Goal: Transaction & Acquisition: Download file/media

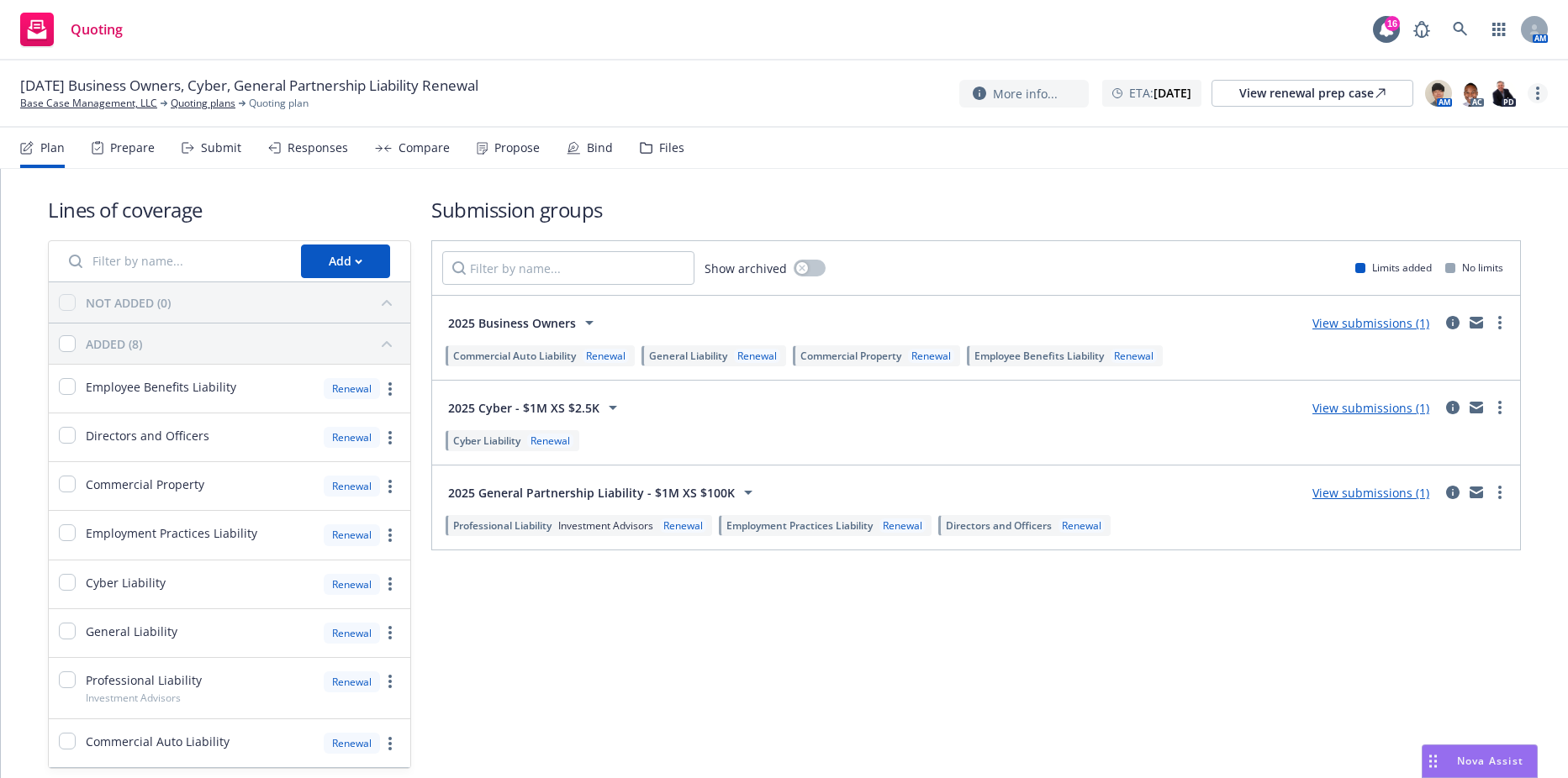
click at [1538, 91] on icon "more" at bounding box center [1538, 93] width 4 height 13
click at [1443, 164] on link "Rename quoting plan" at bounding box center [1454, 162] width 188 height 33
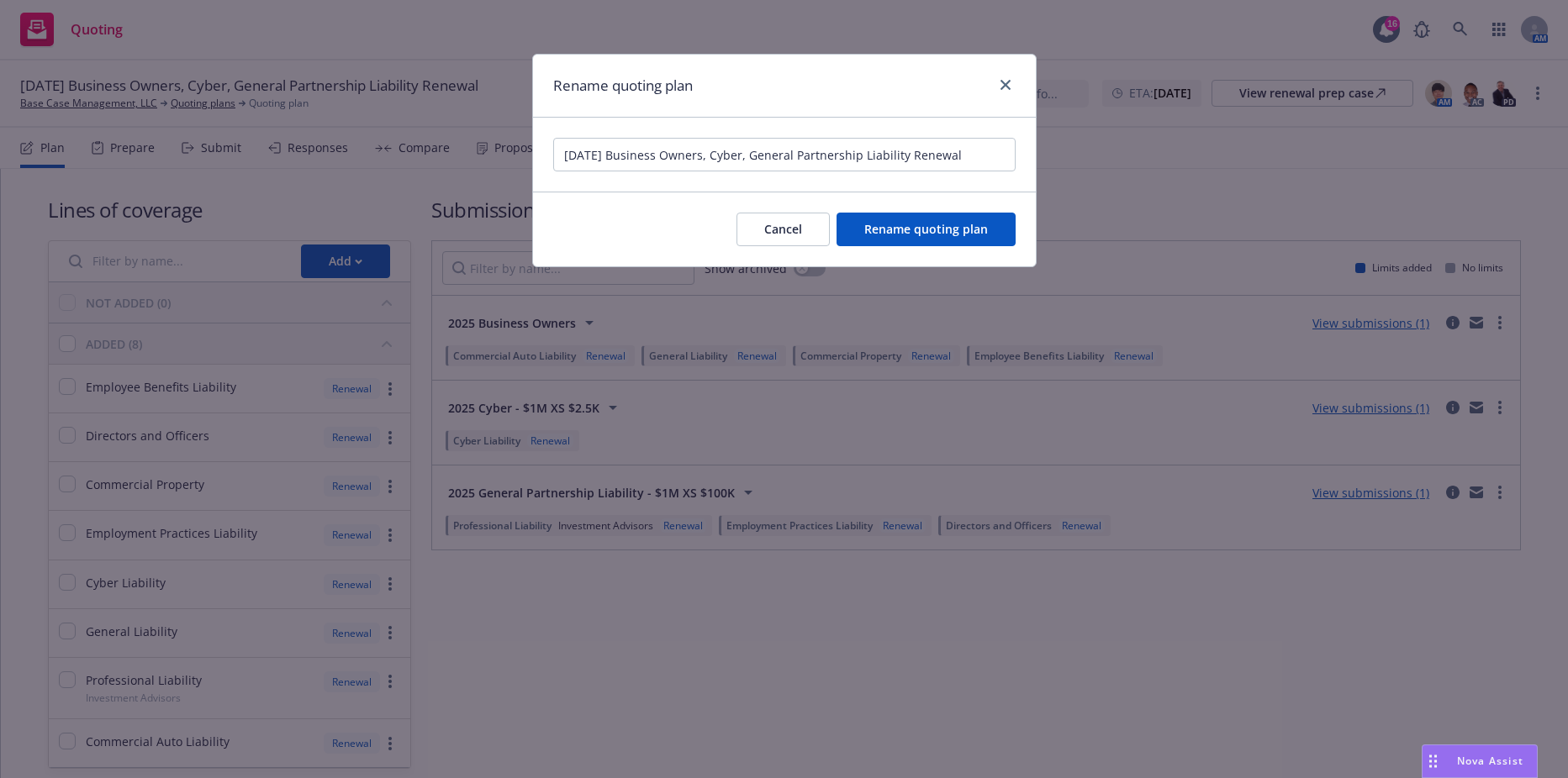
click at [617, 158] on input "12/18/25 Business Owners, Cyber, General Partnership Liability Renewal" at bounding box center [784, 154] width 462 height 33
type input "12/18/25 - Quoting Plan (BOP, Cyber, GPL)"
click button "Rename quoting plan" at bounding box center [926, 230] width 179 height 33
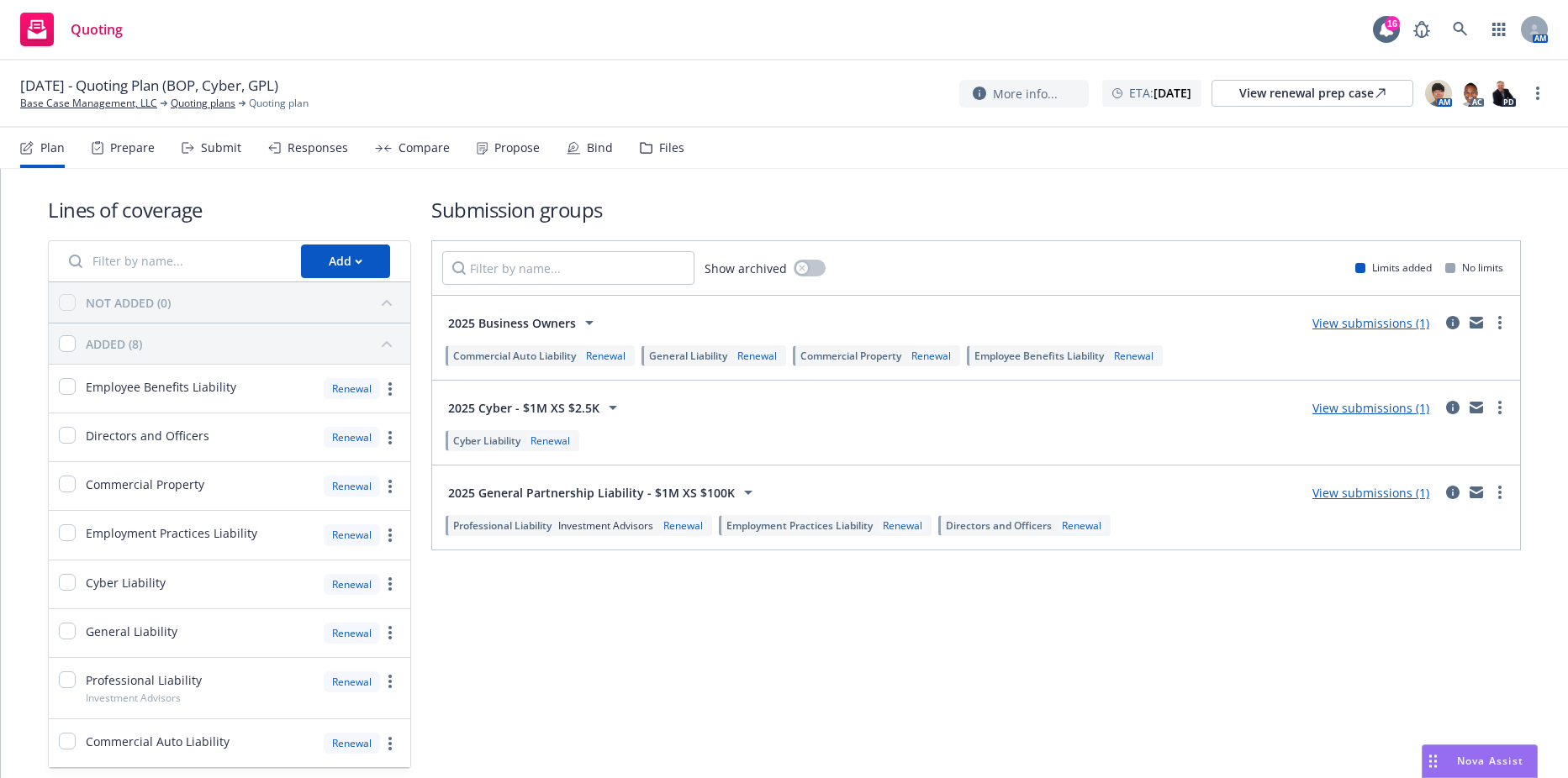
drag, startPoint x: 186, startPoint y: 86, endPoint x: 293, endPoint y: 87, distance: 107.0
click at [278, 87] on span "12/18/25 - Quoting Plan (BOP, Cyber, GPL)" at bounding box center [150, 86] width 259 height 20
drag, startPoint x: 293, startPoint y: 87, endPoint x: 248, endPoint y: 77, distance: 46.1
copy span "BOP, Cyber, GPL"
click at [73, 108] on link "Base Case Management, LLC" at bounding box center [88, 103] width 137 height 15
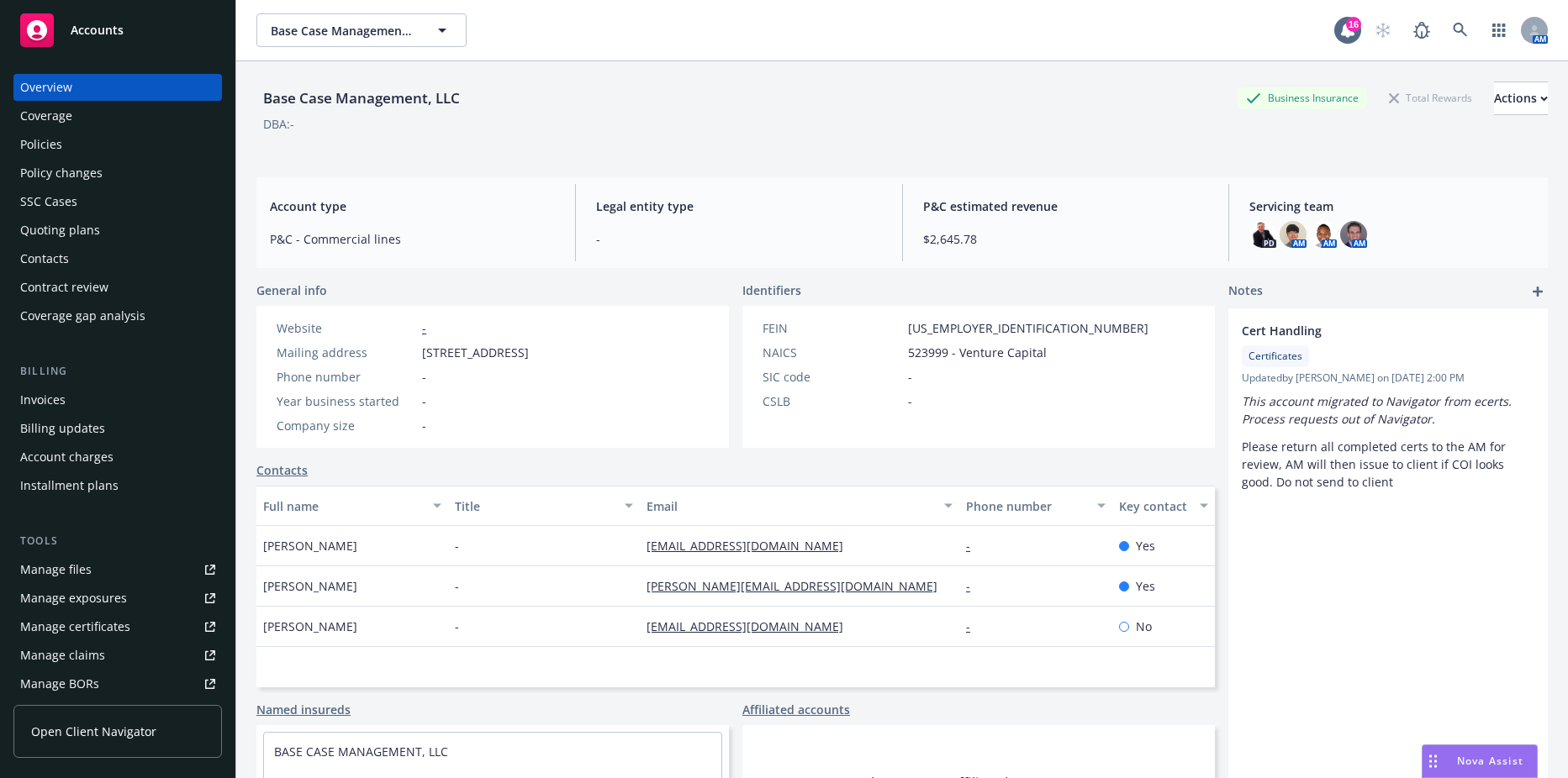
click at [105, 146] on div "Policies" at bounding box center [118, 144] width 195 height 27
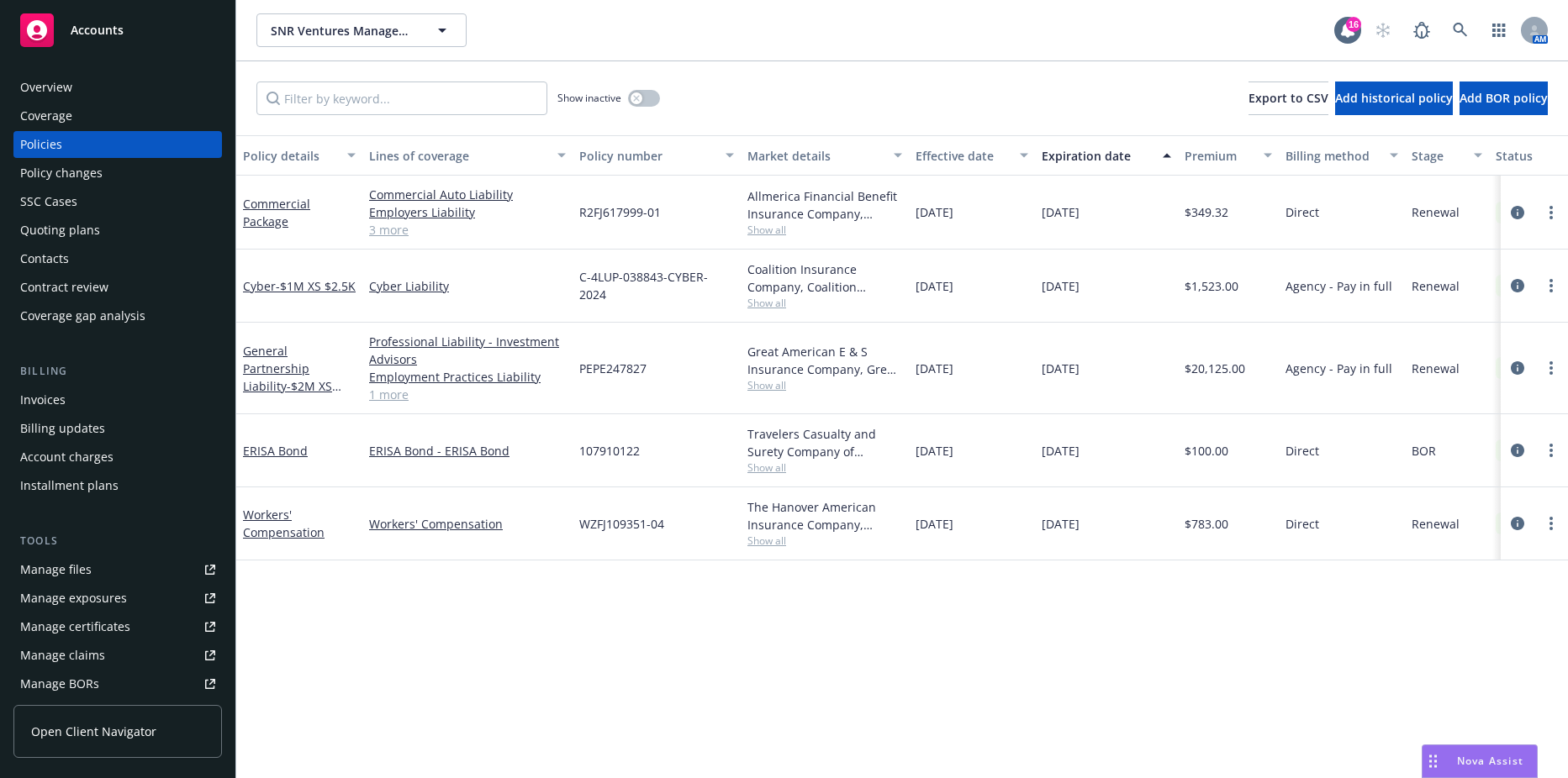
click at [86, 221] on div "Quoting plans" at bounding box center [60, 230] width 80 height 27
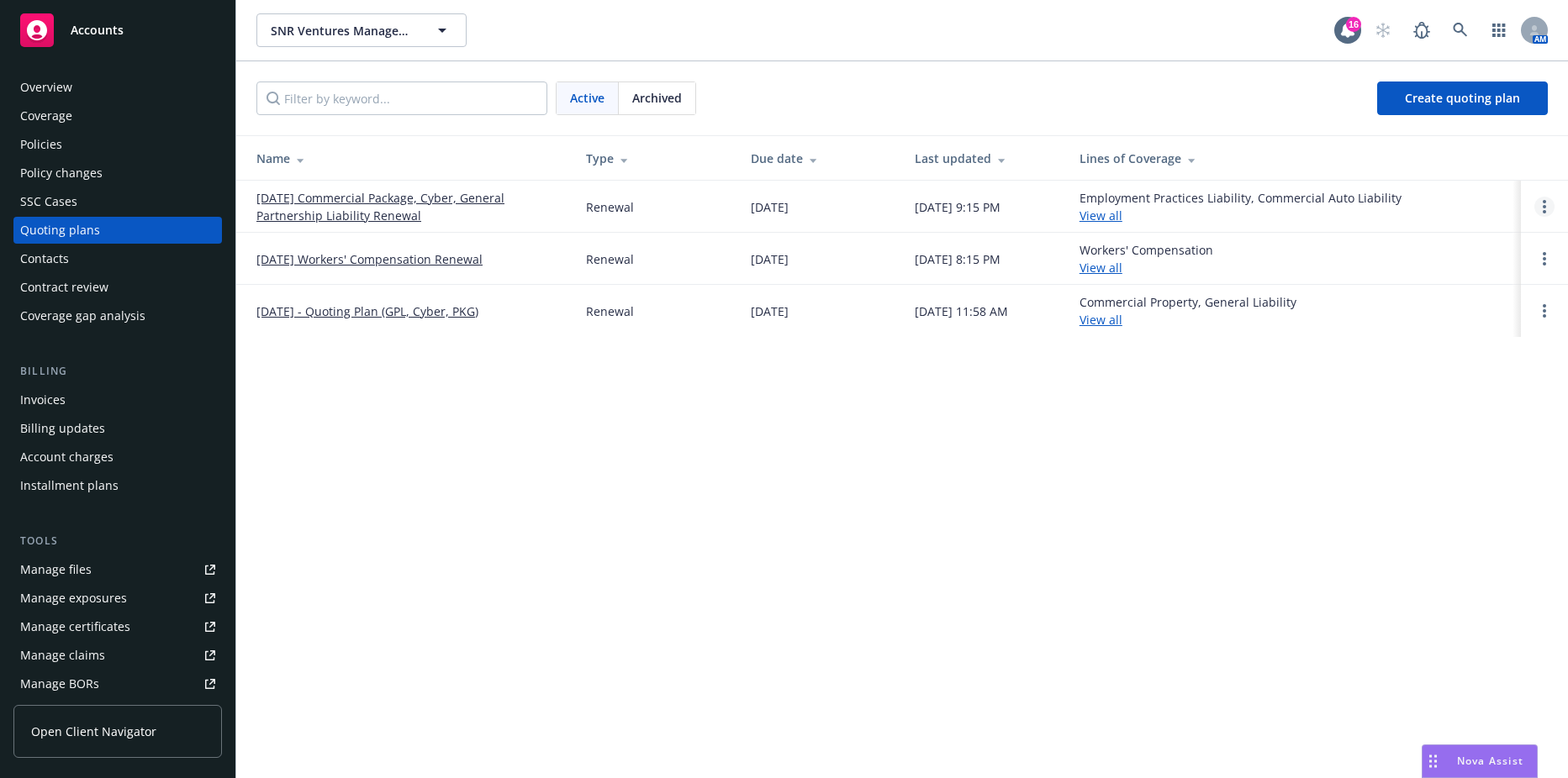
click at [1548, 199] on link "Open options" at bounding box center [1545, 207] width 20 height 20
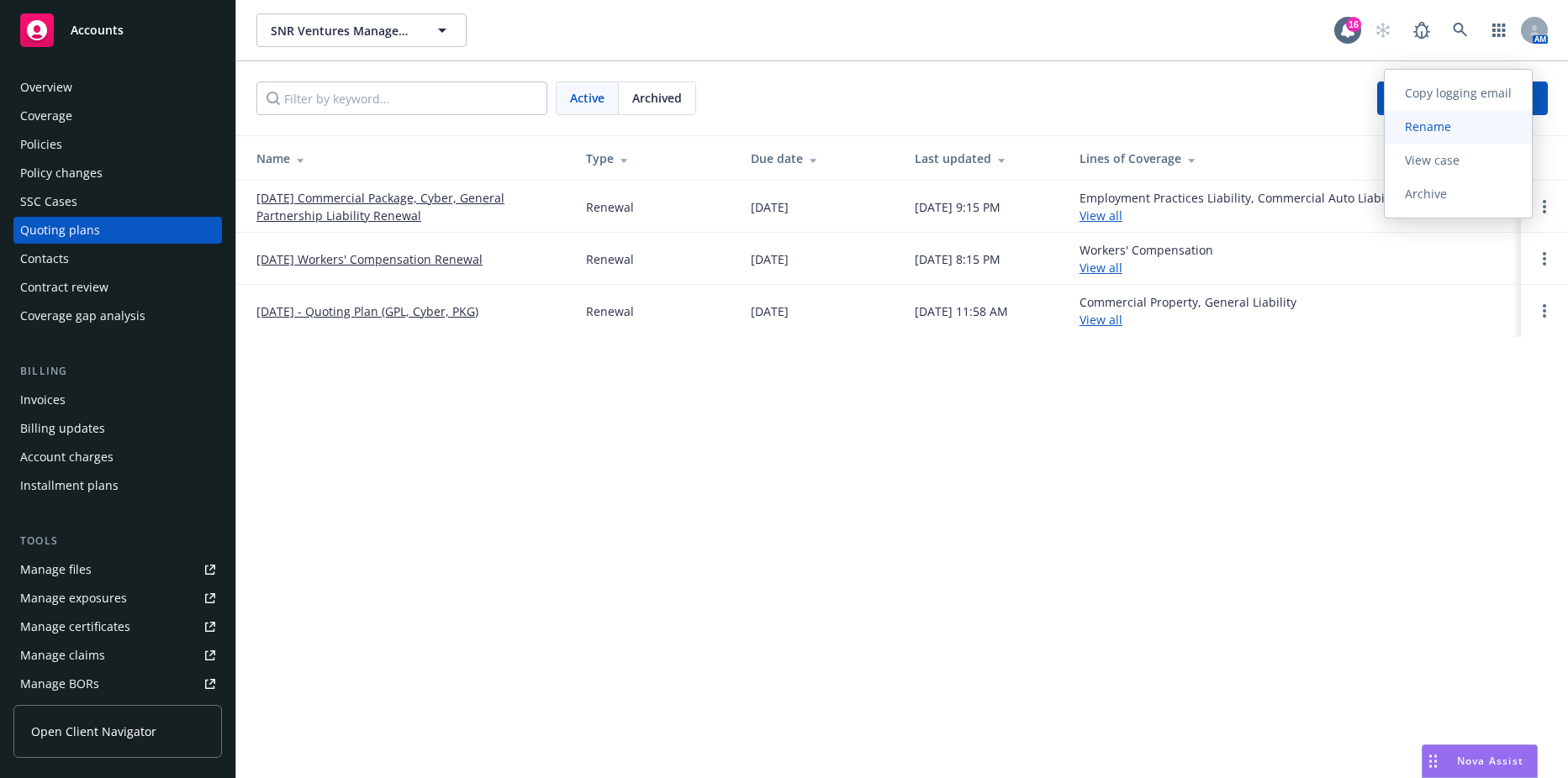
click at [1487, 127] on link "Rename" at bounding box center [1458, 126] width 147 height 33
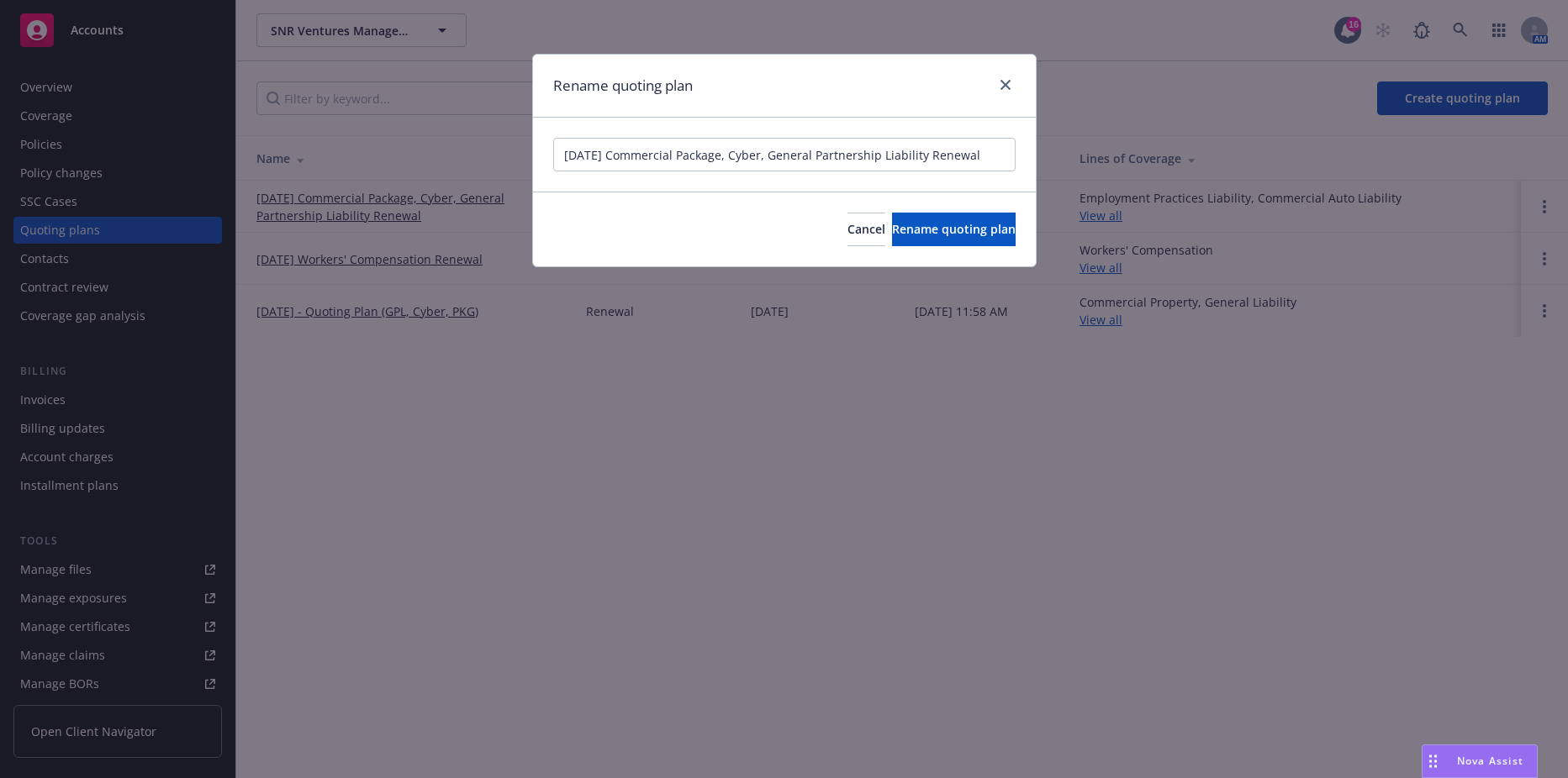
click at [618, 155] on input "12/21/25 Commercial Package, Cyber, General Partnership Liability Renewal" at bounding box center [784, 154] width 462 height 33
type input "12/21/25 - Quoting Plan (Cyber, GPL, PKG)"
click at [892, 213] on button "Rename quoting plan" at bounding box center [953, 230] width 124 height 33
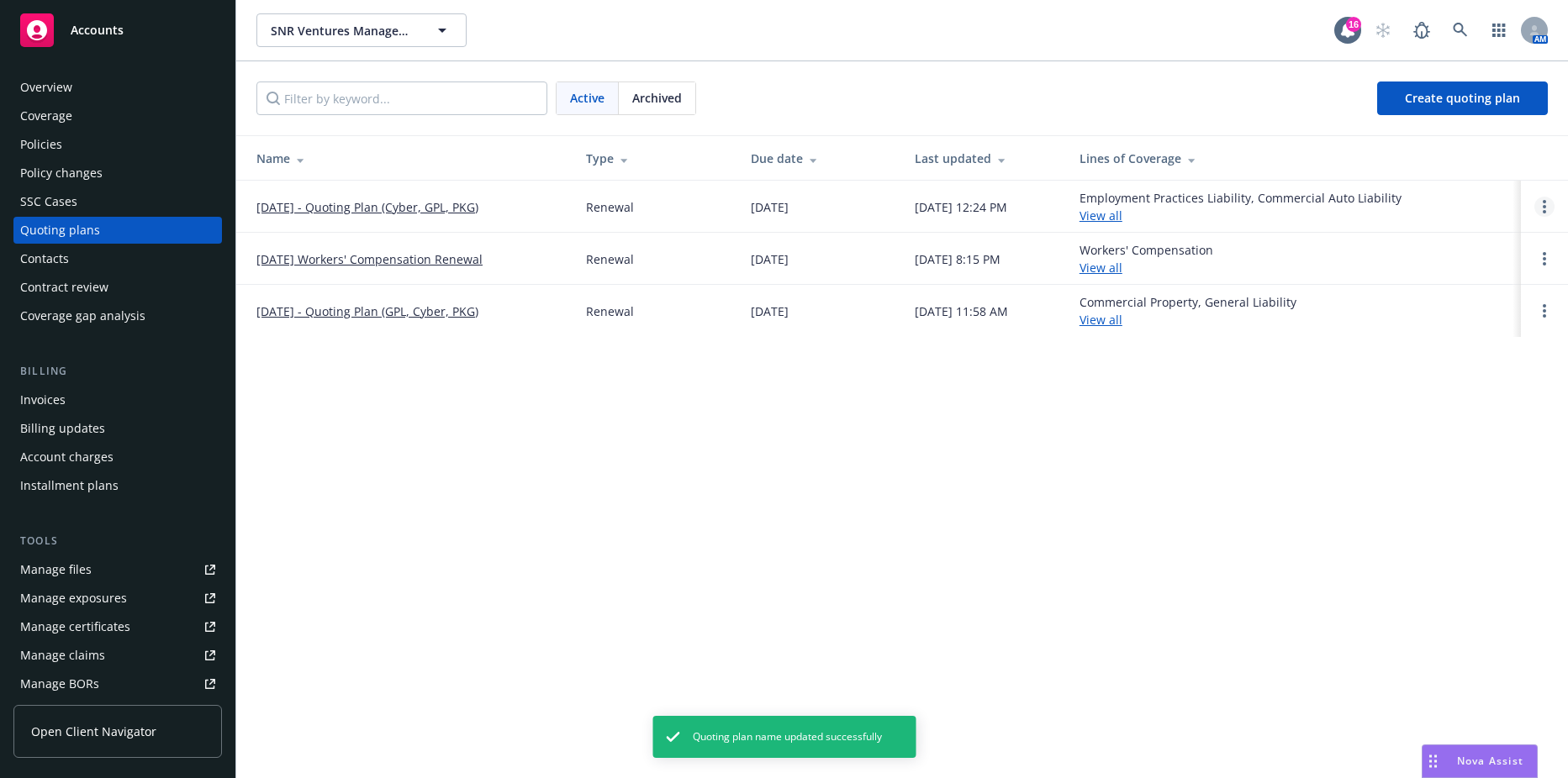
click at [1542, 209] on link "Open options" at bounding box center [1545, 207] width 20 height 20
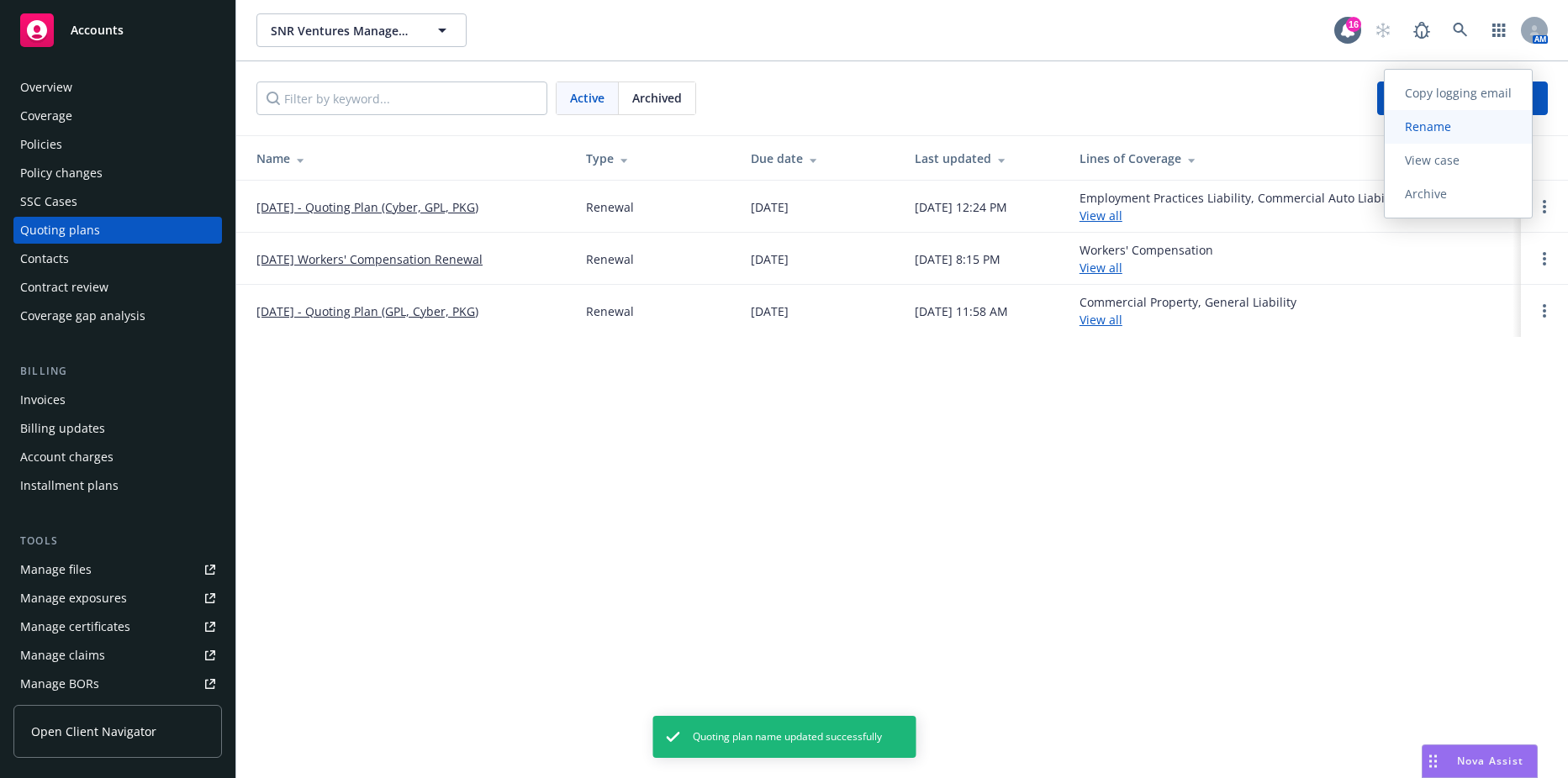
click at [1436, 131] on span "Rename" at bounding box center [1428, 125] width 86 height 16
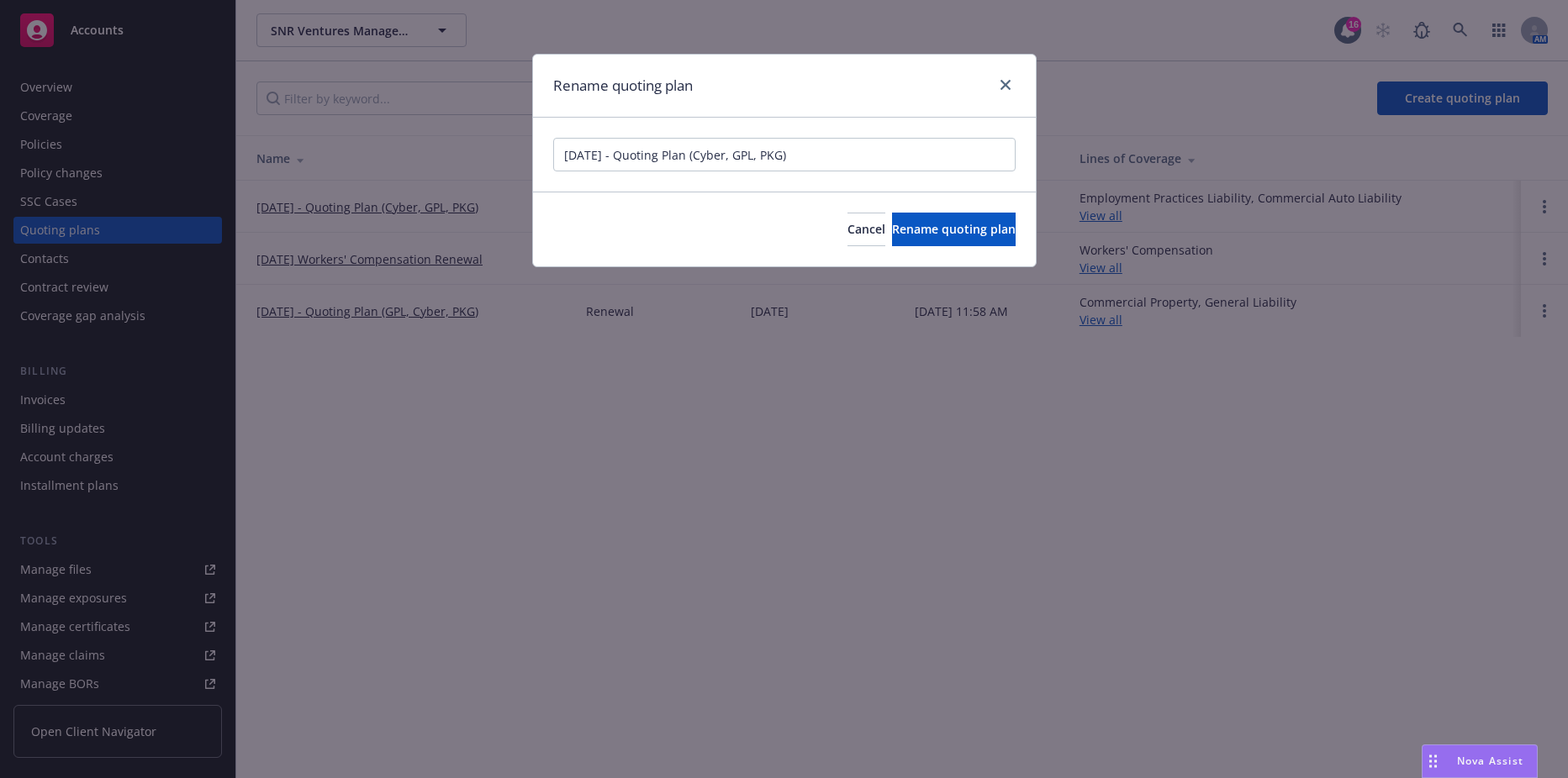
drag, startPoint x: 702, startPoint y: 154, endPoint x: 796, endPoint y: 156, distance: 94.0
click at [796, 156] on input "12/21/25 - Quoting Plan (Cyber, GPL, PKG)" at bounding box center [784, 154] width 462 height 33
click at [910, 229] on span "Rename quoting plan" at bounding box center [953, 229] width 124 height 16
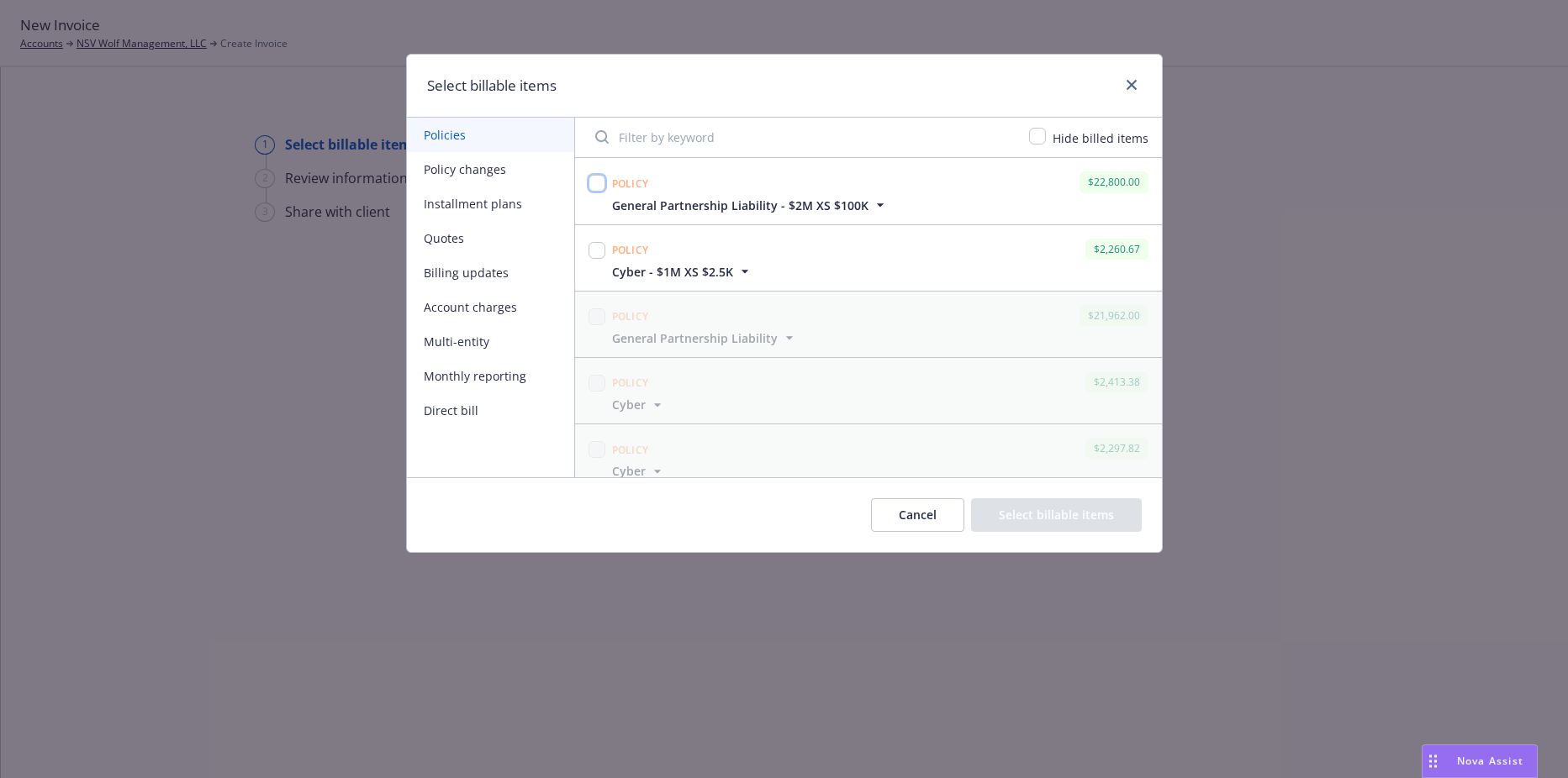
click at [602, 185] on input "checkbox" at bounding box center [597, 183] width 17 height 17
checkbox input "true"
click at [593, 250] on input "checkbox" at bounding box center [597, 250] width 17 height 17
checkbox input "true"
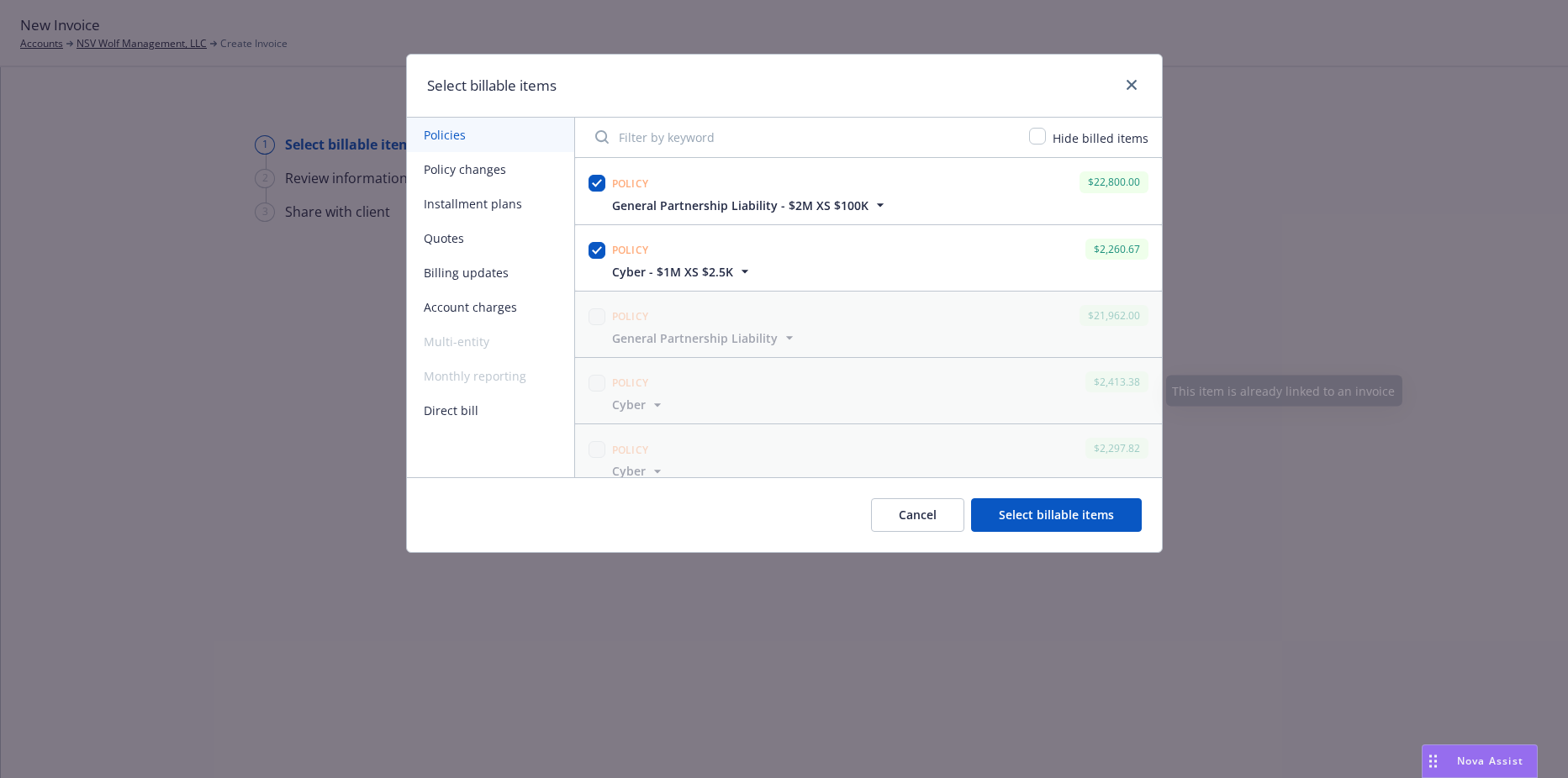
click at [999, 501] on button "Select billable items" at bounding box center [1056, 515] width 171 height 33
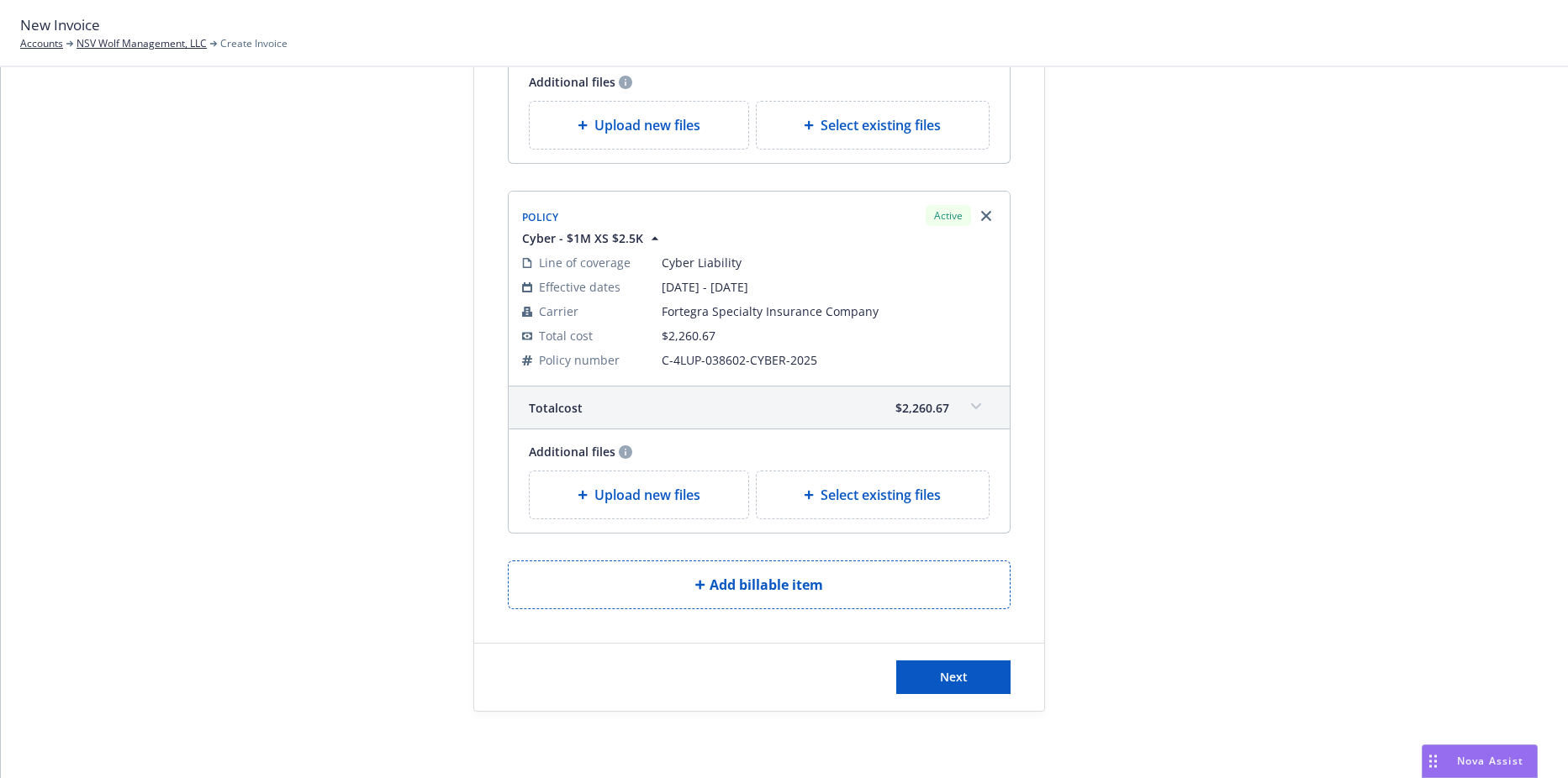
scroll to position [421, 0]
click at [954, 700] on div "Next" at bounding box center [759, 677] width 570 height 67
click at [953, 687] on button "Next" at bounding box center [953, 677] width 114 height 33
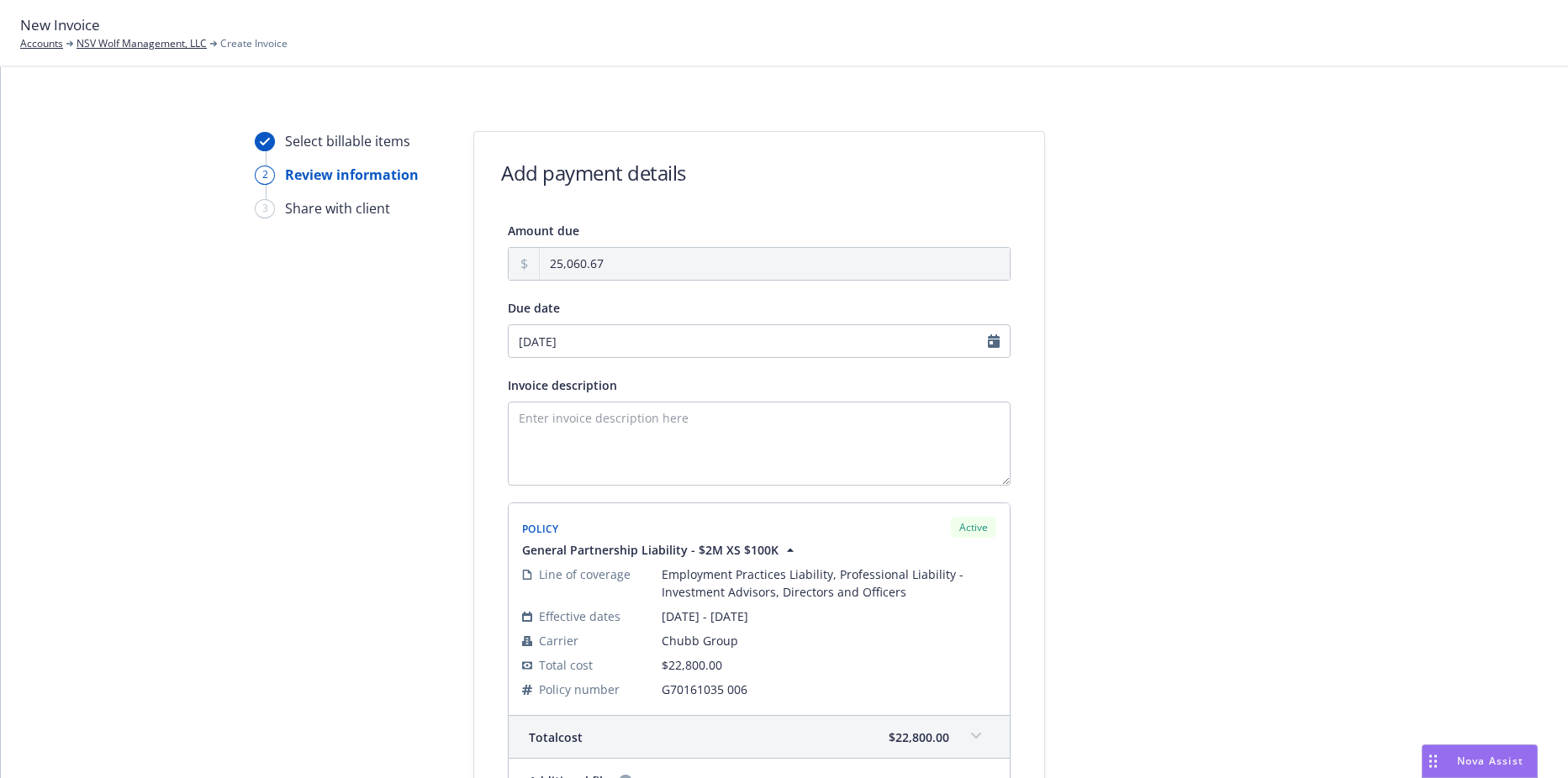
scroll to position [0, 0]
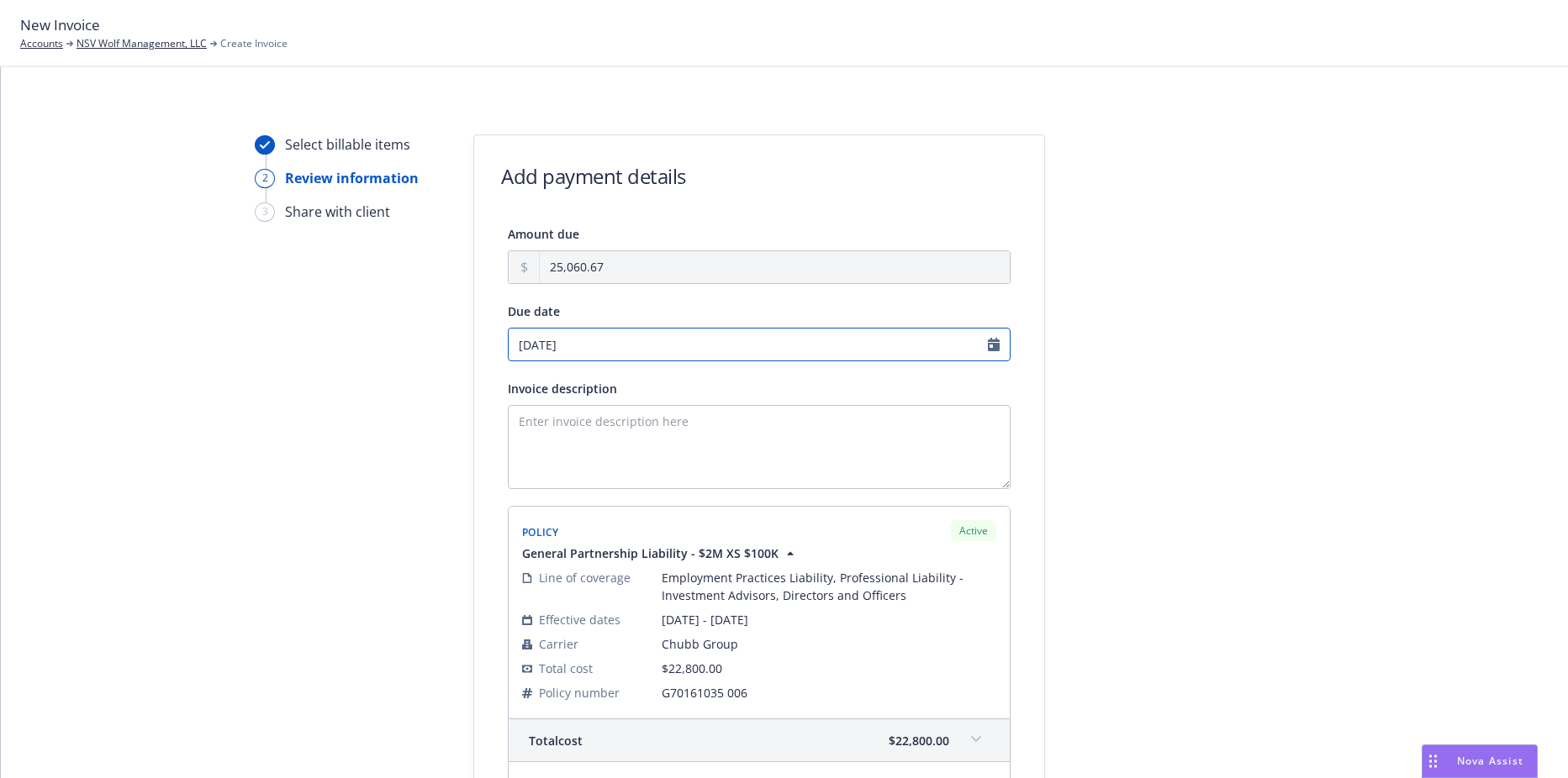
select select "September"
select select "2025"
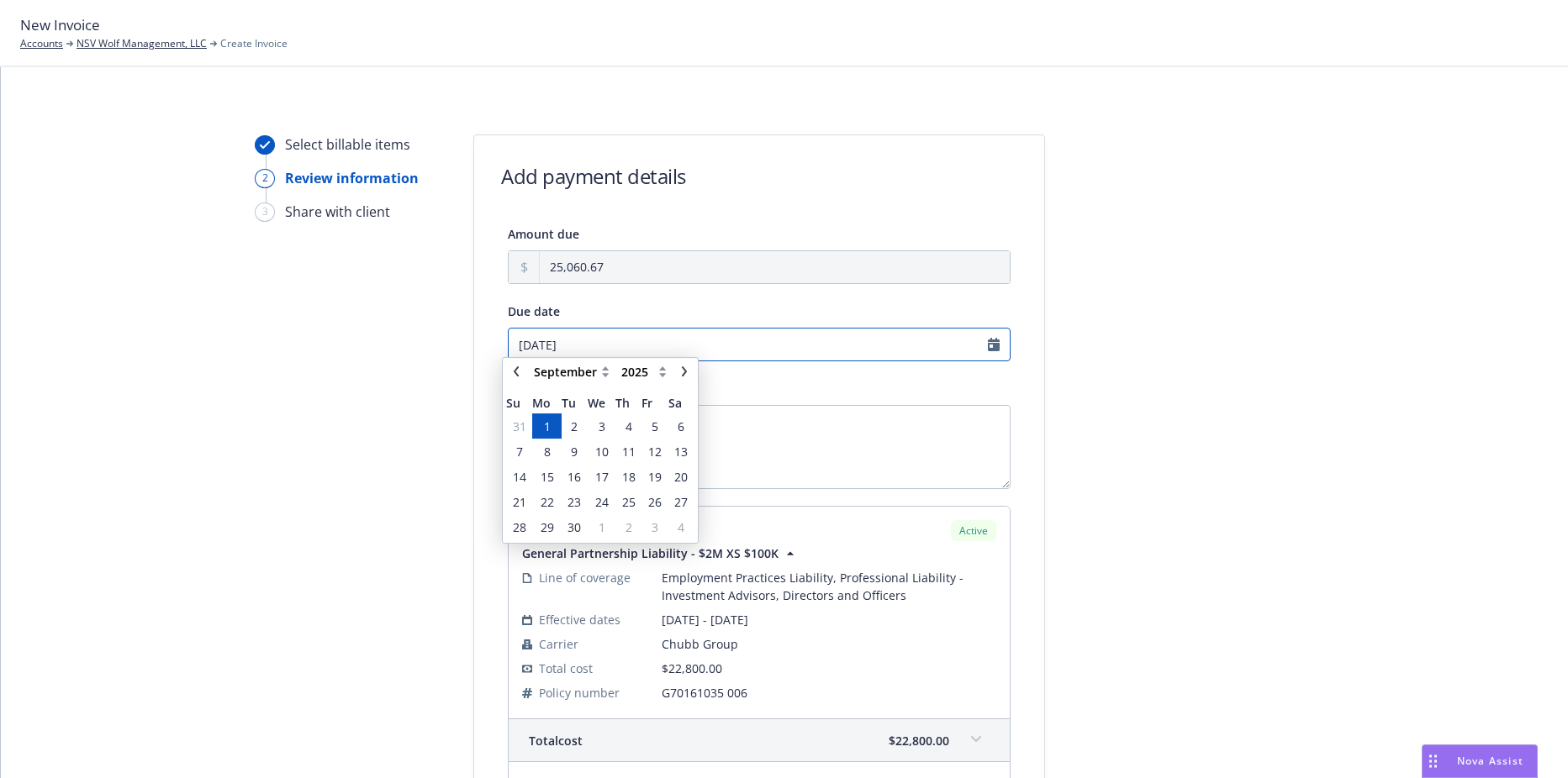
click at [594, 345] on input "09/01/2025" at bounding box center [759, 345] width 503 height 33
click at [514, 381] on icon "chevronLeft" at bounding box center [516, 378] width 10 height 10
select select "August"
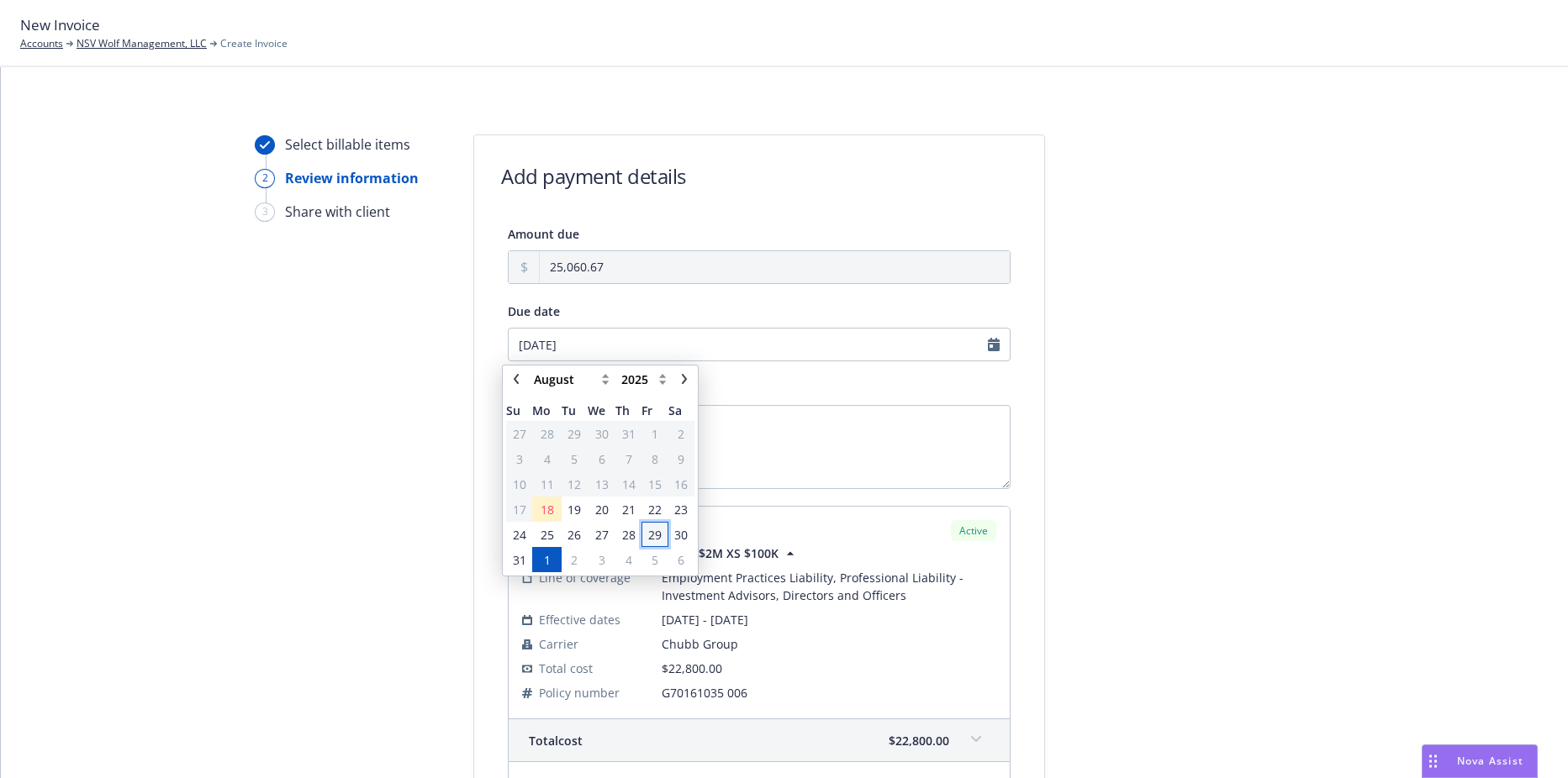
click at [652, 536] on span "29" at bounding box center [655, 534] width 13 height 18
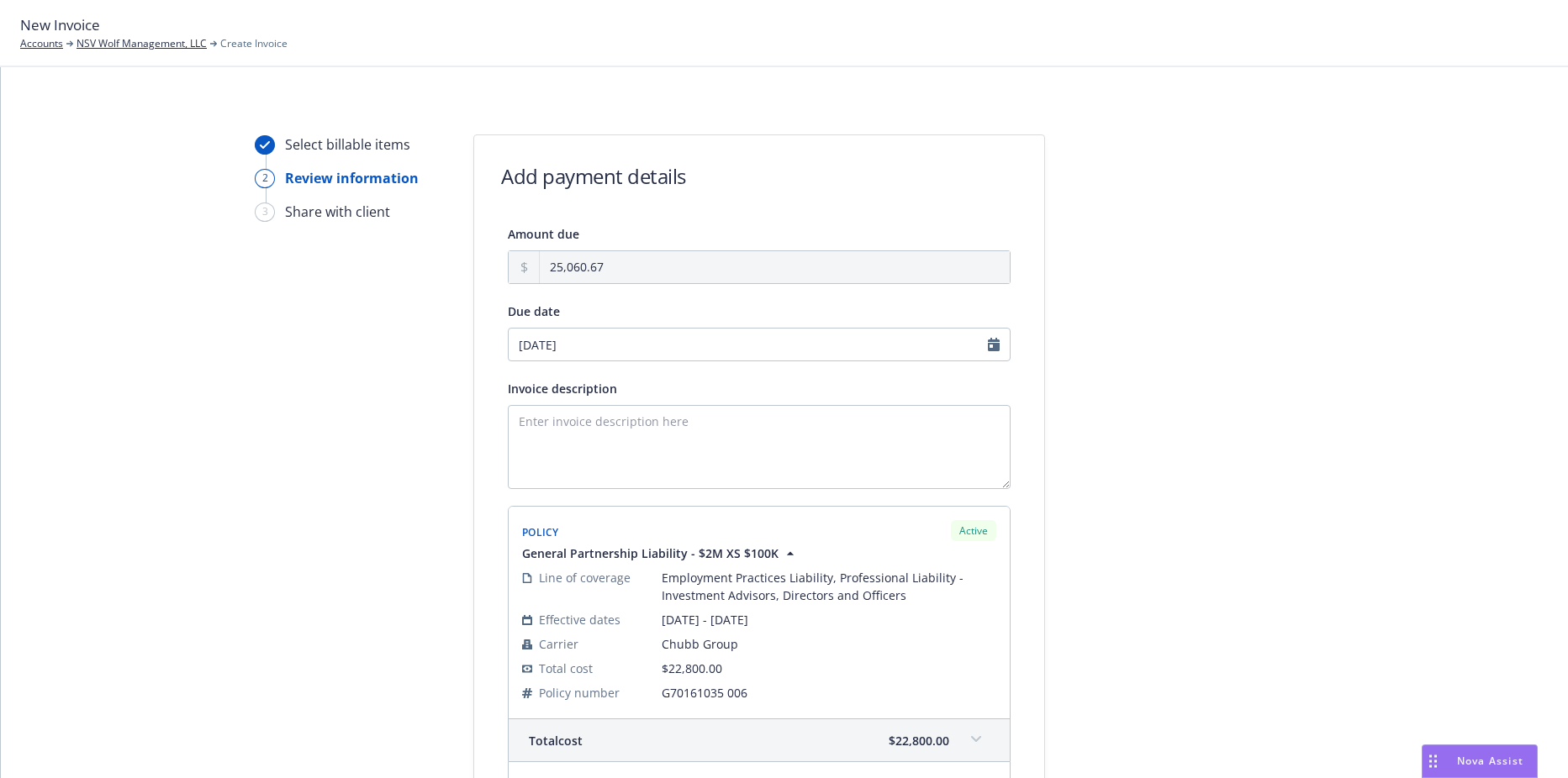
type input "08/29/2025"
click at [615, 451] on textarea "Invoice description" at bounding box center [759, 447] width 503 height 84
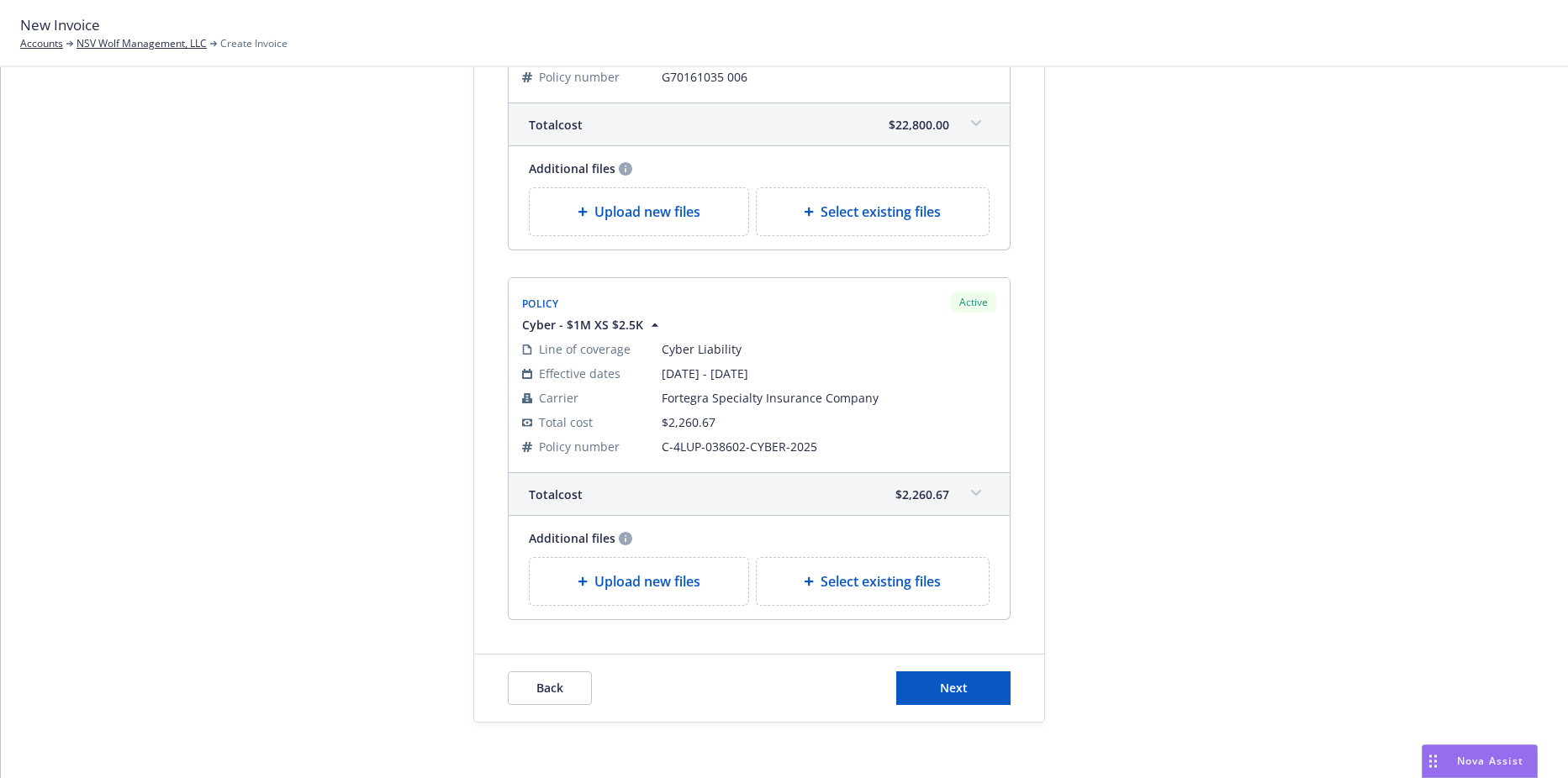
scroll to position [627, 0]
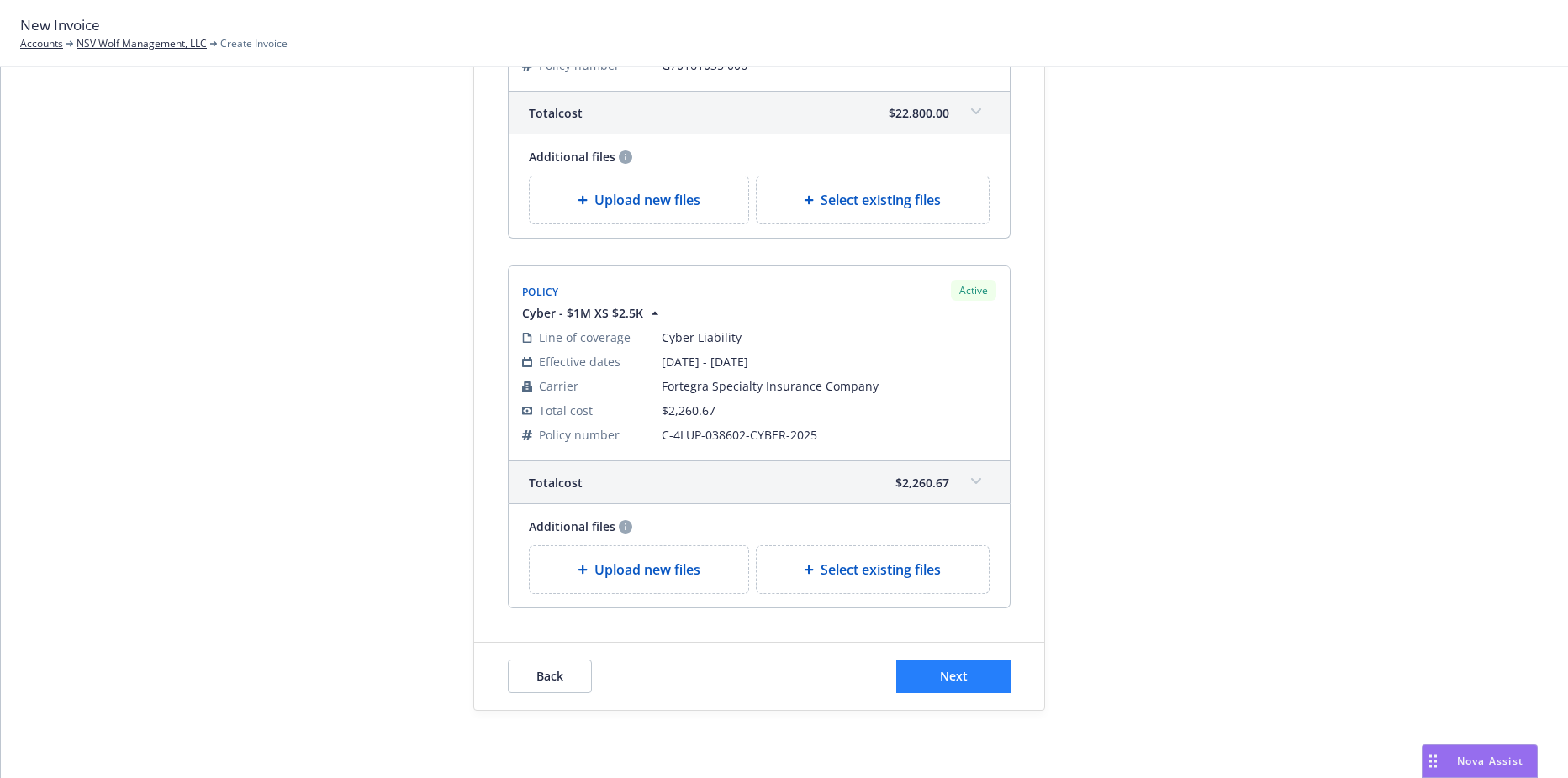
type textarea "2025 D&O, Cyber"
click at [931, 672] on button "Next" at bounding box center [953, 677] width 114 height 33
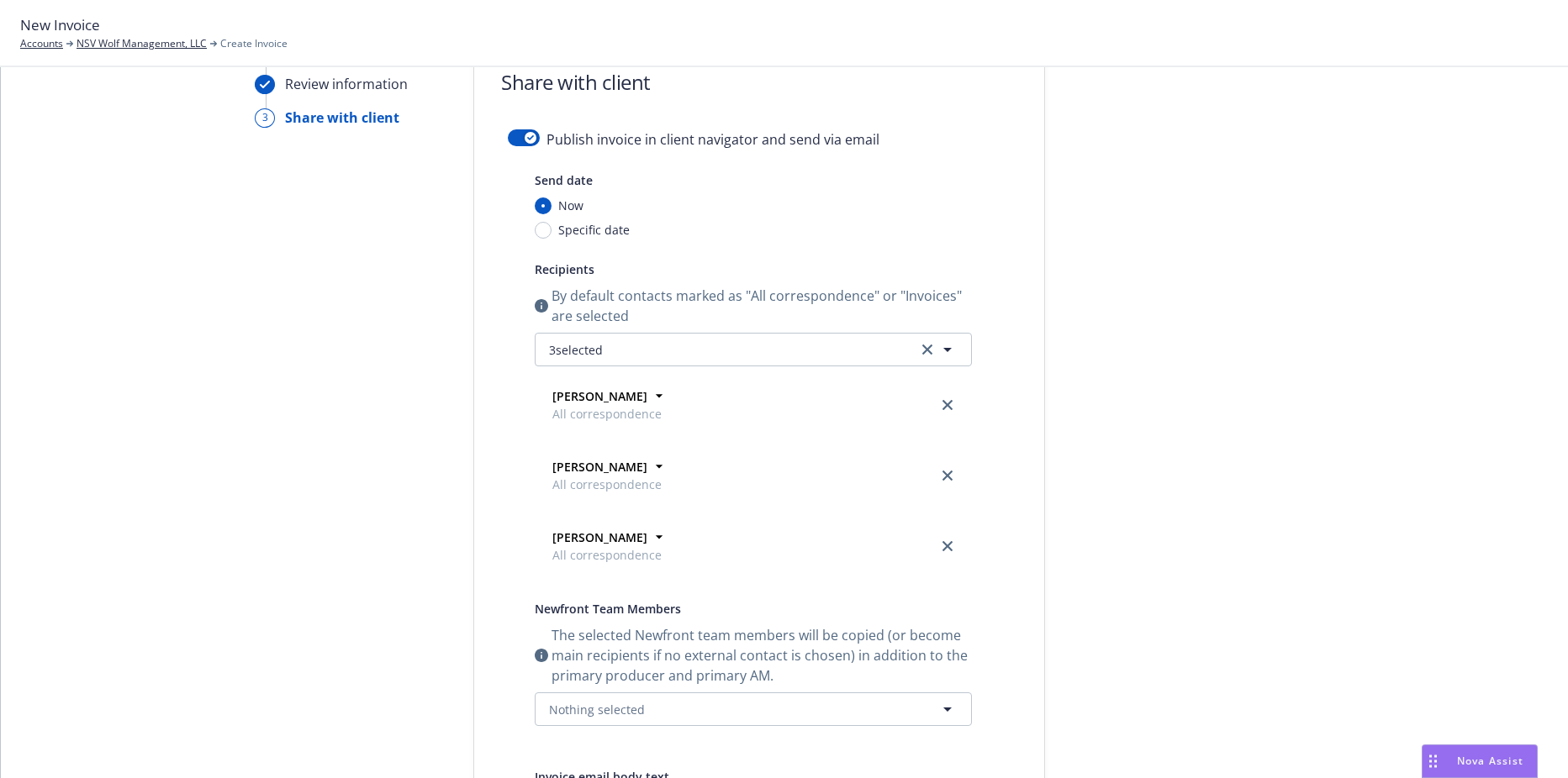
scroll to position [90, 0]
click at [534, 140] on div "Publish invoice in client navigator and send via email" at bounding box center [759, 153] width 503 height 40
click at [527, 140] on icon "button" at bounding box center [530, 141] width 7 height 5
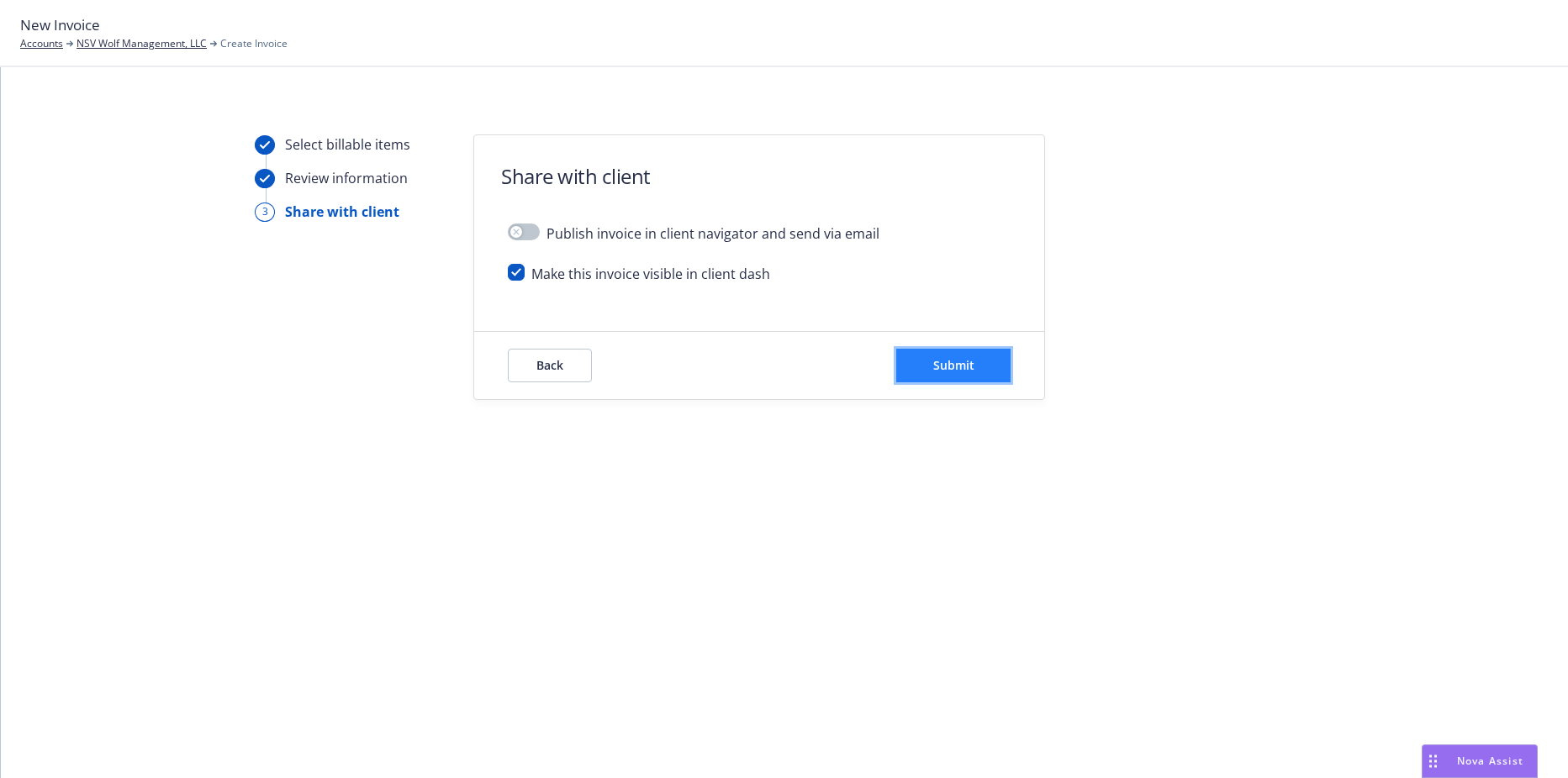
click at [950, 377] on button "Submit" at bounding box center [953, 365] width 114 height 33
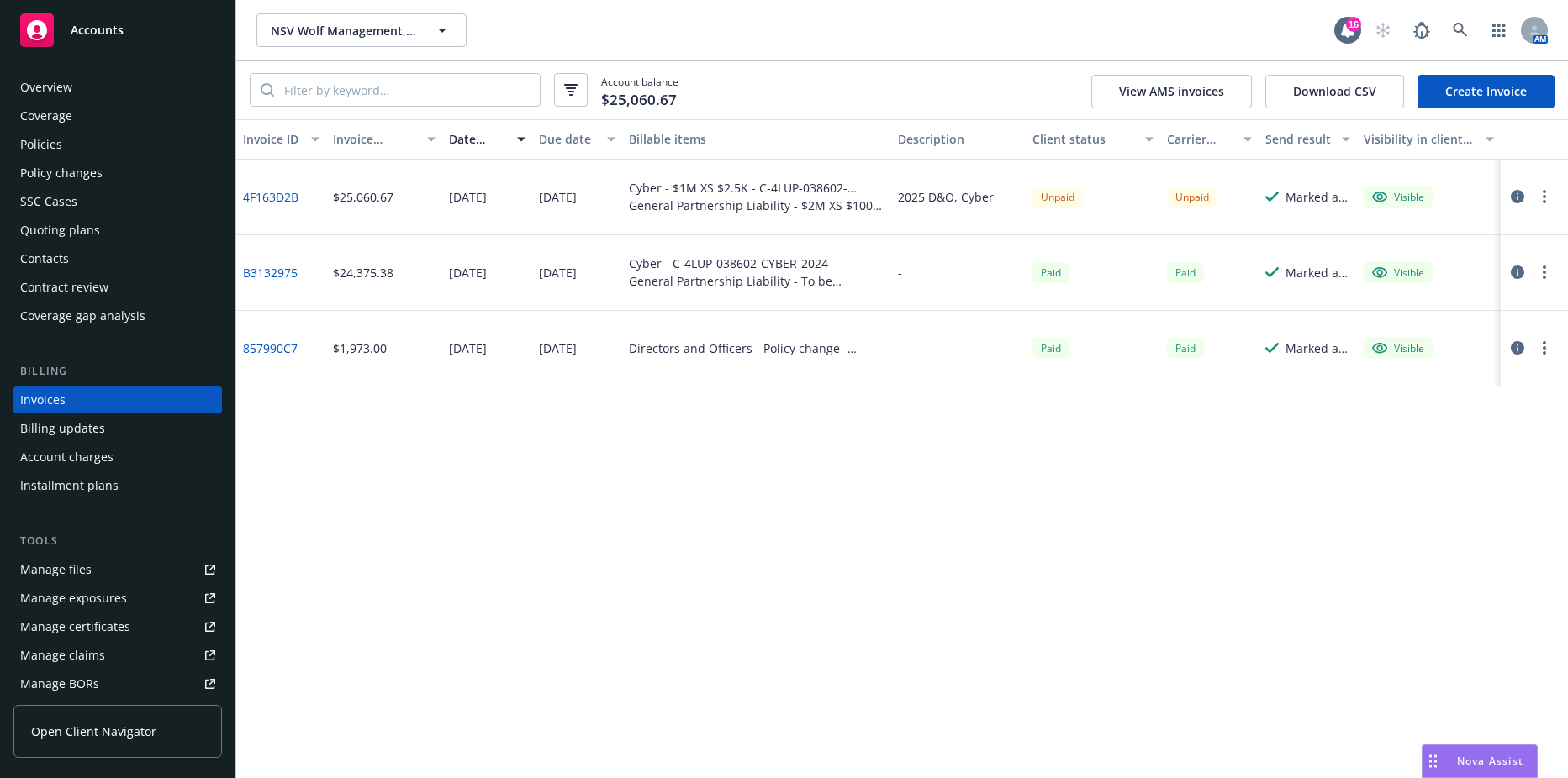
click at [261, 193] on link "4F163D2B" at bounding box center [271, 197] width 56 height 18
click at [37, 153] on div "Policies" at bounding box center [41, 144] width 42 height 27
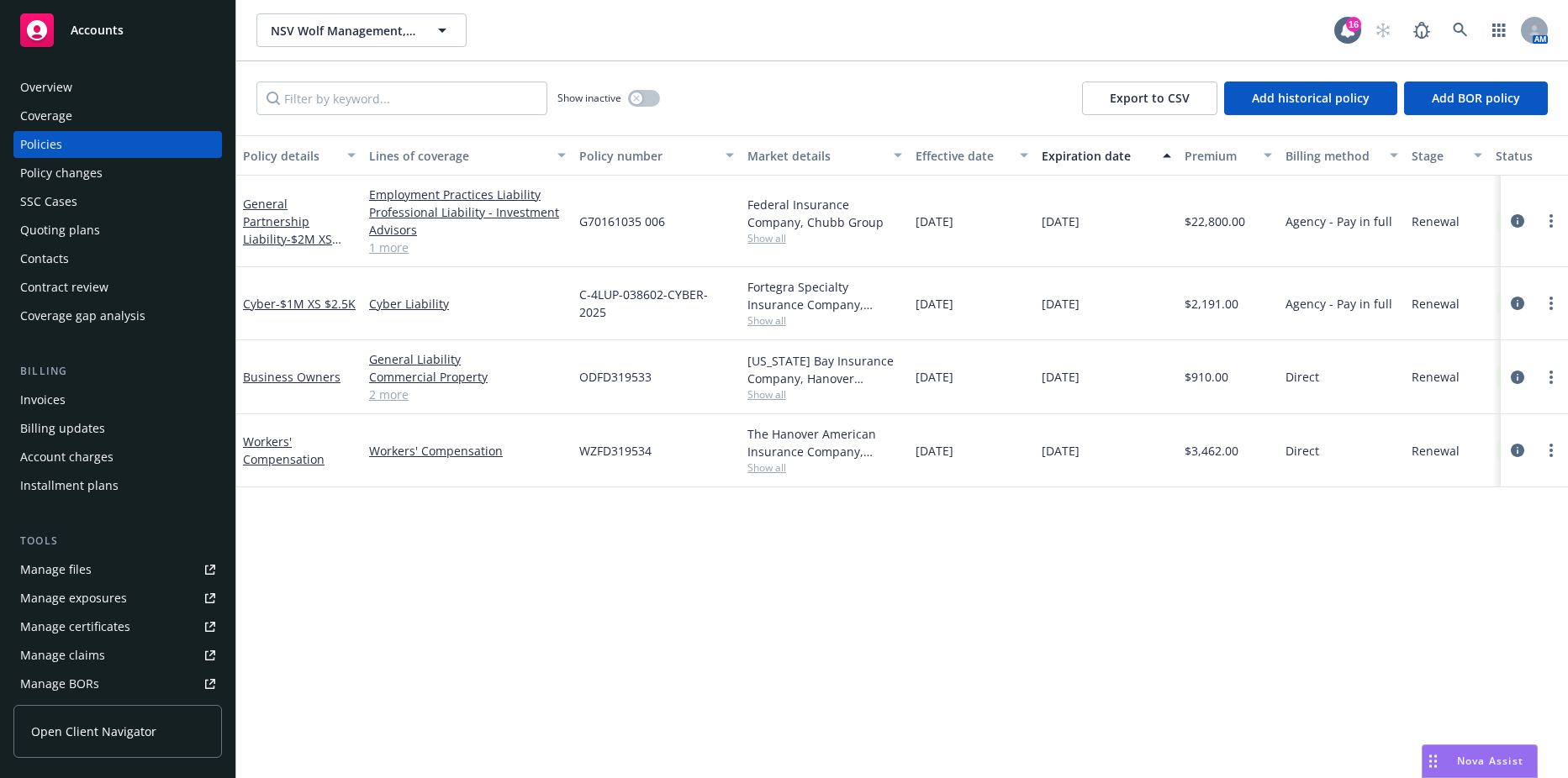
click at [71, 388] on div "Invoices" at bounding box center [118, 400] width 195 height 27
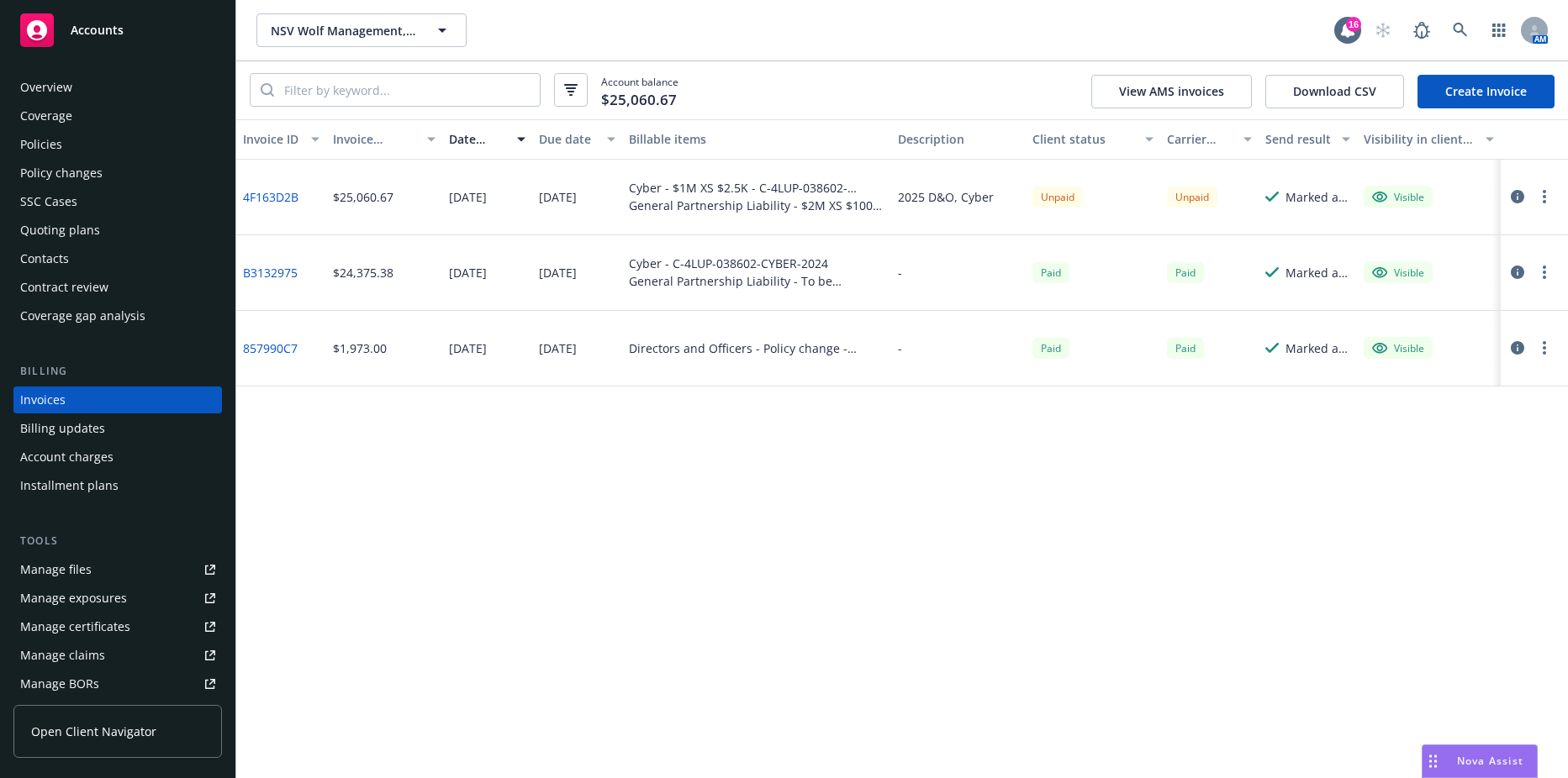
click at [80, 257] on div "Contacts" at bounding box center [118, 258] width 195 height 27
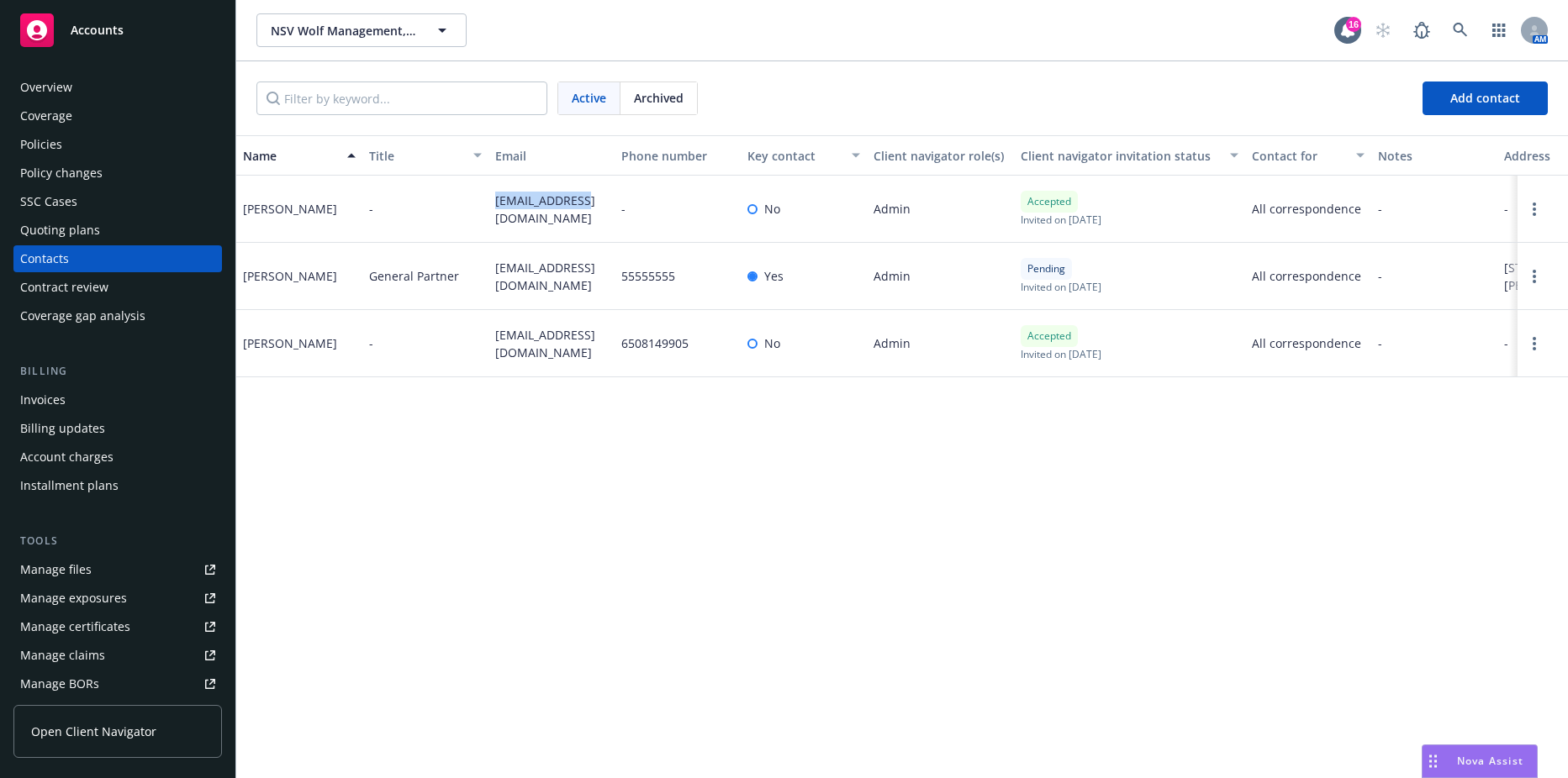
drag, startPoint x: 490, startPoint y: 208, endPoint x: 590, endPoint y: 208, distance: 100.0
click at [590, 208] on div "mlucas@nsv.com" at bounding box center [551, 209] width 126 height 67
click at [590, 208] on span "mlucas@nsv.com" at bounding box center [551, 209] width 113 height 35
drag, startPoint x: 533, startPoint y: 207, endPoint x: 525, endPoint y: 208, distance: 8.1
click at [525, 208] on span "mlucas@nsv.com" at bounding box center [551, 209] width 113 height 35
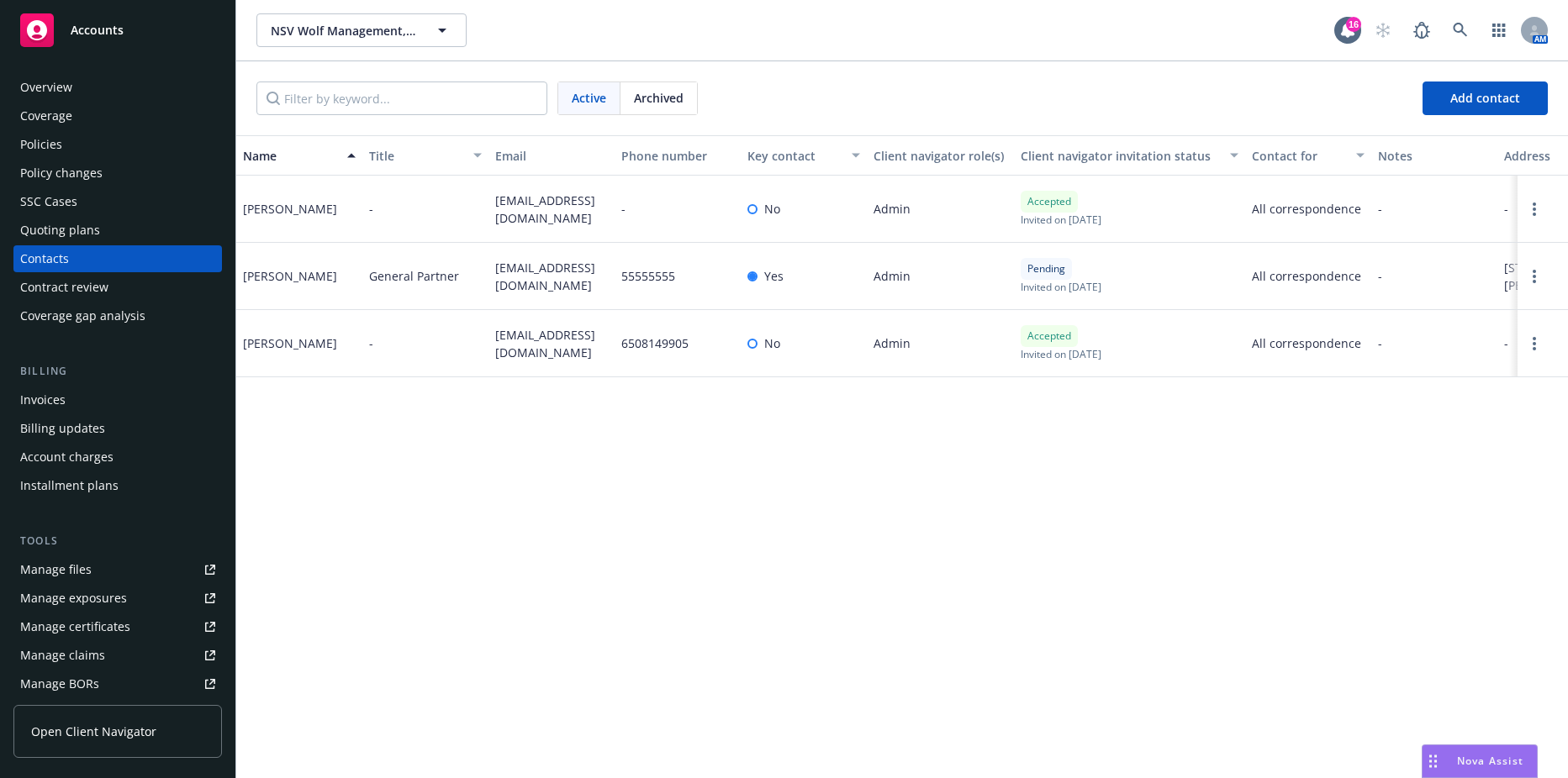
click at [521, 210] on span "mlucas@nsv.com" at bounding box center [551, 209] width 113 height 35
copy span "mlucas@nsv.com"
click at [564, 206] on span "mlucas@nsv.com" at bounding box center [551, 209] width 113 height 35
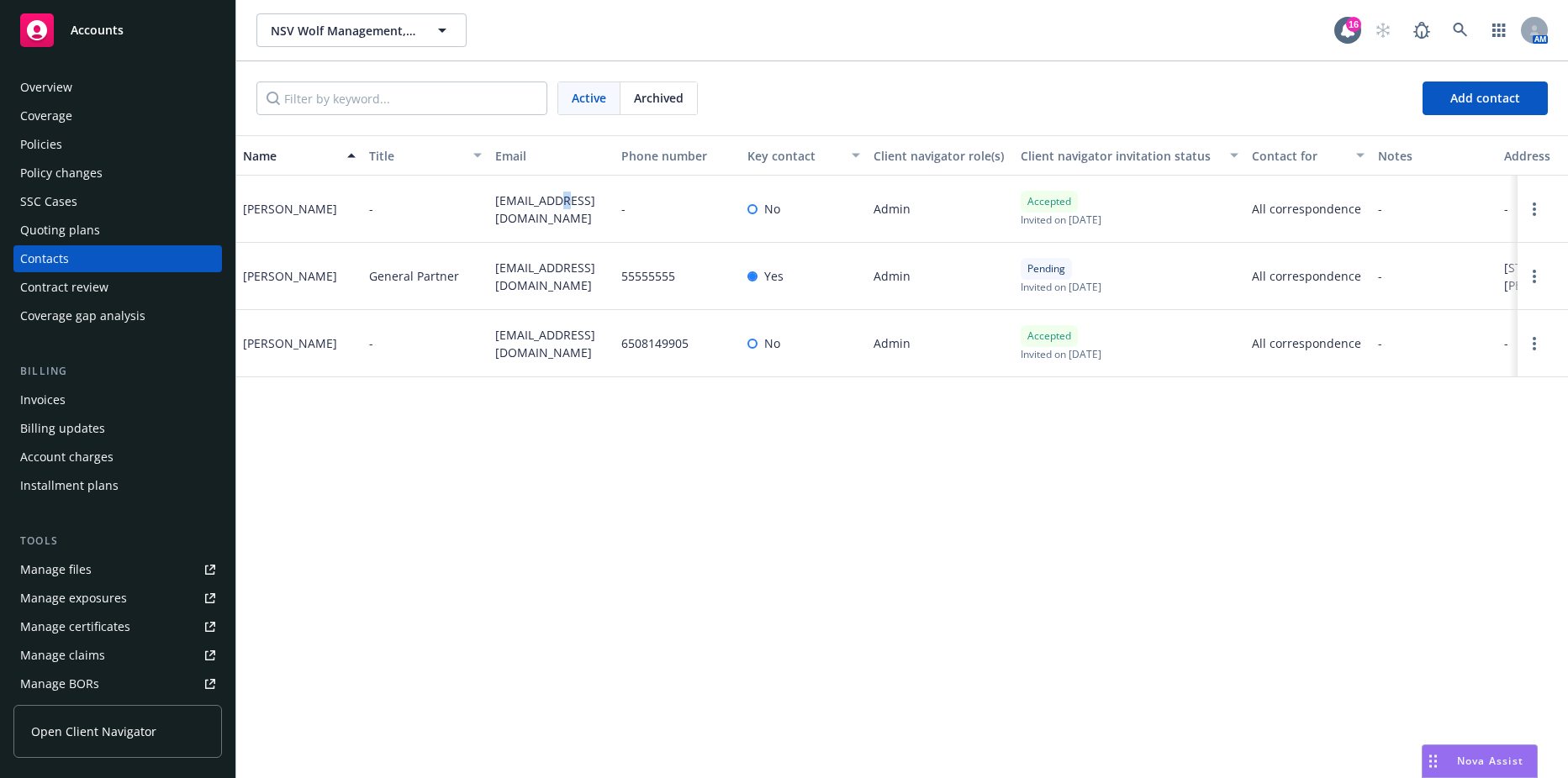
click at [564, 206] on span "mlucas@nsv.com" at bounding box center [551, 209] width 113 height 35
click at [533, 349] on span "rmelmon@nsv.com" at bounding box center [551, 344] width 113 height 35
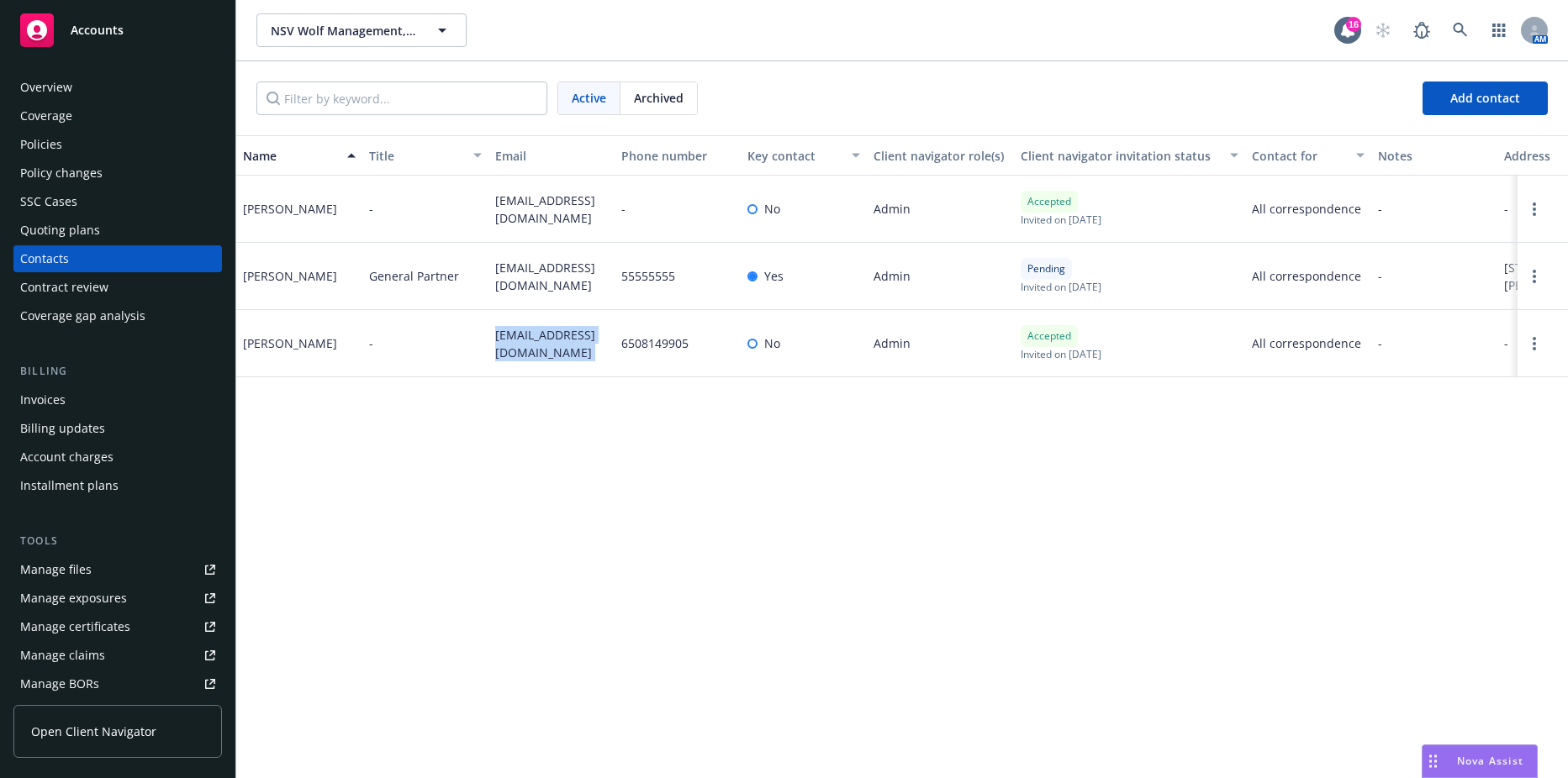
copy span "rmelmon@nsv.com"
click at [79, 416] on div "Billing updates" at bounding box center [62, 429] width 85 height 27
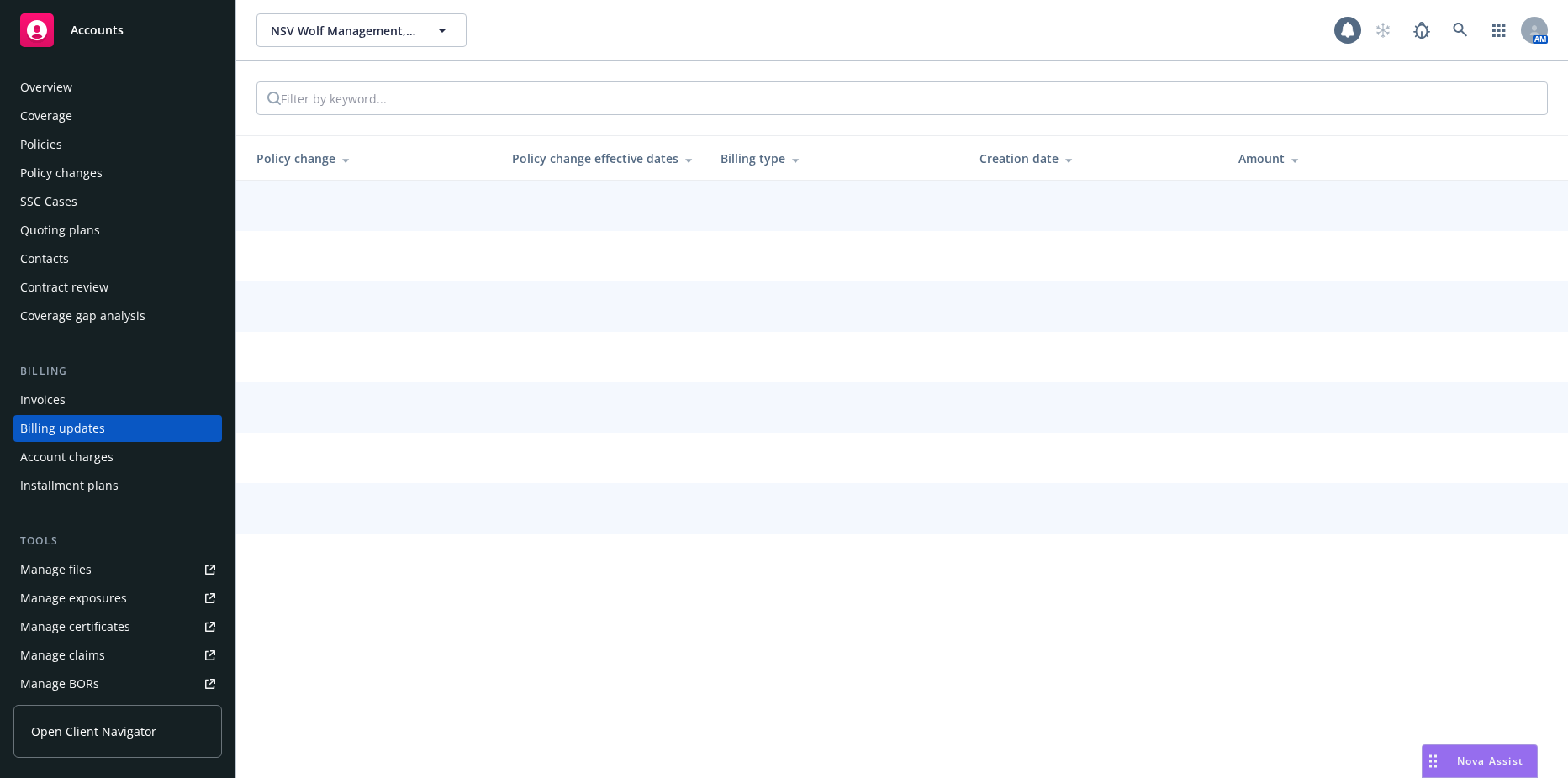
scroll to position [13, 0]
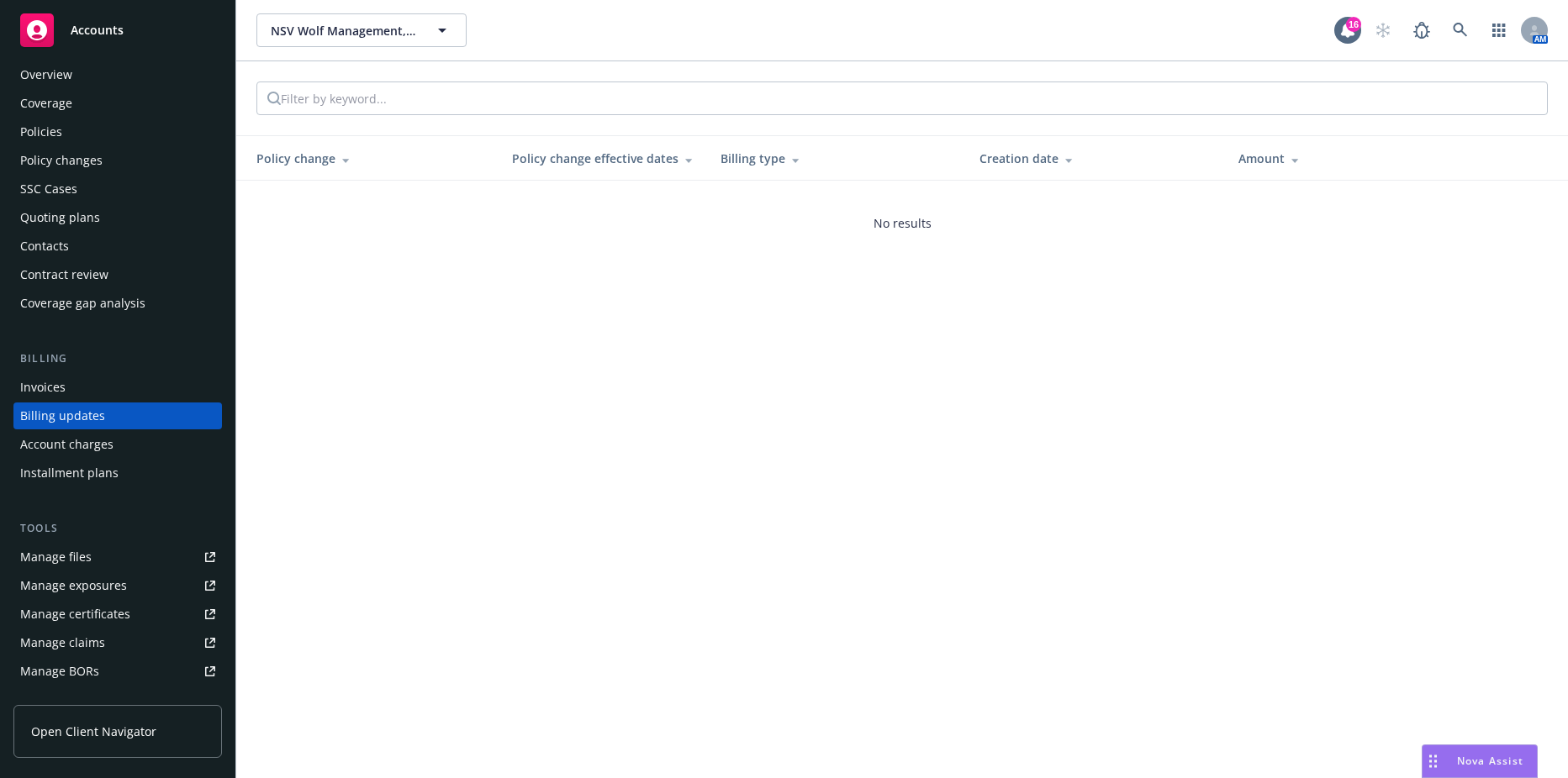
click at [66, 379] on div "Invoices" at bounding box center [118, 387] width 195 height 27
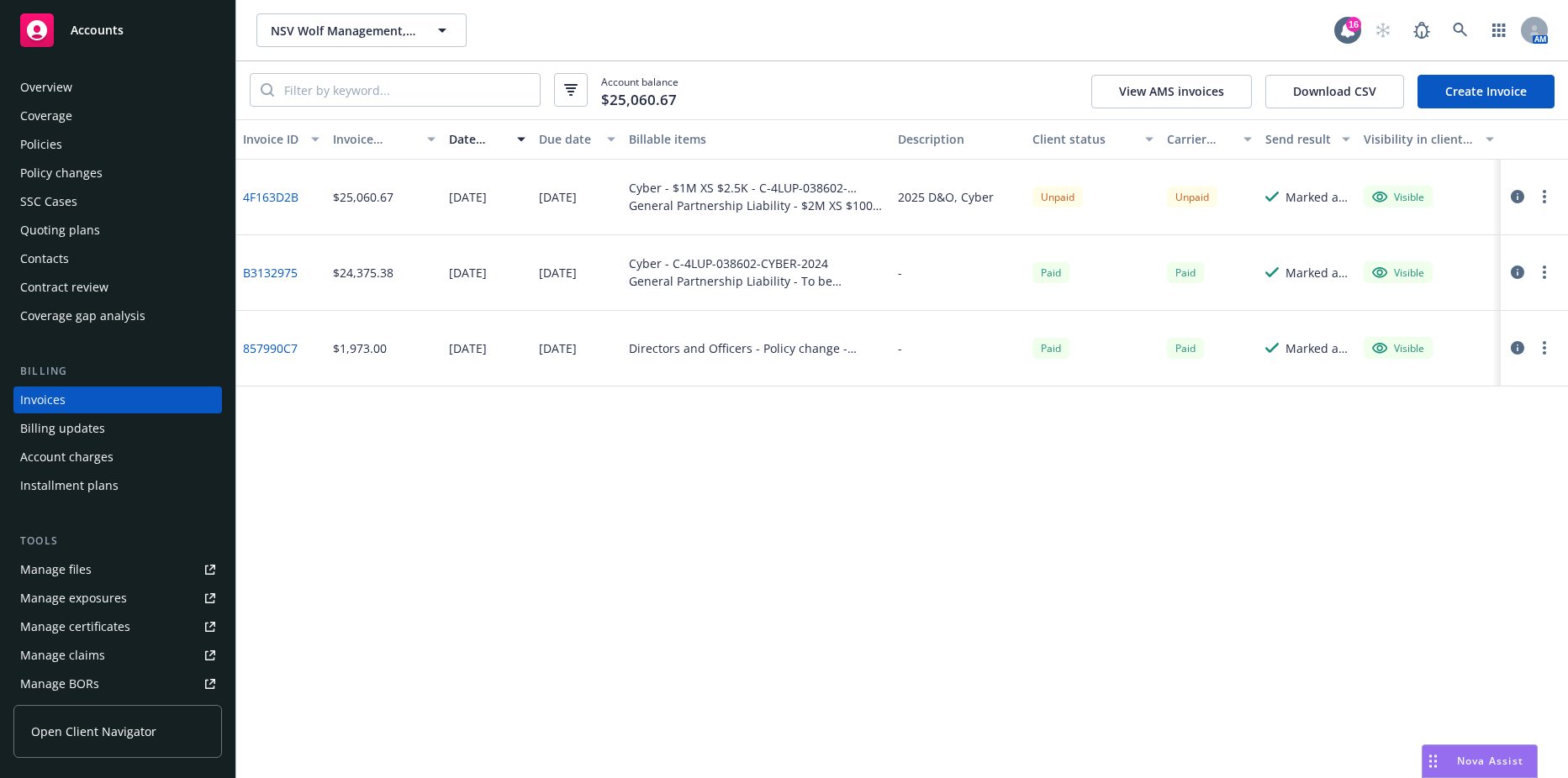
click at [1541, 193] on button "button" at bounding box center [1545, 197] width 20 height 20
click at [1449, 444] on link "Copy logging email" at bounding box center [1446, 433] width 215 height 33
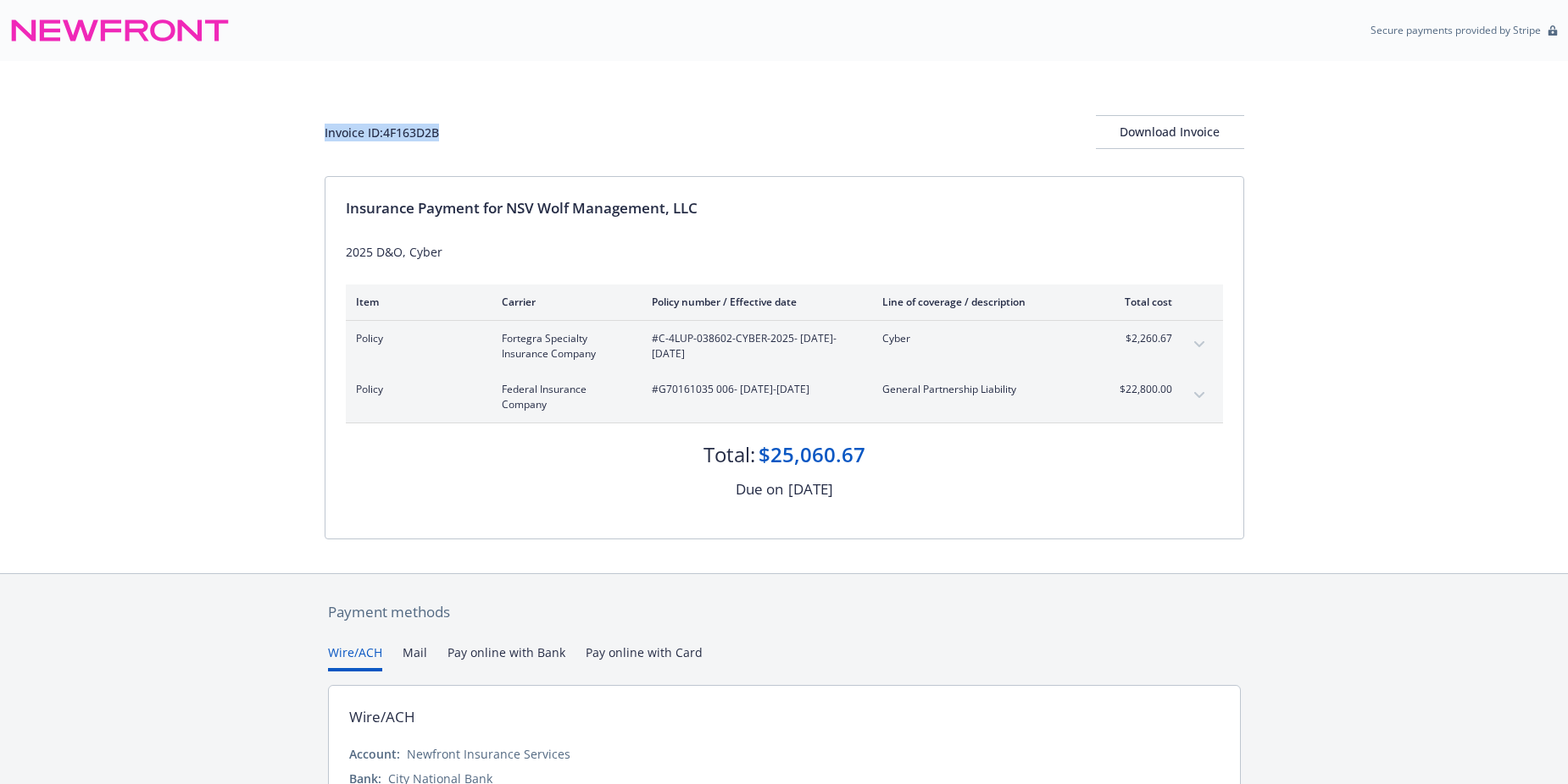
drag, startPoint x: 440, startPoint y: 134, endPoint x: 311, endPoint y: 137, distance: 129.0
click at [311, 137] on div "Invoice ID: 4F163D2B Download Invoice Insurance Payment for NSV Wolf Management…" at bounding box center [784, 317] width 1568 height 512
copy div "Invoice ID: 4F163D2B"
click at [1135, 117] on div "Download Invoice" at bounding box center [1170, 132] width 148 height 32
drag, startPoint x: 510, startPoint y: 208, endPoint x: 720, endPoint y: 212, distance: 210.0
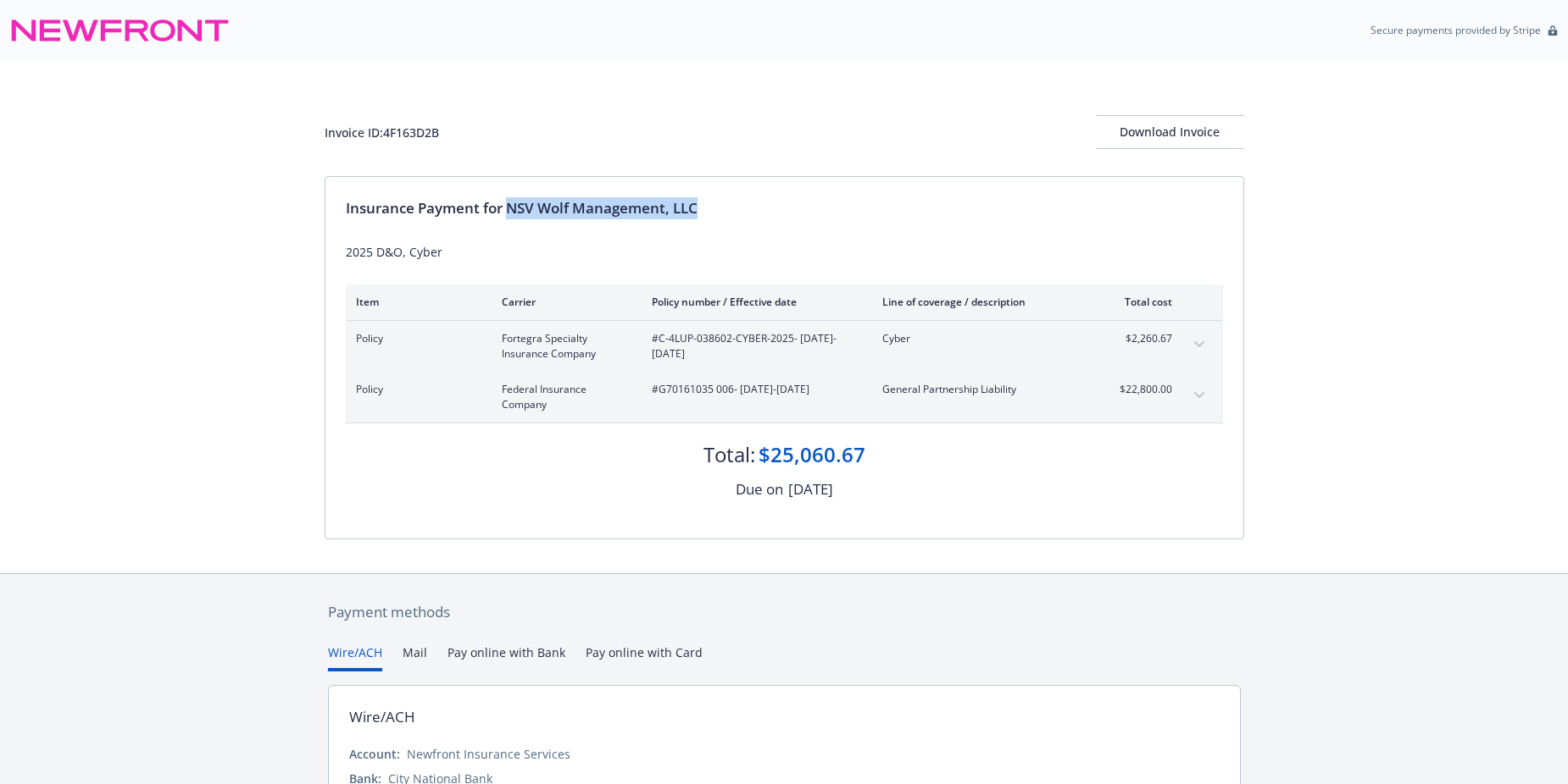
click at [720, 212] on div "Insurance Payment for NSV Wolf Management, LLC" at bounding box center [784, 209] width 877 height 22
drag, startPoint x: 665, startPoint y: 209, endPoint x: 707, endPoint y: 198, distance: 43.4
click at [707, 198] on div "Insurance Payment for NSV Wolf Management, LLC" at bounding box center [784, 209] width 877 height 22
drag, startPoint x: 699, startPoint y: 204, endPoint x: 521, endPoint y: 200, distance: 178.0
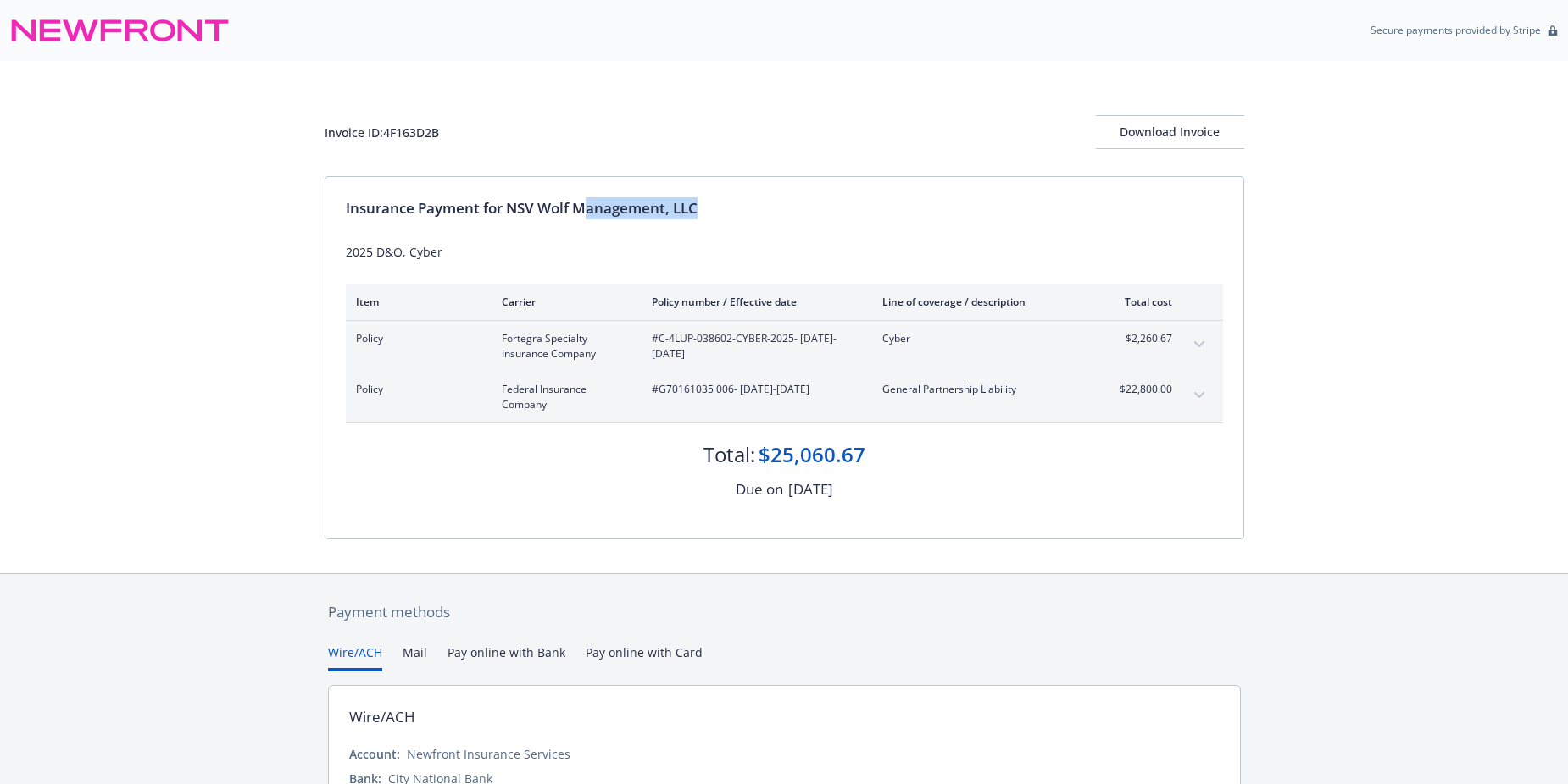
click at [570, 202] on div "Insurance Payment for NSV Wolf Management, LLC" at bounding box center [784, 209] width 877 height 22
drag, startPoint x: 521, startPoint y: 200, endPoint x: 494, endPoint y: 198, distance: 27.1
click at [491, 197] on div "Insurance Payment for NSV Wolf Management, LLC 2025 D&O, Cyber Item Carrier Pol…" at bounding box center [784, 358] width 918 height 362
drag, startPoint x: 494, startPoint y: 198, endPoint x: 566, endPoint y: 208, distance: 72.7
click at [567, 208] on div "Insurance Payment for NSV Wolf Management, LLC" at bounding box center [784, 209] width 877 height 22
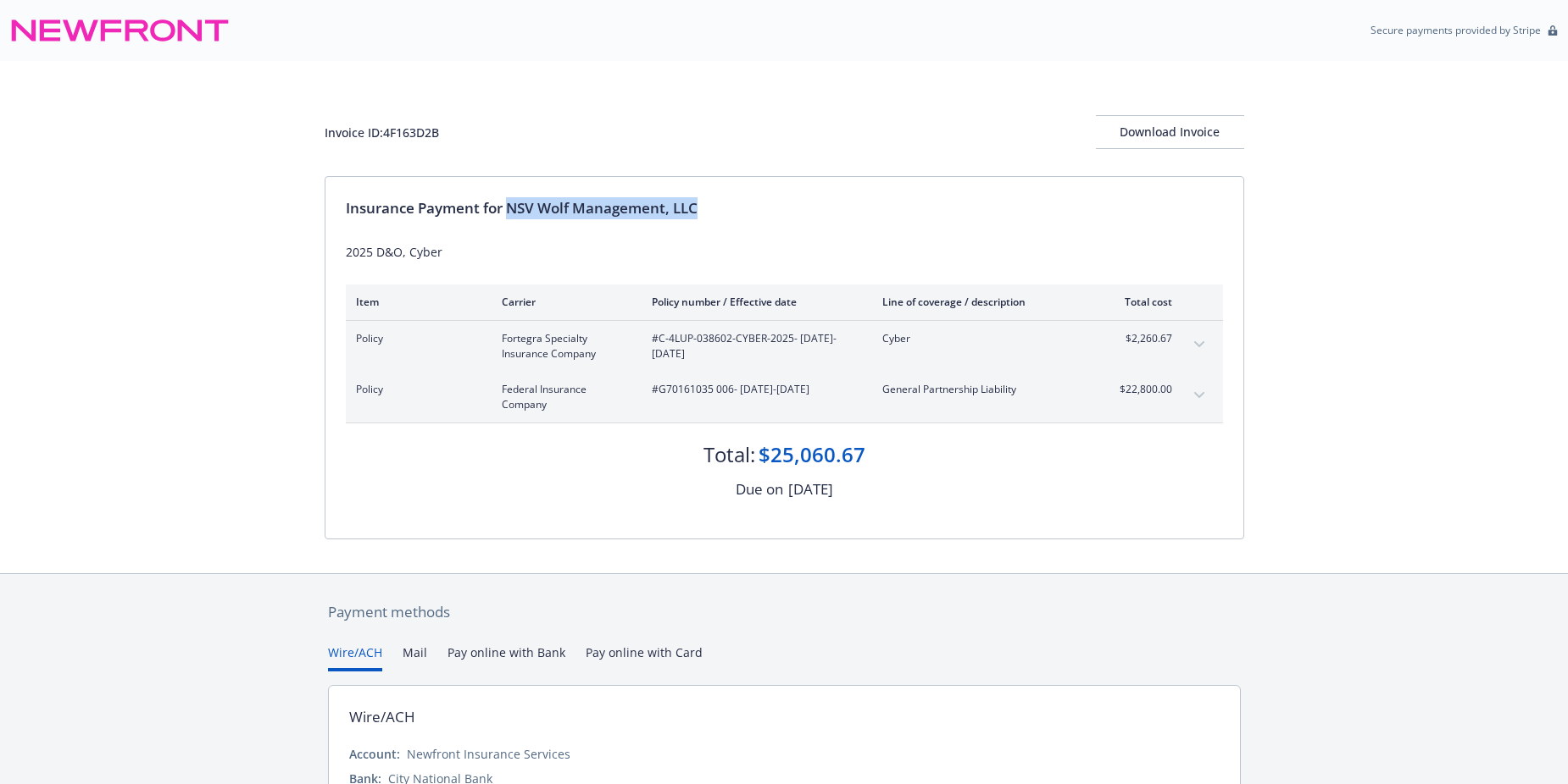
drag, startPoint x: 513, startPoint y: 203, endPoint x: 707, endPoint y: 209, distance: 194.1
click at [707, 209] on div "Insurance Payment for NSV Wolf Management, LLC" at bounding box center [784, 209] width 877 height 22
copy div "NSV Wolf Management, LLC"
drag, startPoint x: 1123, startPoint y: 340, endPoint x: 1176, endPoint y: 338, distance: 53.0
click at [1176, 338] on div "Policy Fortegra Specialty Insurance Company #C-4LUP-038602-CYBER-2025 - [DATE]-…" at bounding box center [784, 347] width 877 height 51
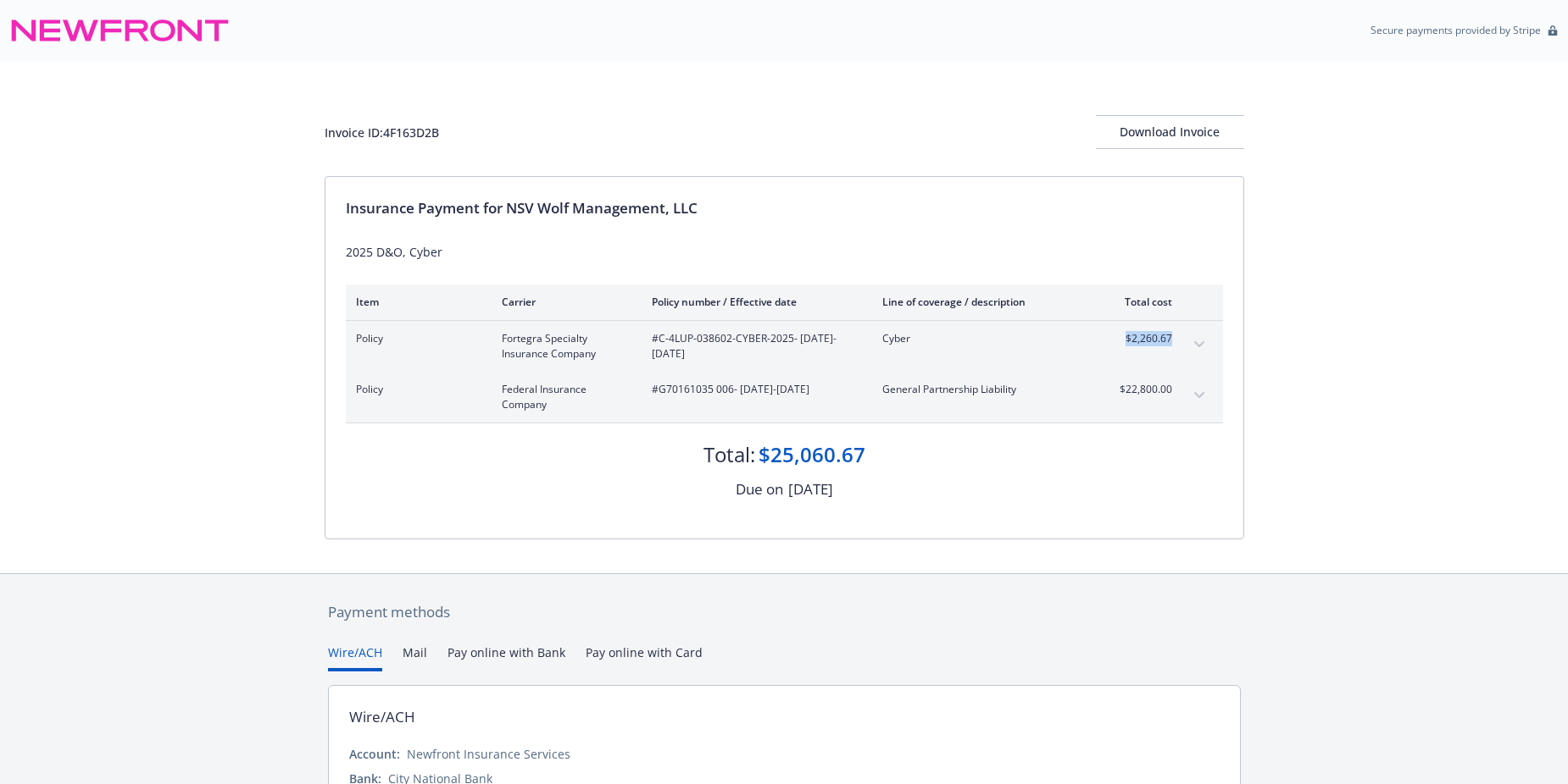
drag, startPoint x: 1176, startPoint y: 338, endPoint x: 1142, endPoint y: 339, distance: 34.0
copy span "$2,260.67"
drag, startPoint x: 1114, startPoint y: 394, endPoint x: 1173, endPoint y: 392, distance: 59.0
click at [1173, 392] on div "Policy Federal Insurance Company #G70161035 006 - [DATE]-[DATE] General Partner…" at bounding box center [784, 397] width 877 height 51
drag, startPoint x: 1173, startPoint y: 392, endPoint x: 1148, endPoint y: 393, distance: 25.0
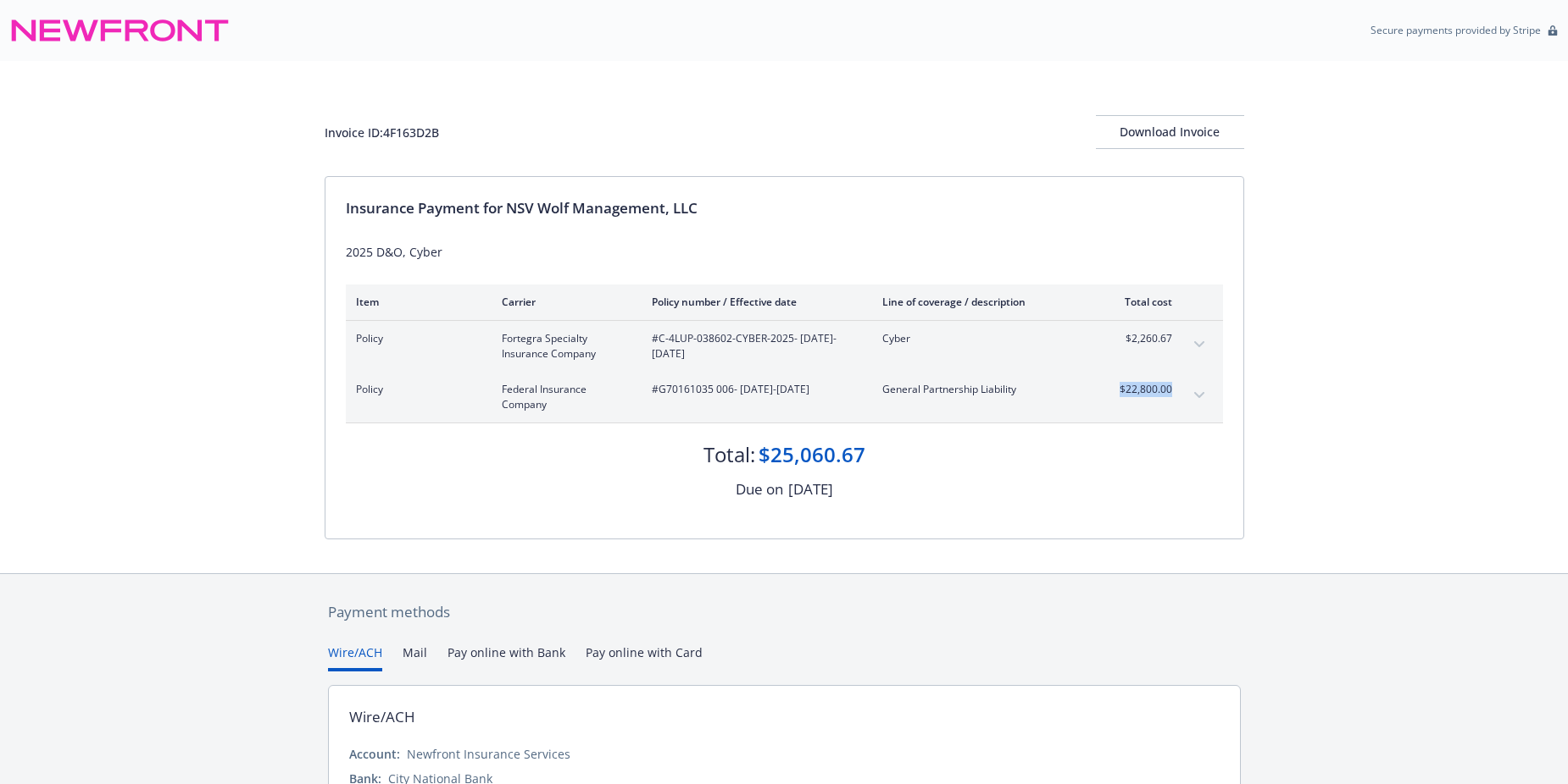
copy span "$22,800.00"
drag, startPoint x: 659, startPoint y: 387, endPoint x: 734, endPoint y: 395, distance: 75.4
click at [734, 395] on span "#G70161035 006 - [DATE]-[DATE]" at bounding box center [753, 390] width 203 height 15
drag, startPoint x: 734, startPoint y: 395, endPoint x: 717, endPoint y: 394, distance: 17.0
copy span "G70161035 006"
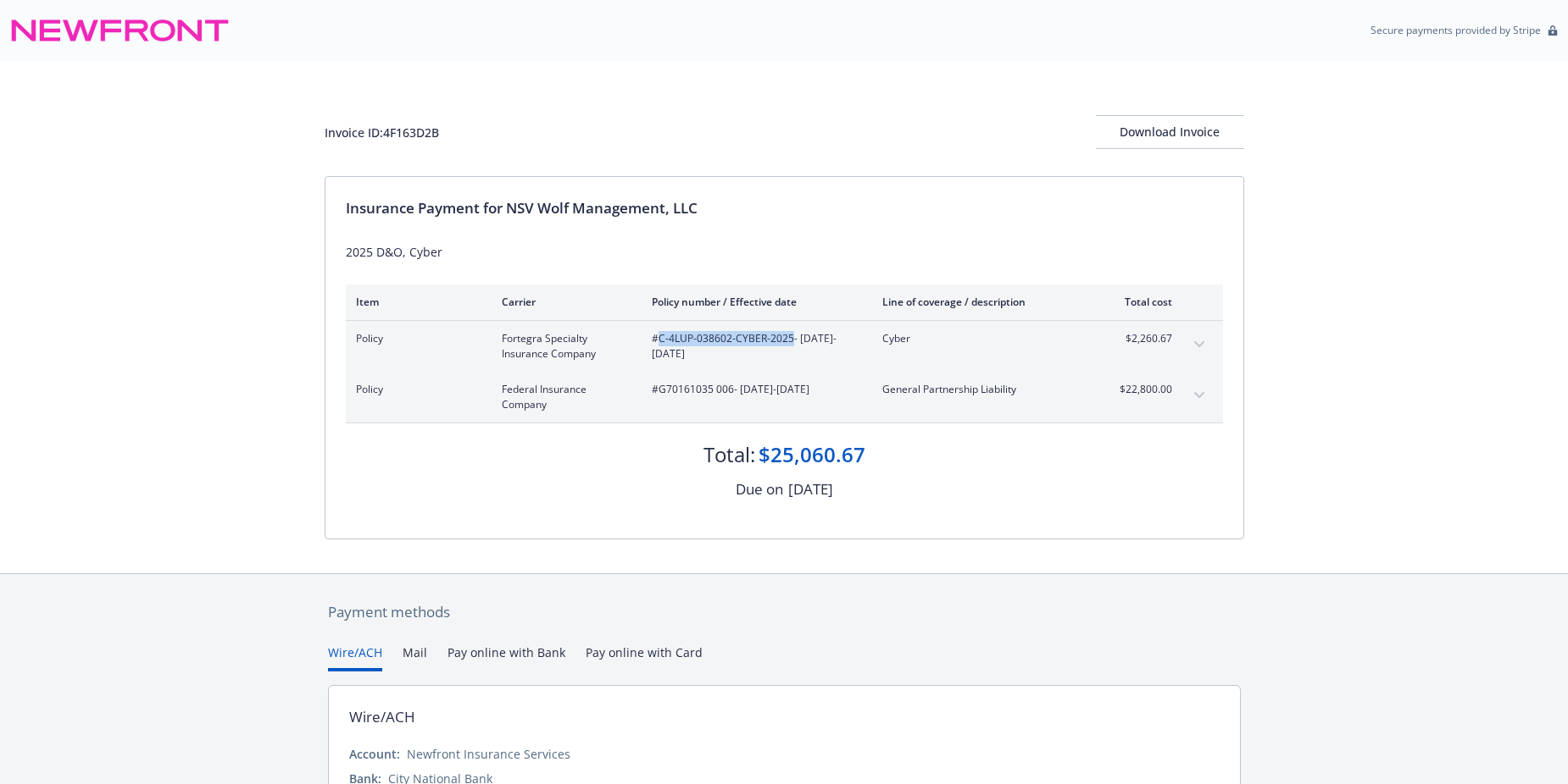
drag, startPoint x: 658, startPoint y: 339, endPoint x: 790, endPoint y: 342, distance: 132.0
click at [790, 342] on span "#C-4LUP-038602-CYBER-2025 - [DATE]-[DATE]" at bounding box center [753, 346] width 203 height 31
drag, startPoint x: 790, startPoint y: 342, endPoint x: 761, endPoint y: 337, distance: 29.4
copy span "C-4LUP-038602-CYBER-2025"
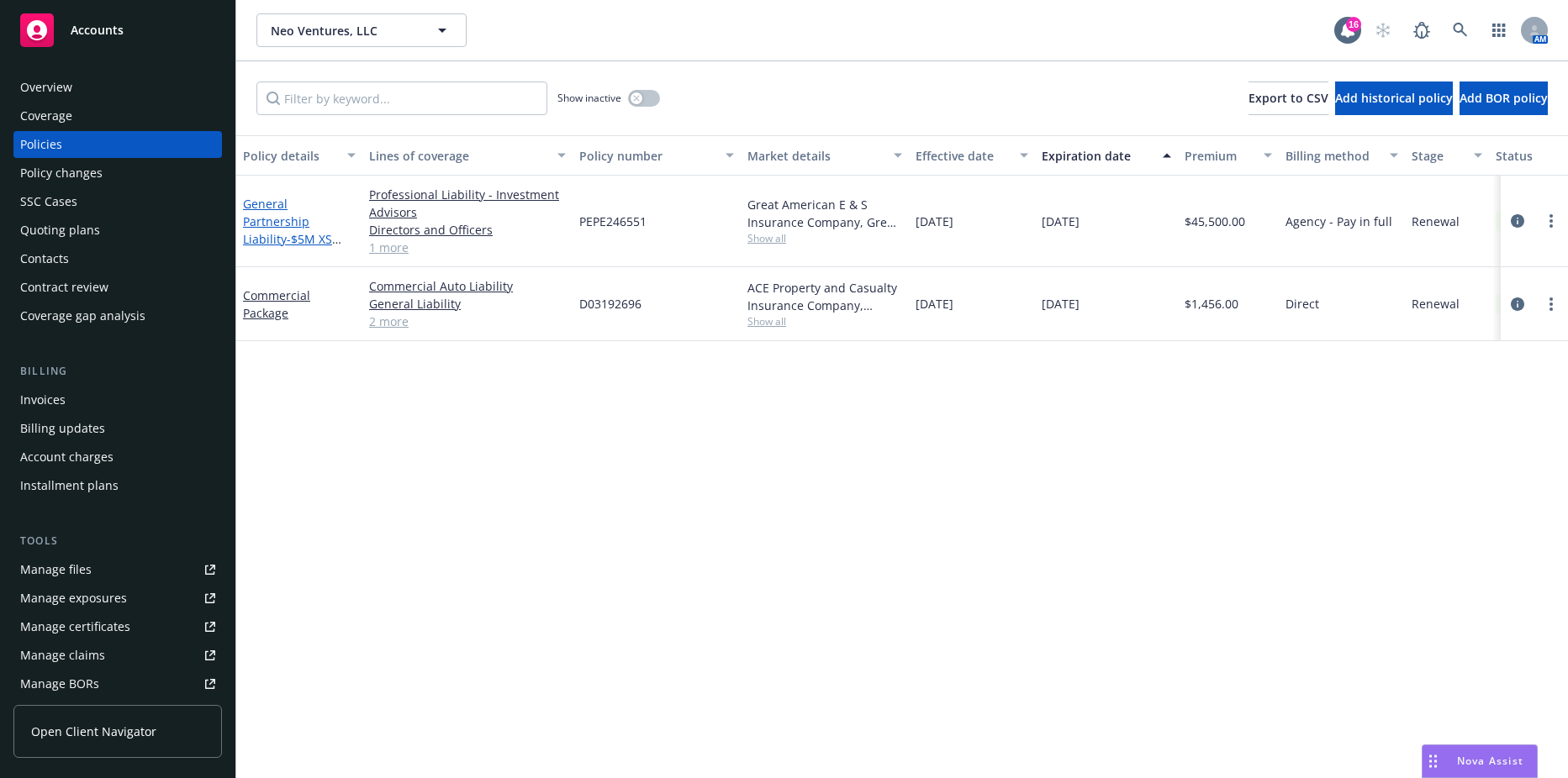
click at [307, 231] on span "- $5M XS $100K" at bounding box center [292, 248] width 99 height 33
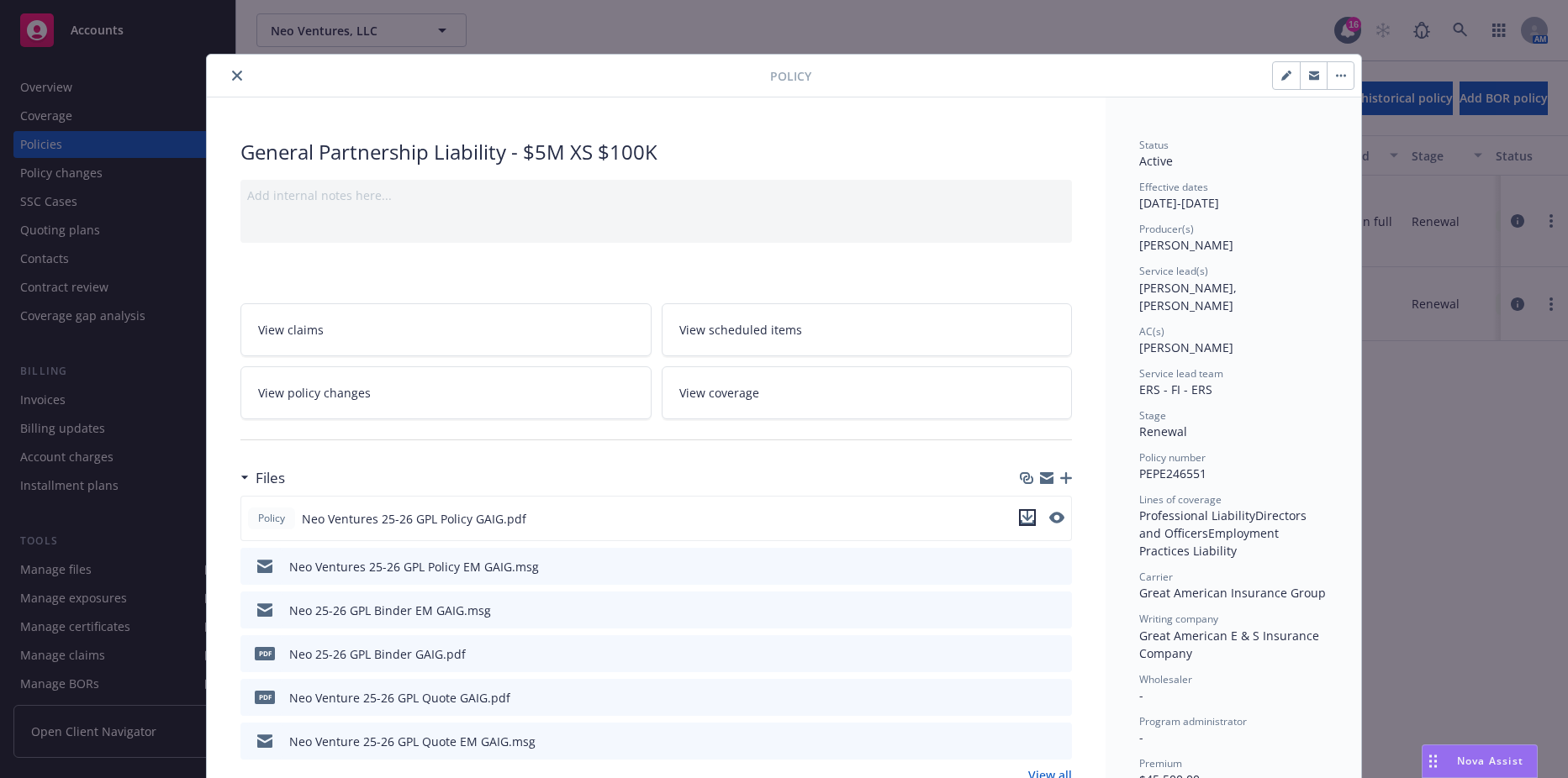
click at [1021, 517] on icon "download file" at bounding box center [1028, 518] width 13 height 13
click at [227, 68] on button "close" at bounding box center [237, 76] width 20 height 20
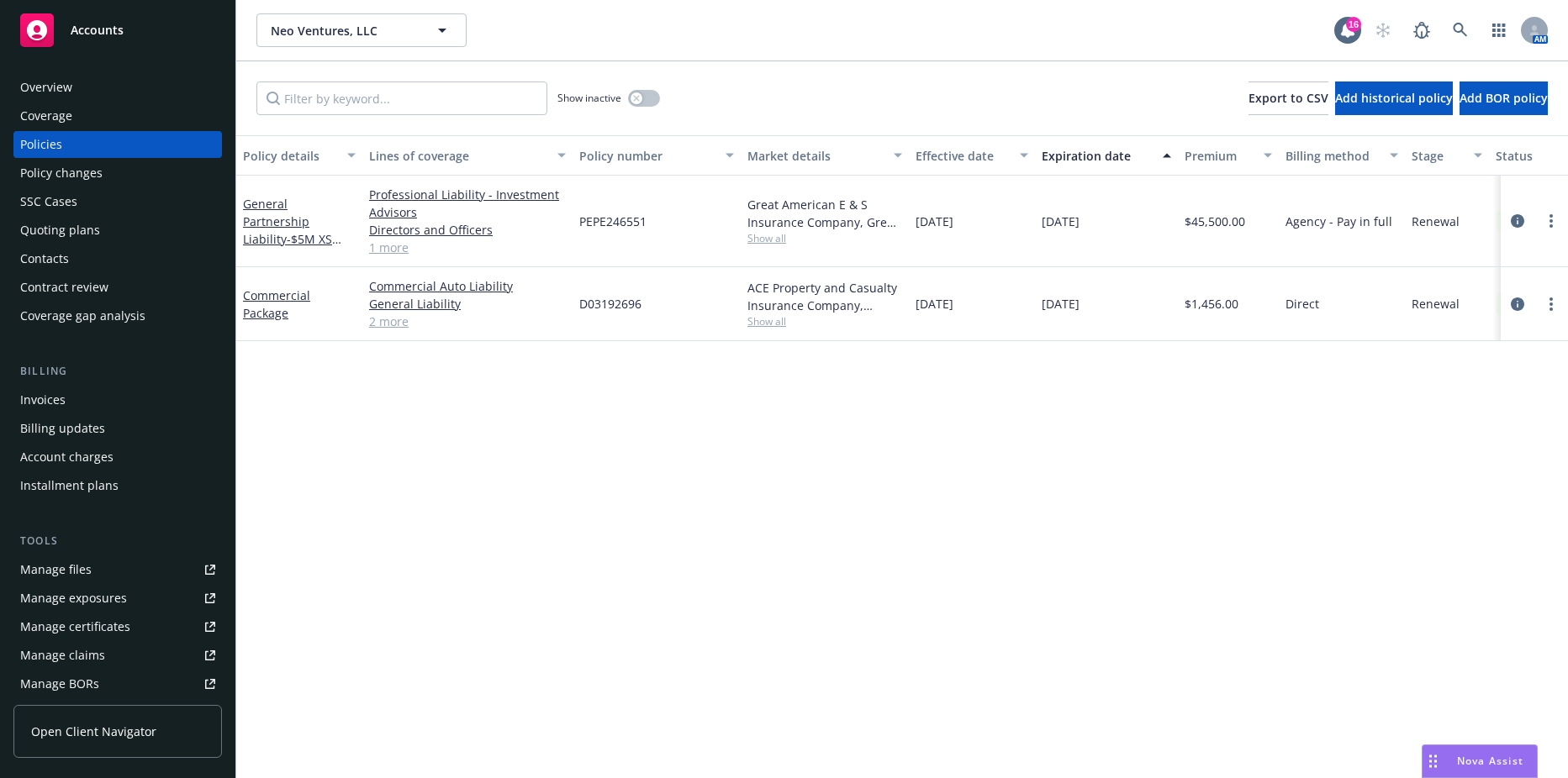
click at [49, 401] on div "Invoices" at bounding box center [43, 400] width 46 height 27
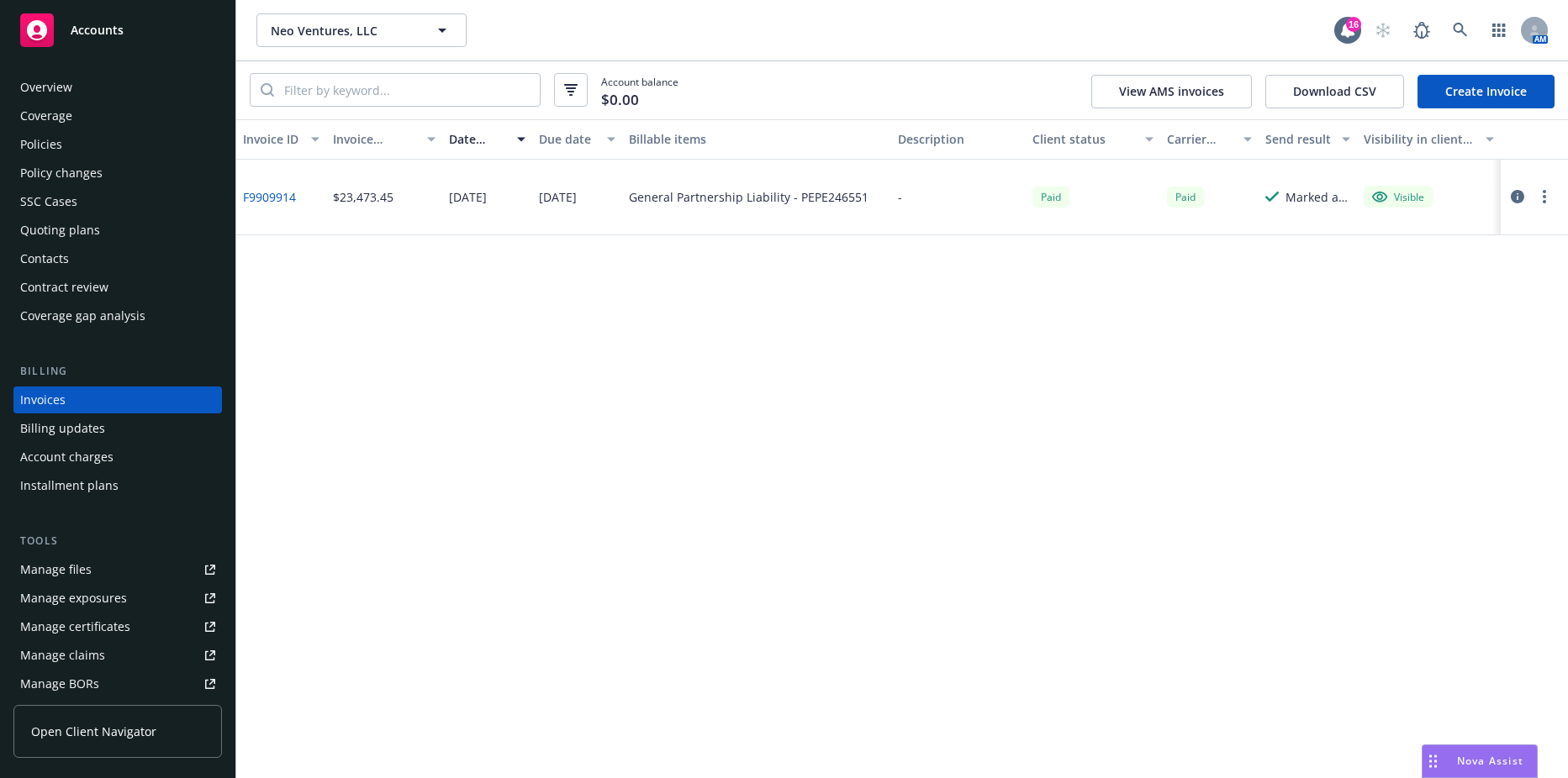
click at [1482, 77] on link "Create Invoice" at bounding box center [1485, 91] width 137 height 33
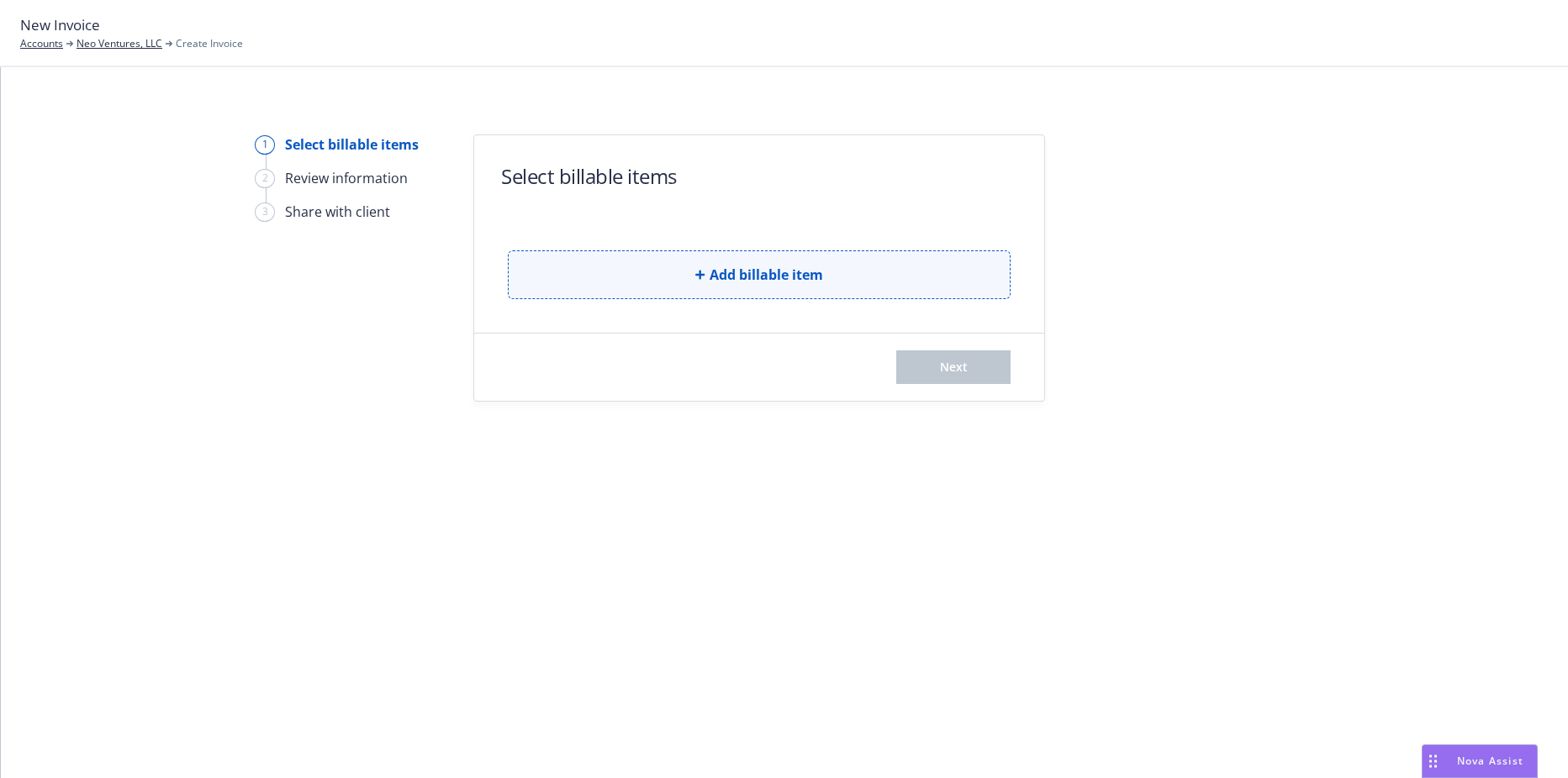
click at [790, 259] on button "Add billable item" at bounding box center [759, 274] width 503 height 48
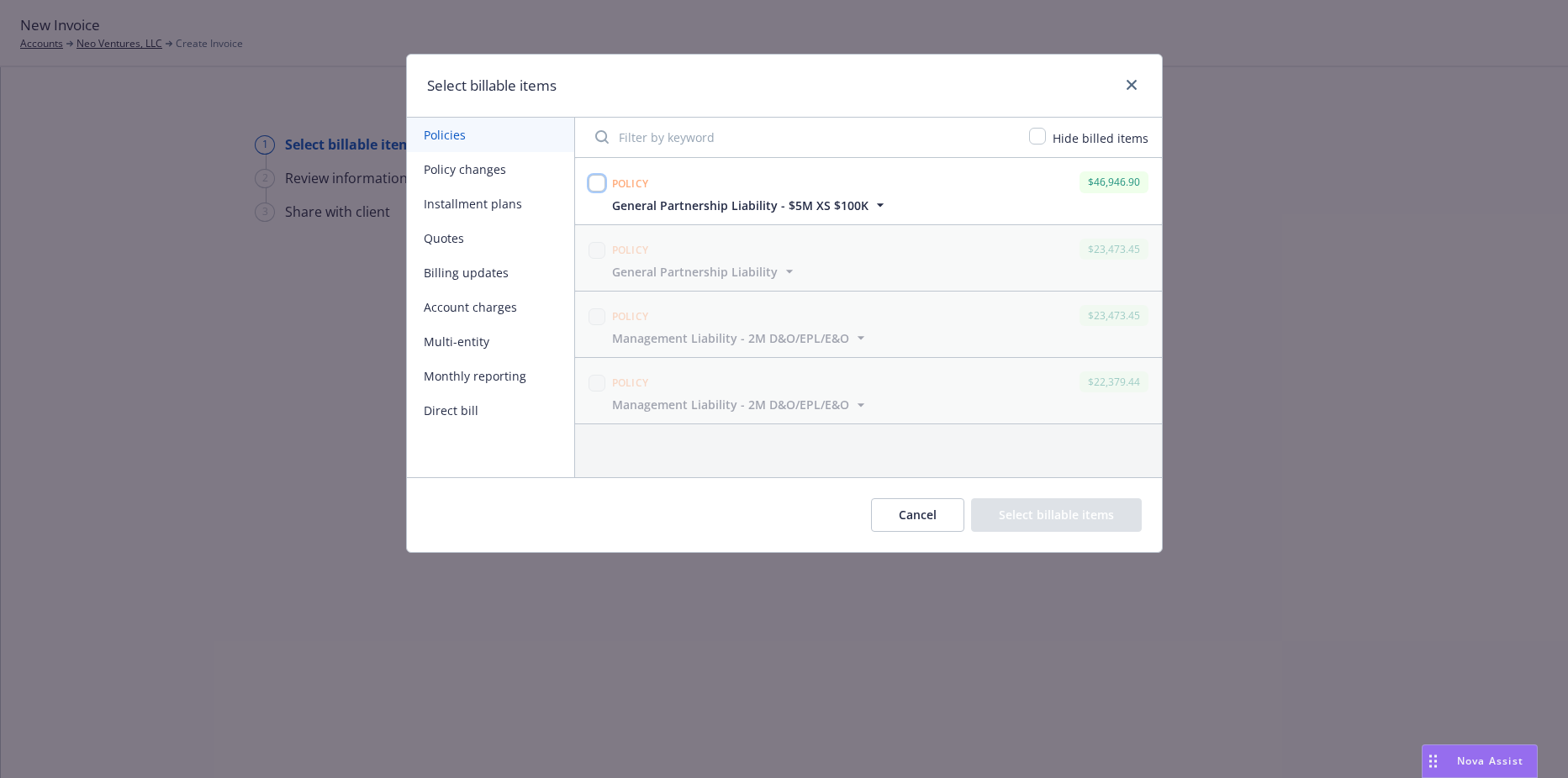
click at [601, 179] on input "checkbox" at bounding box center [597, 183] width 17 height 17
checkbox input "true"
click at [1080, 514] on button "Select billable items" at bounding box center [1056, 515] width 171 height 33
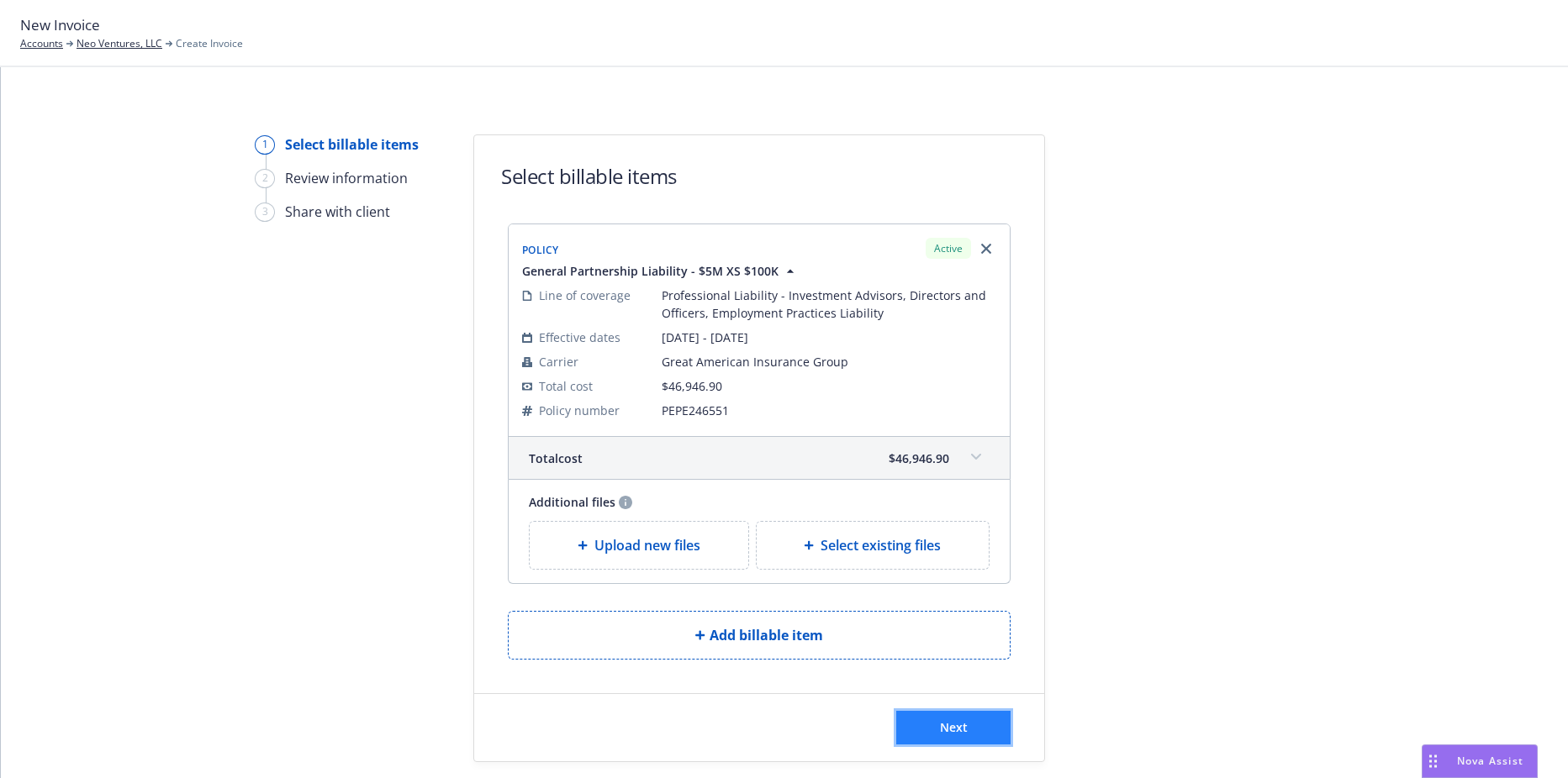
click at [950, 736] on button "Next" at bounding box center [953, 728] width 114 height 33
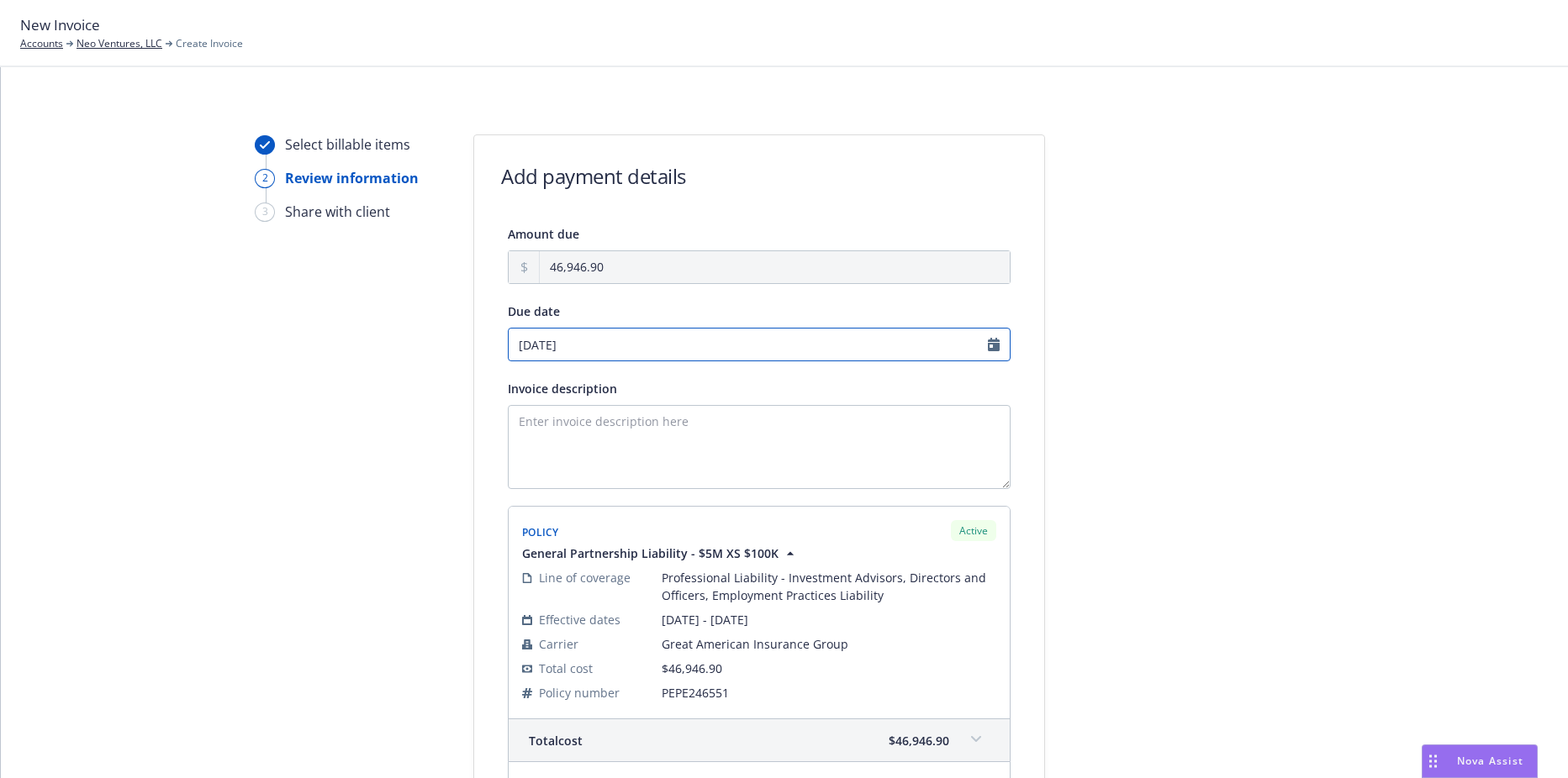
select select "September"
select select "2025"
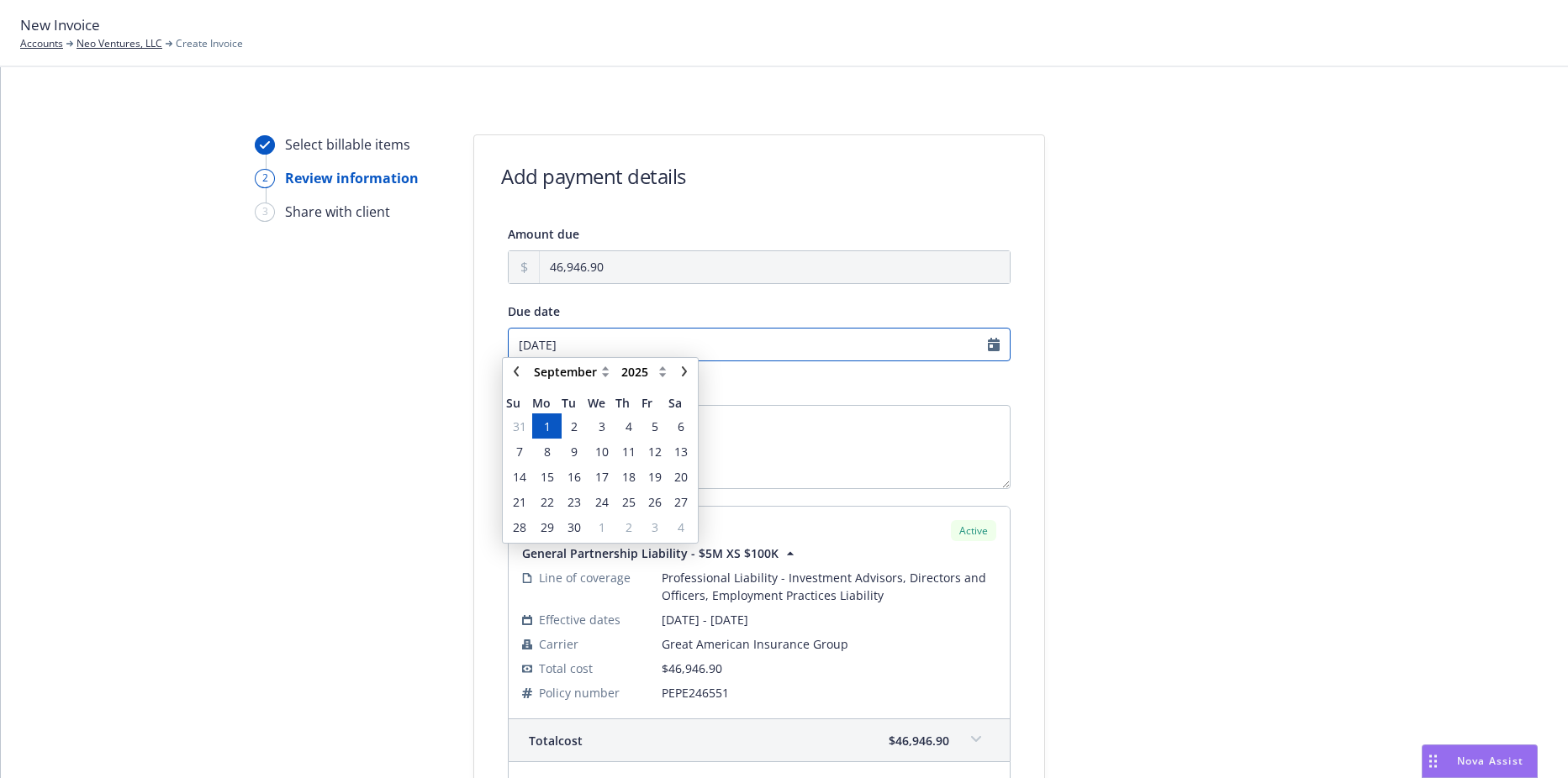
click at [579, 338] on input "[DATE]" at bounding box center [759, 345] width 503 height 33
click at [518, 381] on icon "chevronLeft" at bounding box center [516, 378] width 10 height 10
select select "August"
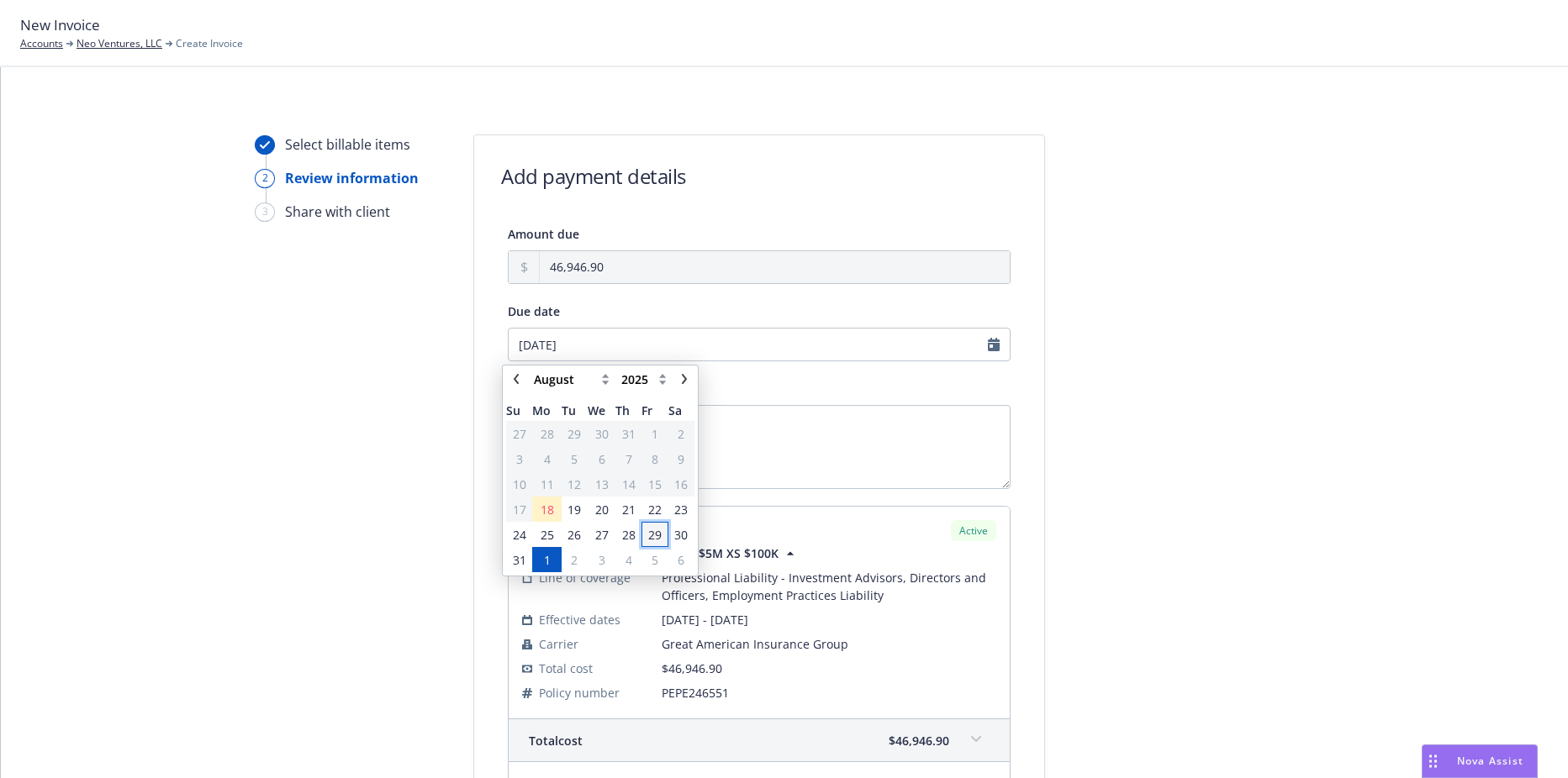
click at [662, 534] on span "29" at bounding box center [655, 534] width 22 height 21
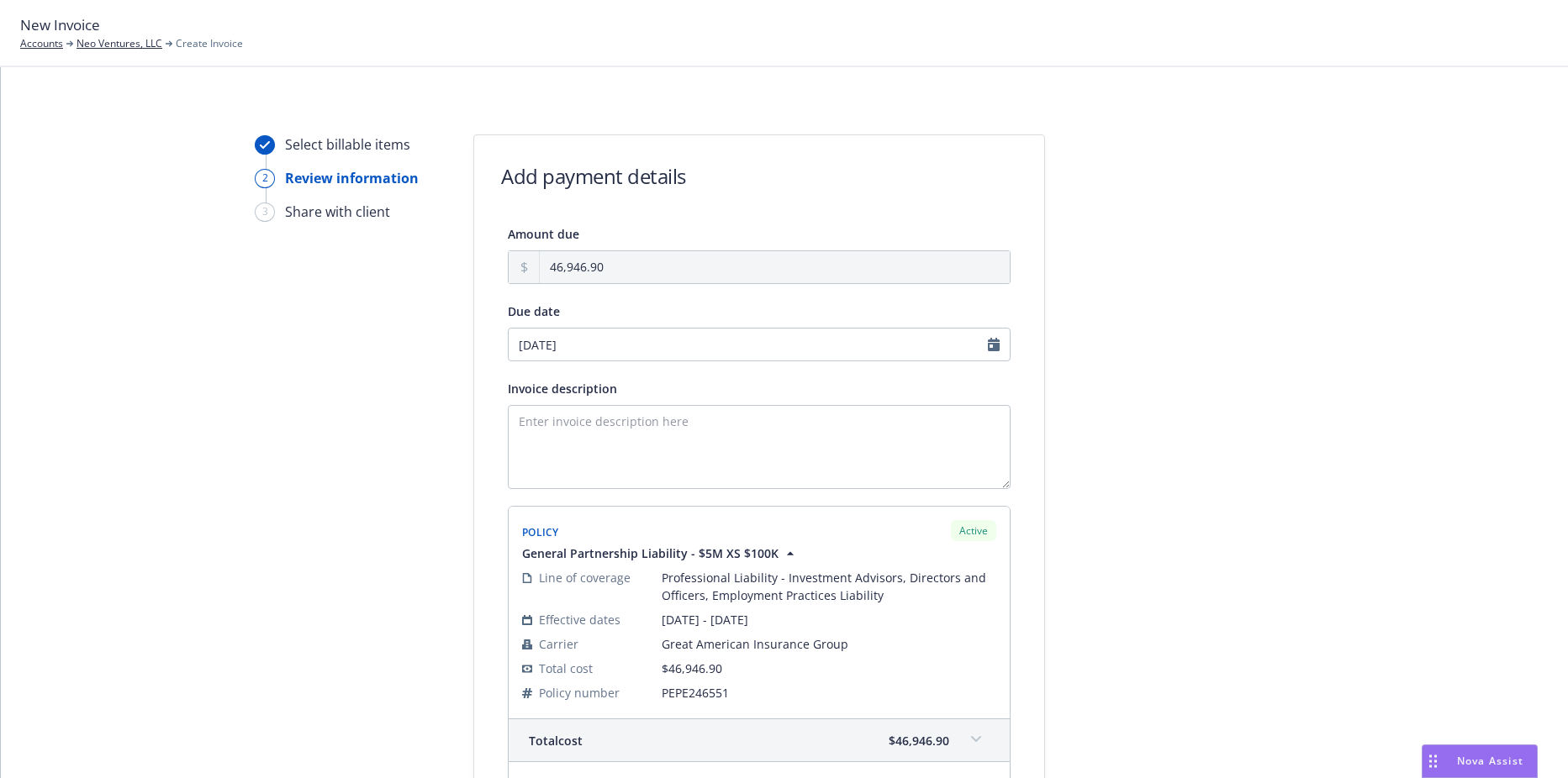
type input "[DATE]"
click at [697, 475] on textarea "Invoice description" at bounding box center [759, 447] width 503 height 84
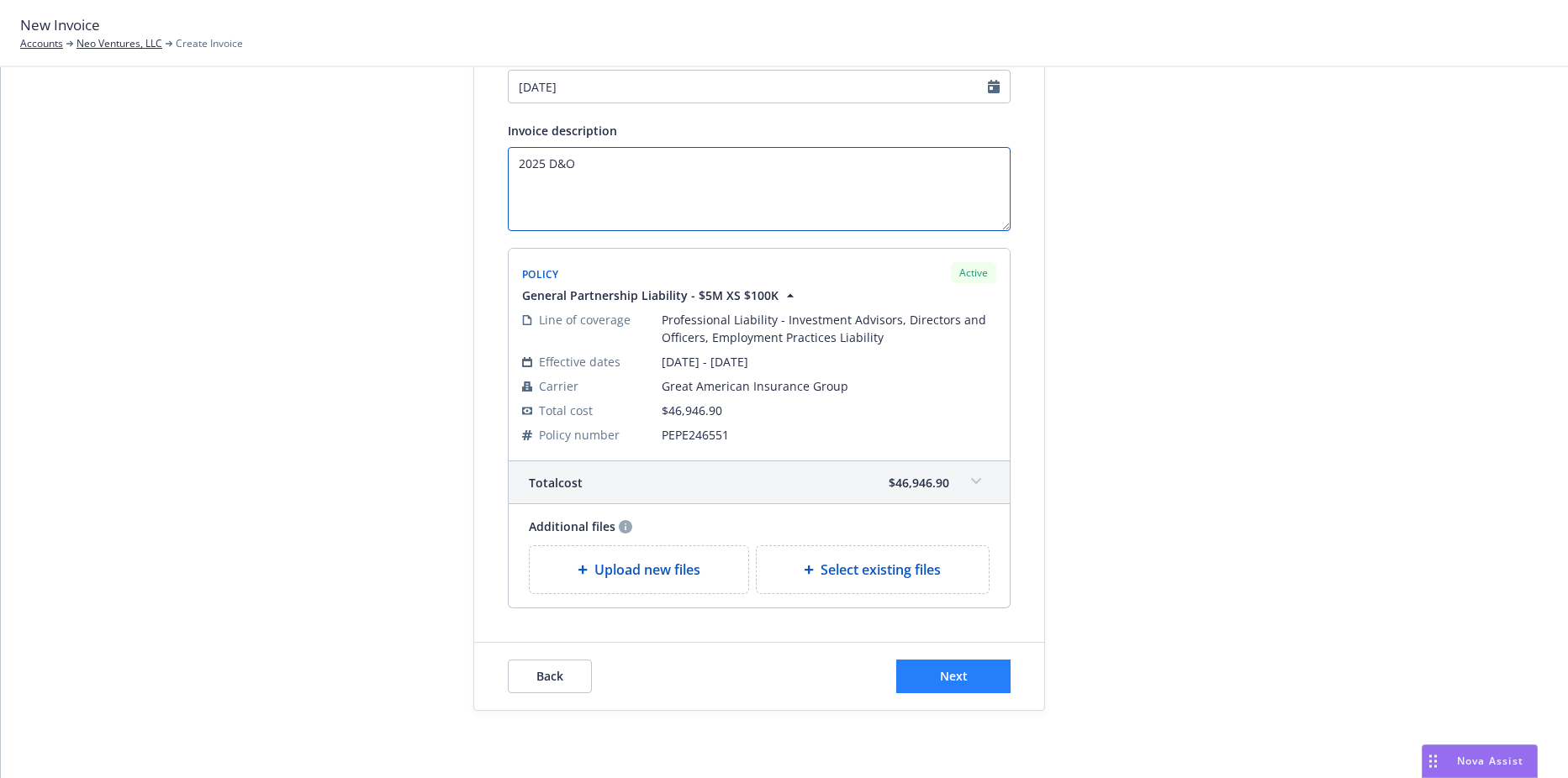
type textarea "2025 D&O"
click at [947, 683] on span "Next" at bounding box center [954, 676] width 28 height 16
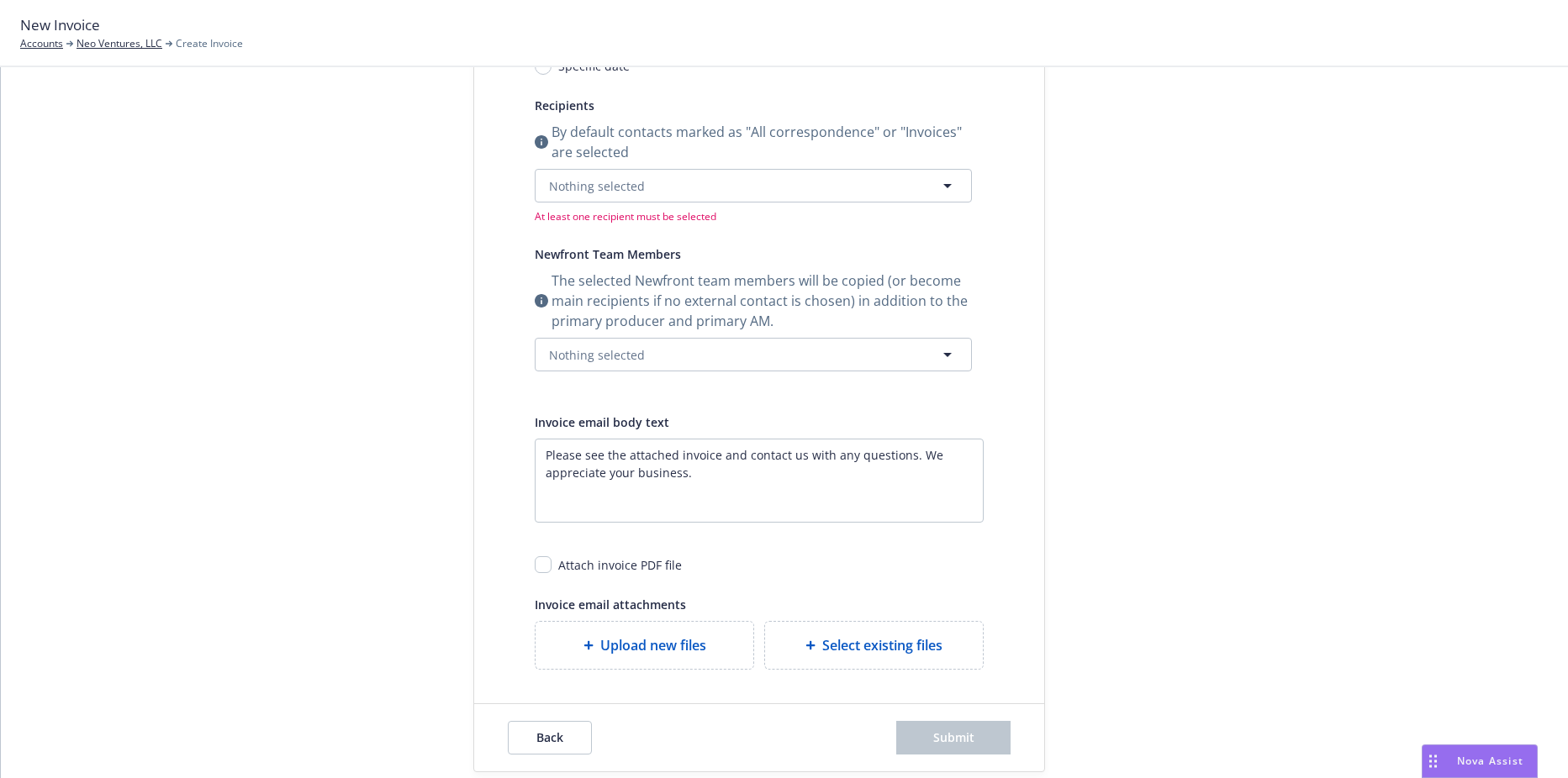
scroll to position [0, 0]
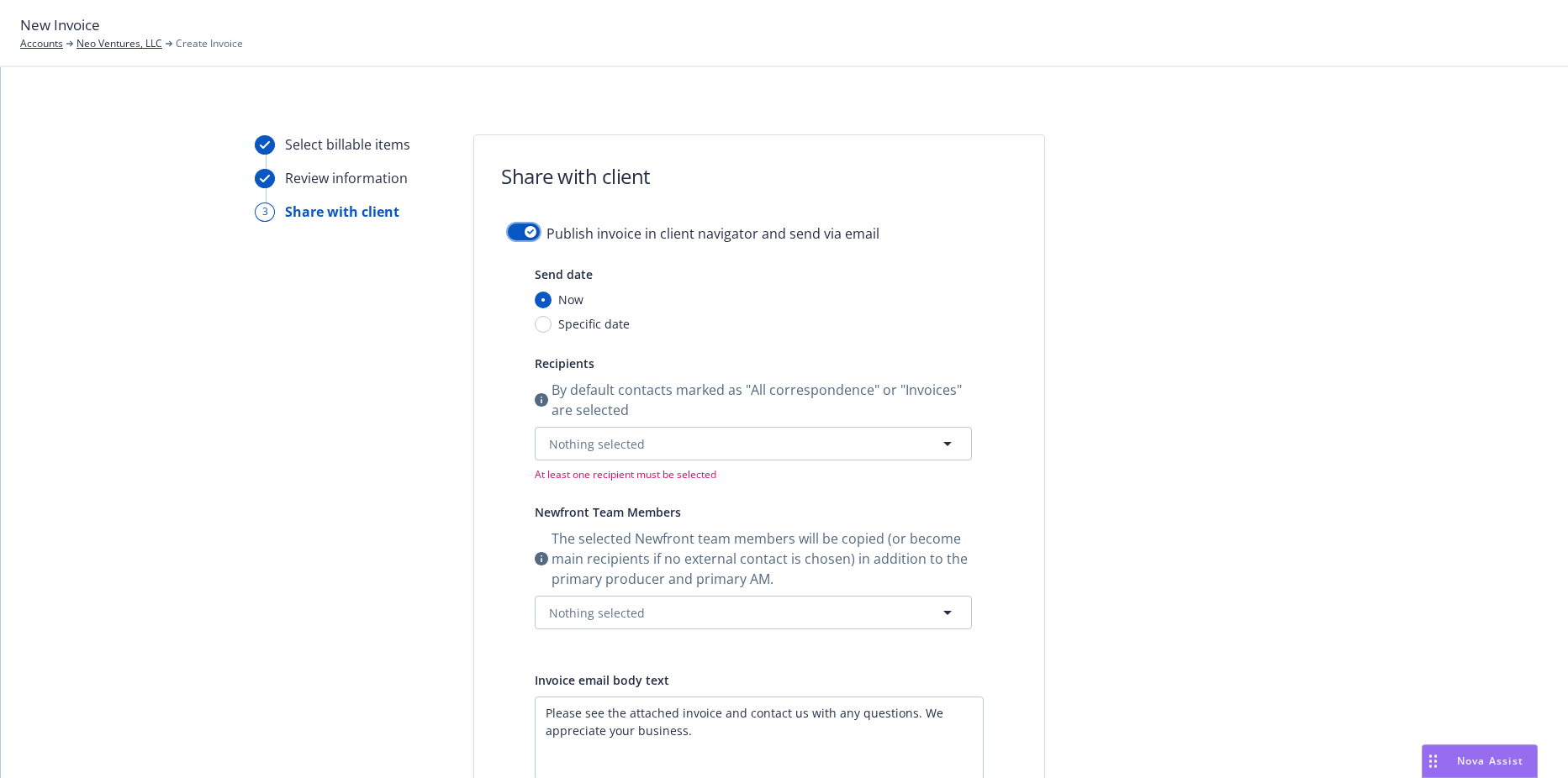
click at [527, 230] on icon "button" at bounding box center [530, 231] width 7 height 5
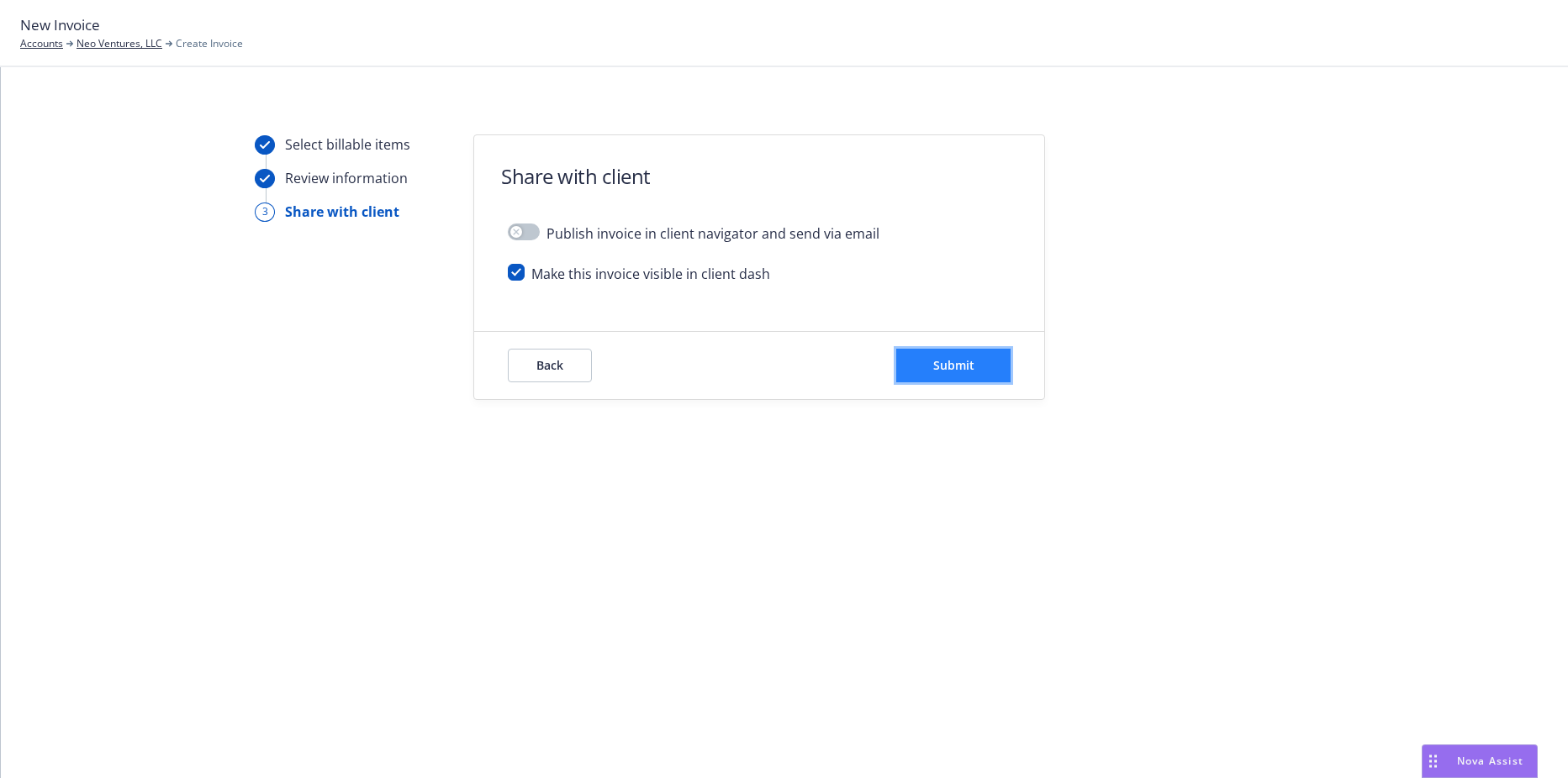
click at [917, 372] on button "Submit" at bounding box center [953, 365] width 114 height 33
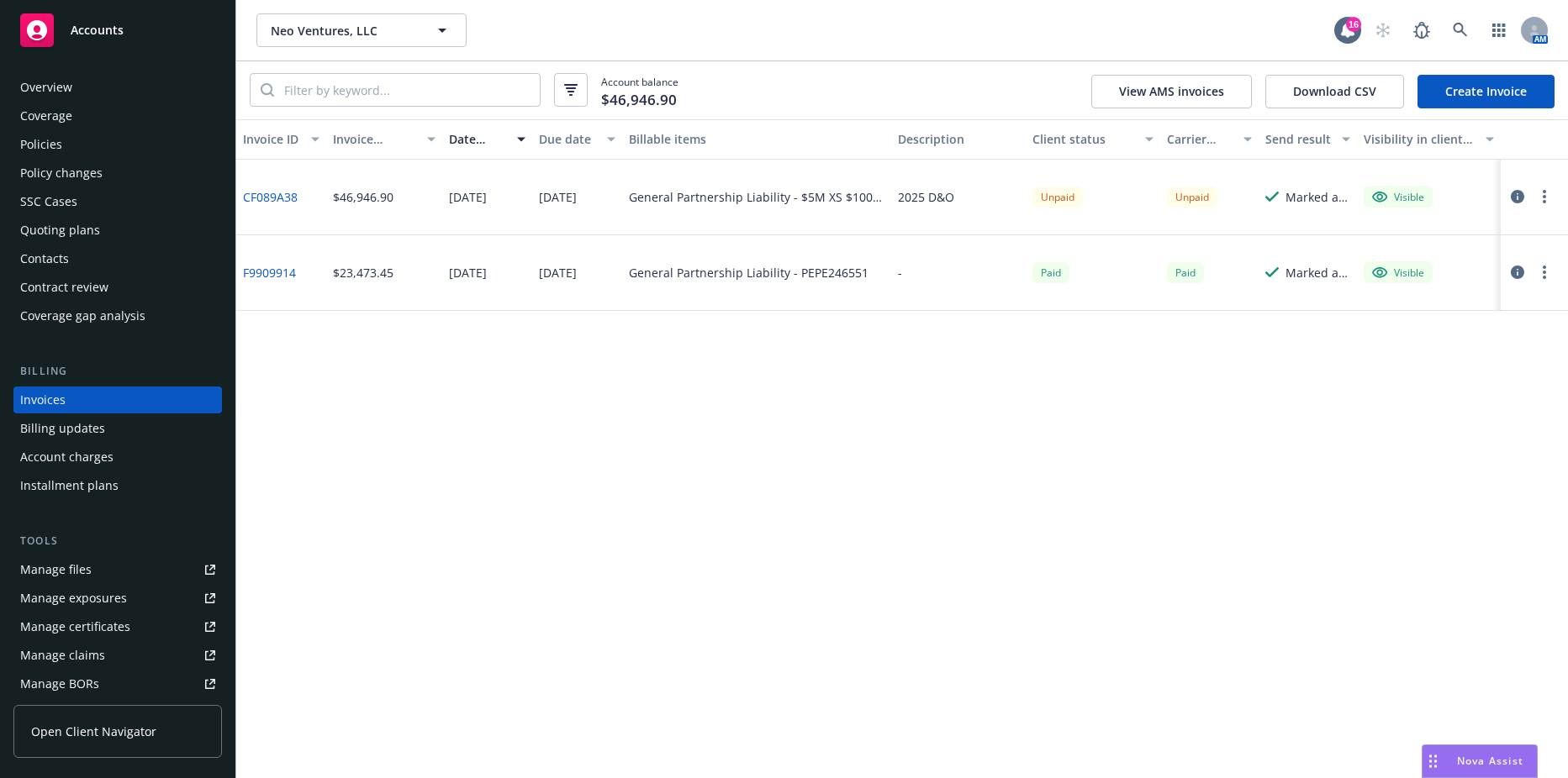
click at [284, 196] on link "CF089A38" at bounding box center [270, 197] width 55 height 18
click at [97, 146] on div "Policies" at bounding box center [118, 144] width 195 height 27
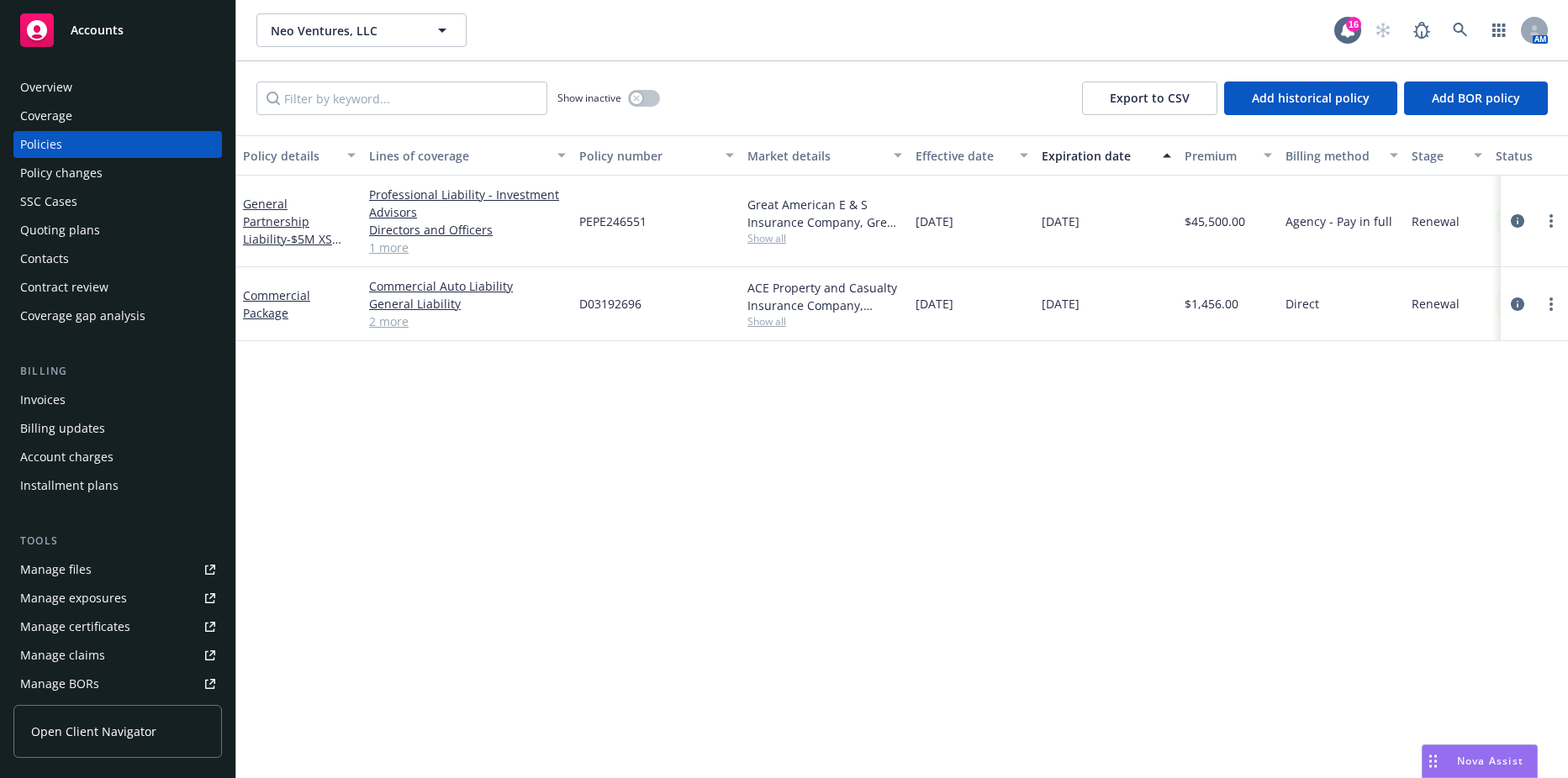
click at [64, 270] on div "Contacts" at bounding box center [45, 258] width 48 height 27
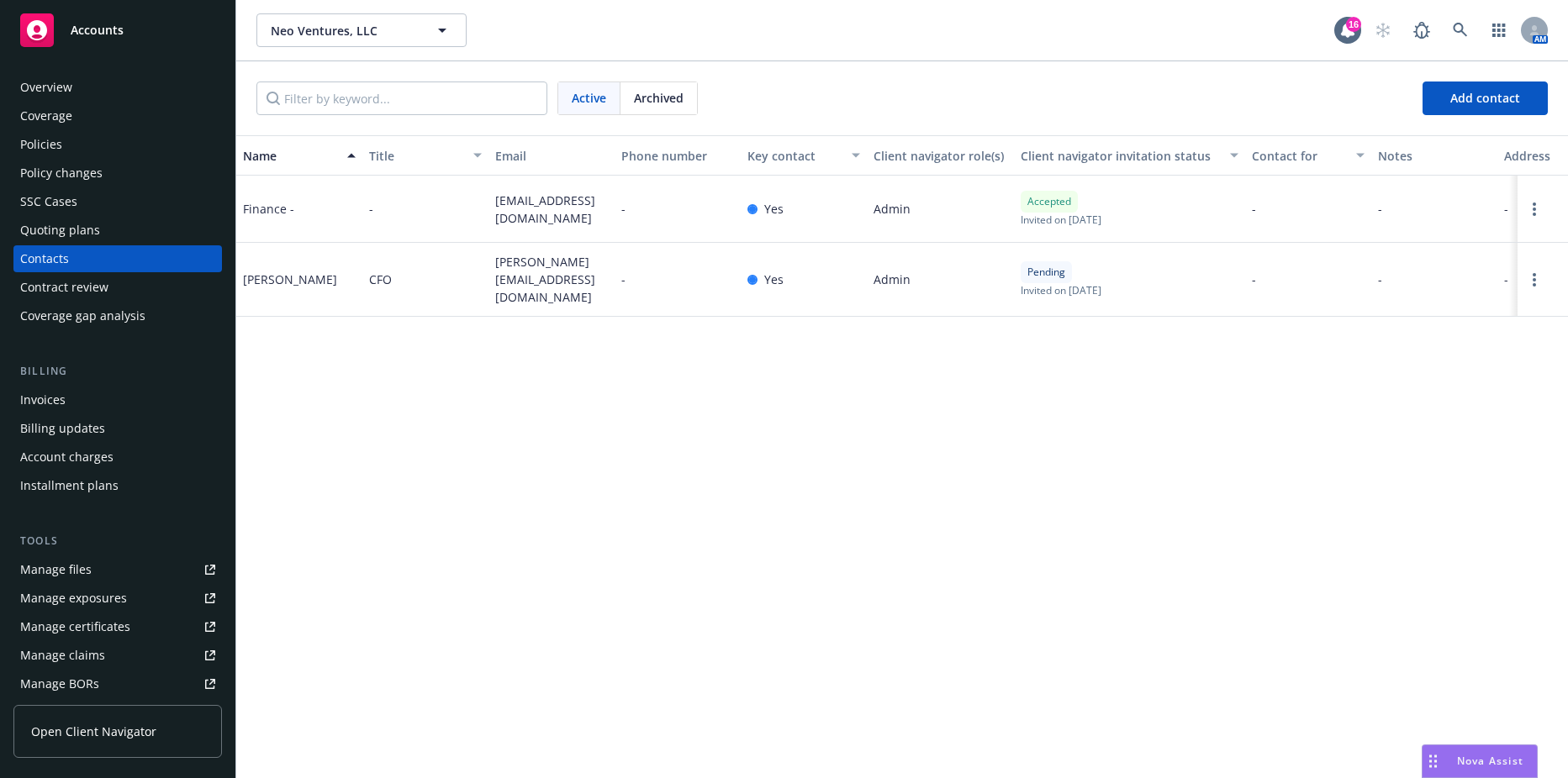
click at [59, 406] on div "Invoices" at bounding box center [43, 400] width 46 height 27
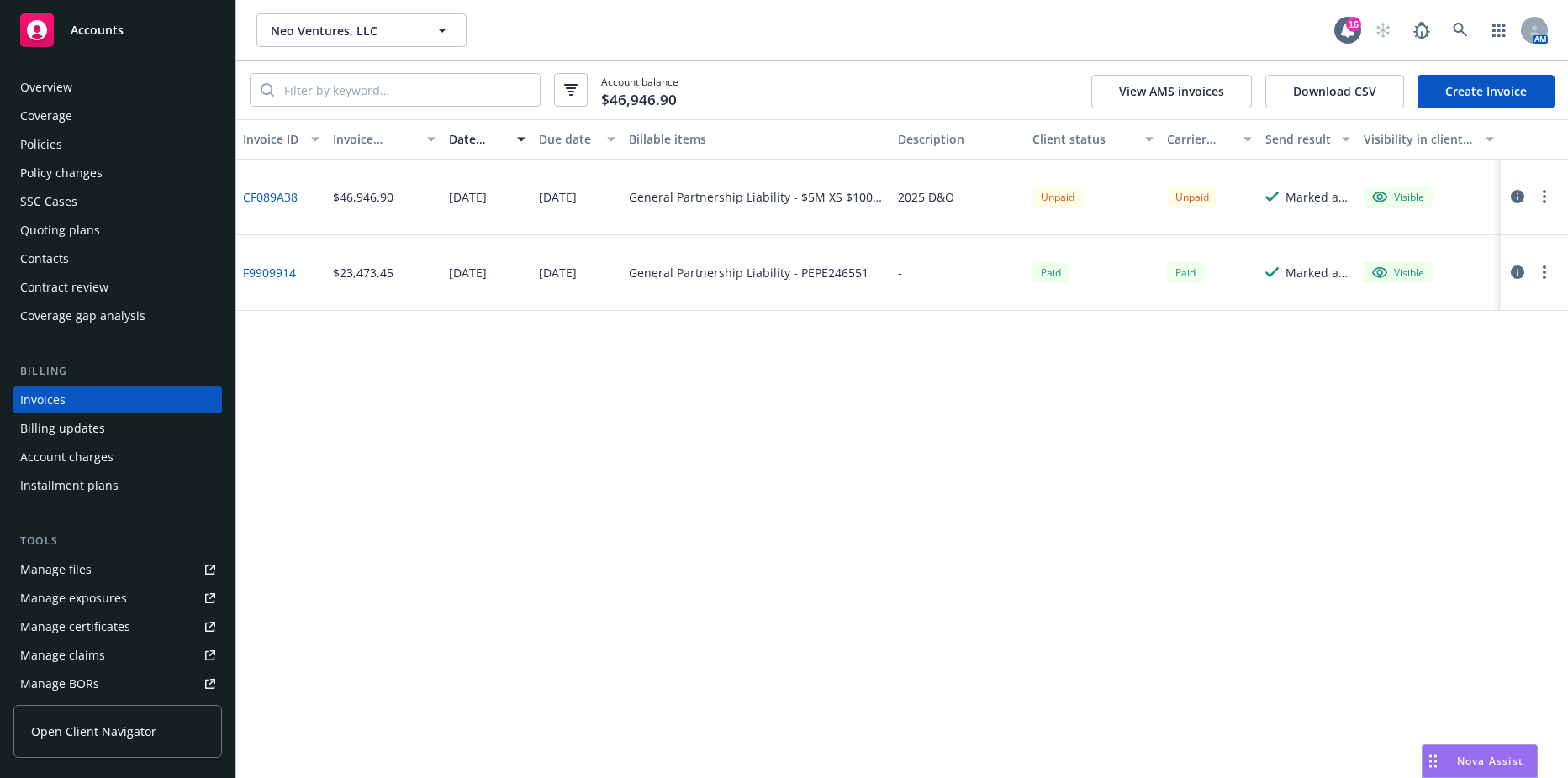
click at [1546, 202] on circle "button" at bounding box center [1545, 202] width 4 height 4
click at [1435, 437] on link "Copy logging email" at bounding box center [1446, 433] width 215 height 33
click at [99, 141] on div "Policies" at bounding box center [118, 144] width 195 height 27
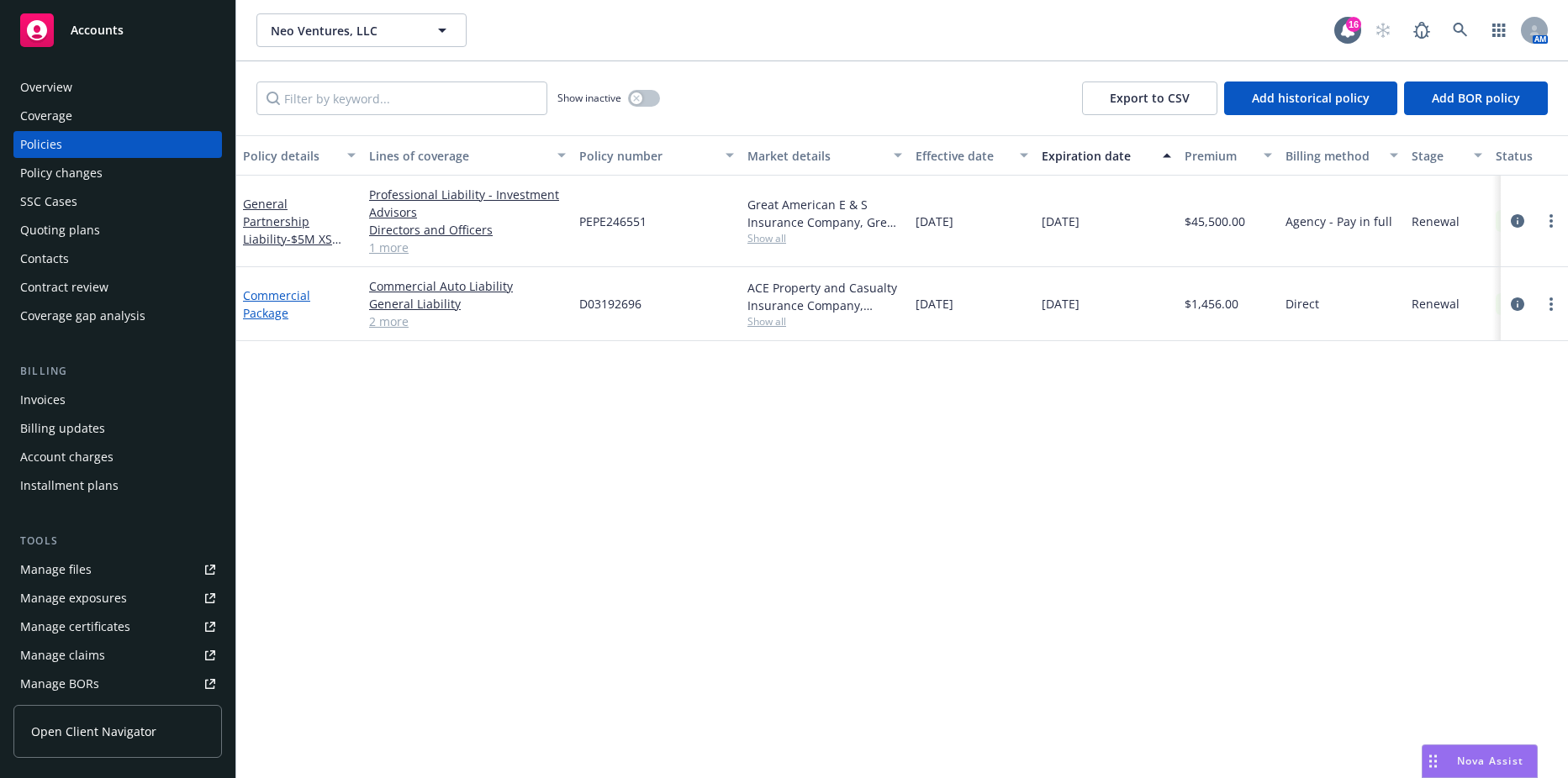
click at [275, 320] on link "Commercial Package" at bounding box center [276, 304] width 67 height 33
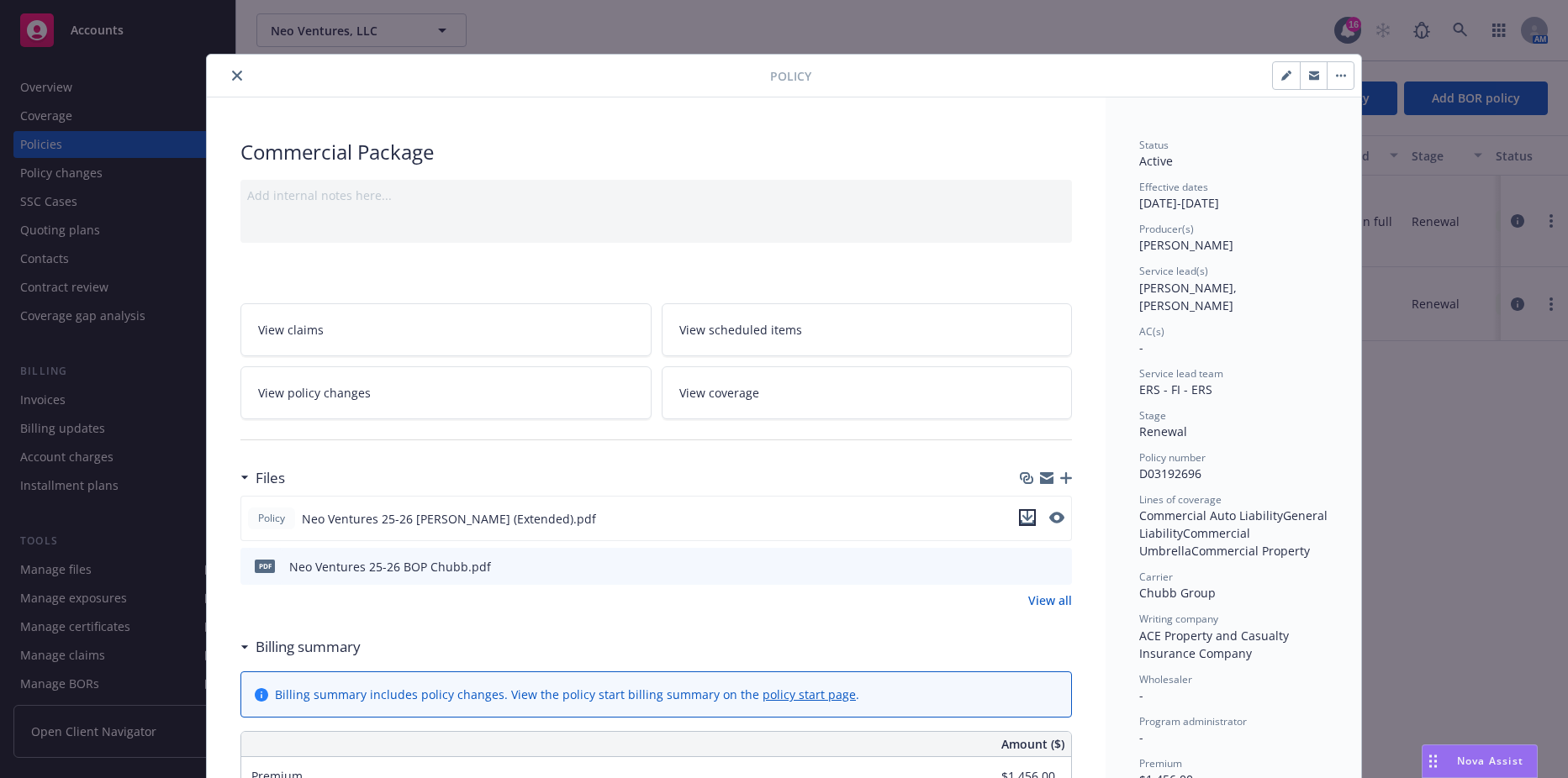
click at [1025, 515] on icon "download file" at bounding box center [1028, 518] width 13 height 13
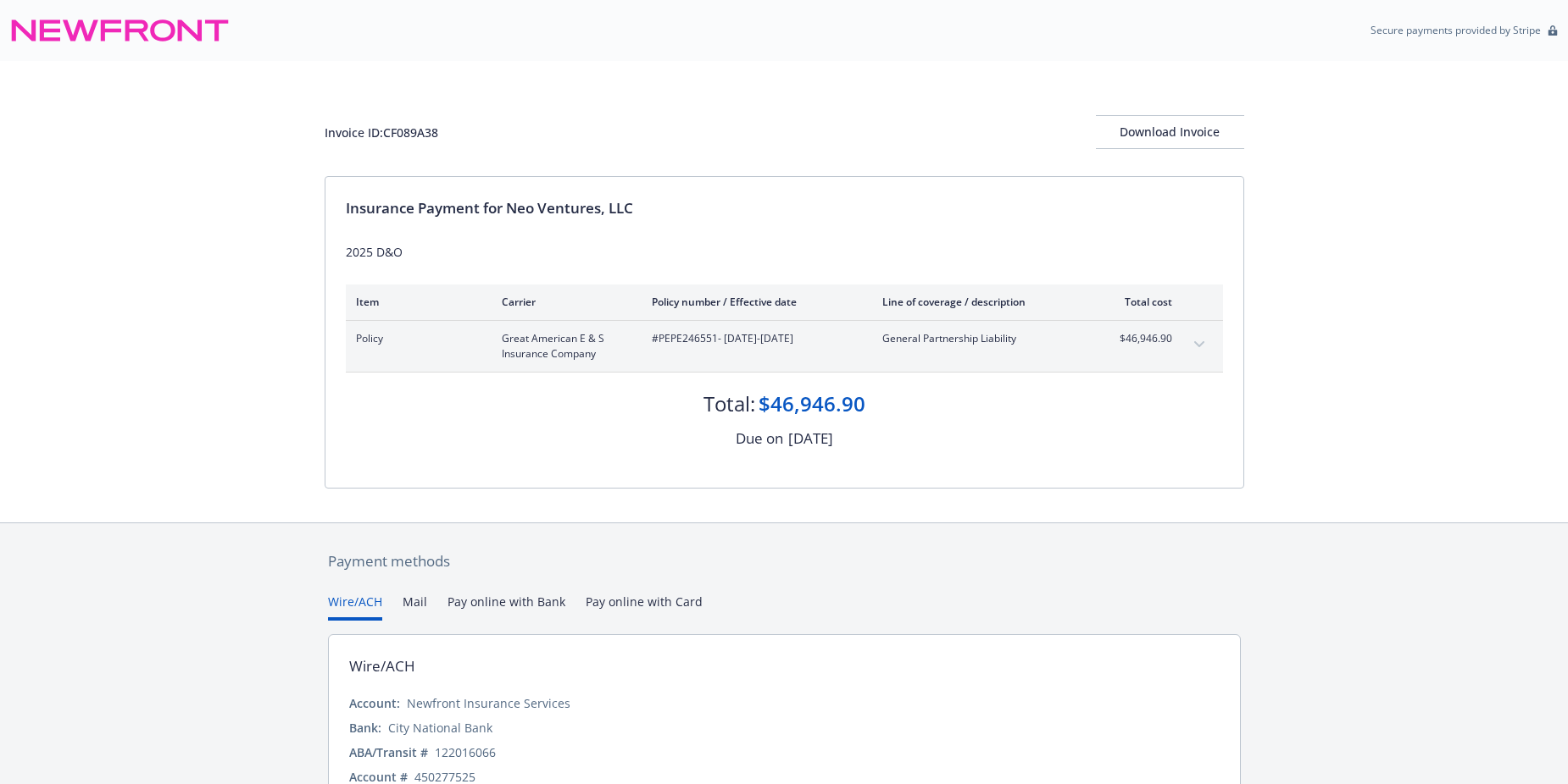
click at [702, 340] on span "#PEPE246551 - [DATE]-[DATE]" at bounding box center [753, 338] width 203 height 15
copy span "PEPE246551"
click at [1113, 131] on button "Download Invoice" at bounding box center [1170, 132] width 148 height 34
drag, startPoint x: 513, startPoint y: 203, endPoint x: 635, endPoint y: 203, distance: 122.0
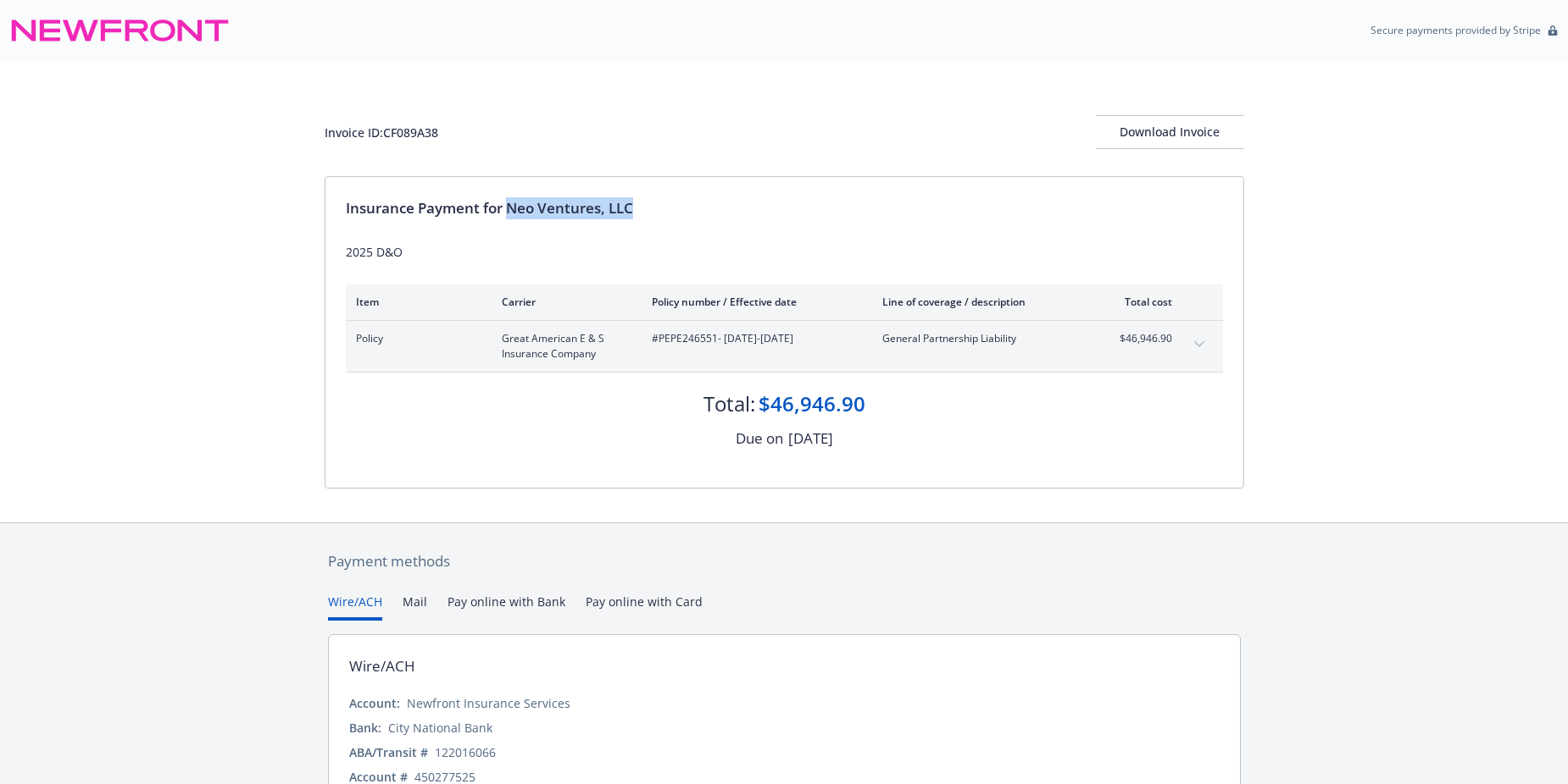
click at [635, 203] on div "Insurance Payment for Neo Ventures, LLC" at bounding box center [784, 209] width 877 height 22
drag, startPoint x: 635, startPoint y: 203, endPoint x: 620, endPoint y: 203, distance: 15.0
copy div "Neo Ventures, LLC"
click at [694, 340] on span "#PEPE246551 - [DATE]-[DATE]" at bounding box center [753, 338] width 203 height 15
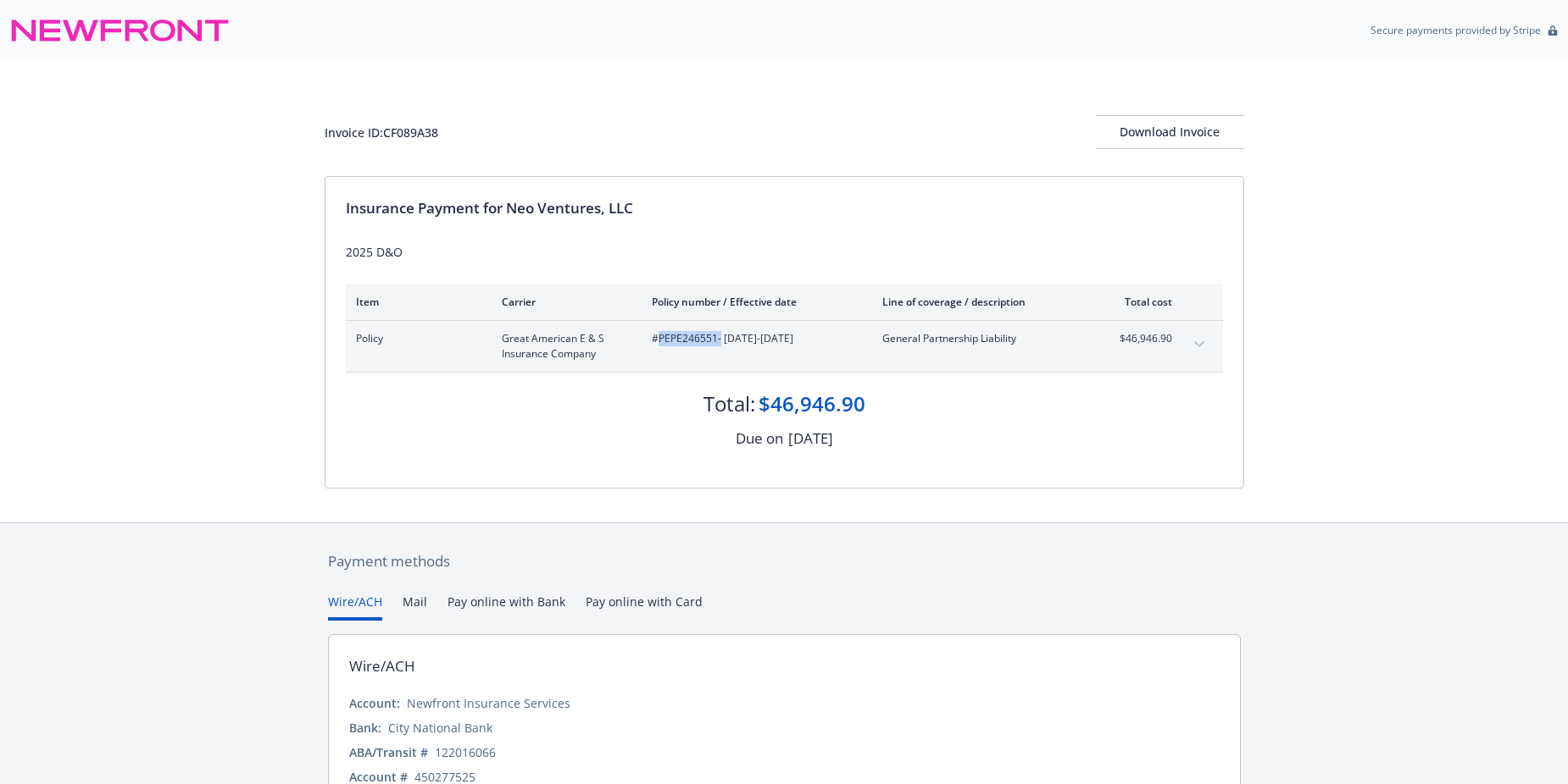
copy span "PEPE246551"
drag, startPoint x: 1109, startPoint y: 328, endPoint x: 1177, endPoint y: 333, distance: 68.2
click at [1177, 333] on div "Policy Great American E & S Insurance Company #PEPE246551 - [DATE]-[DATE] Gener…" at bounding box center [784, 347] width 877 height 51
copy span "$46,946.90"
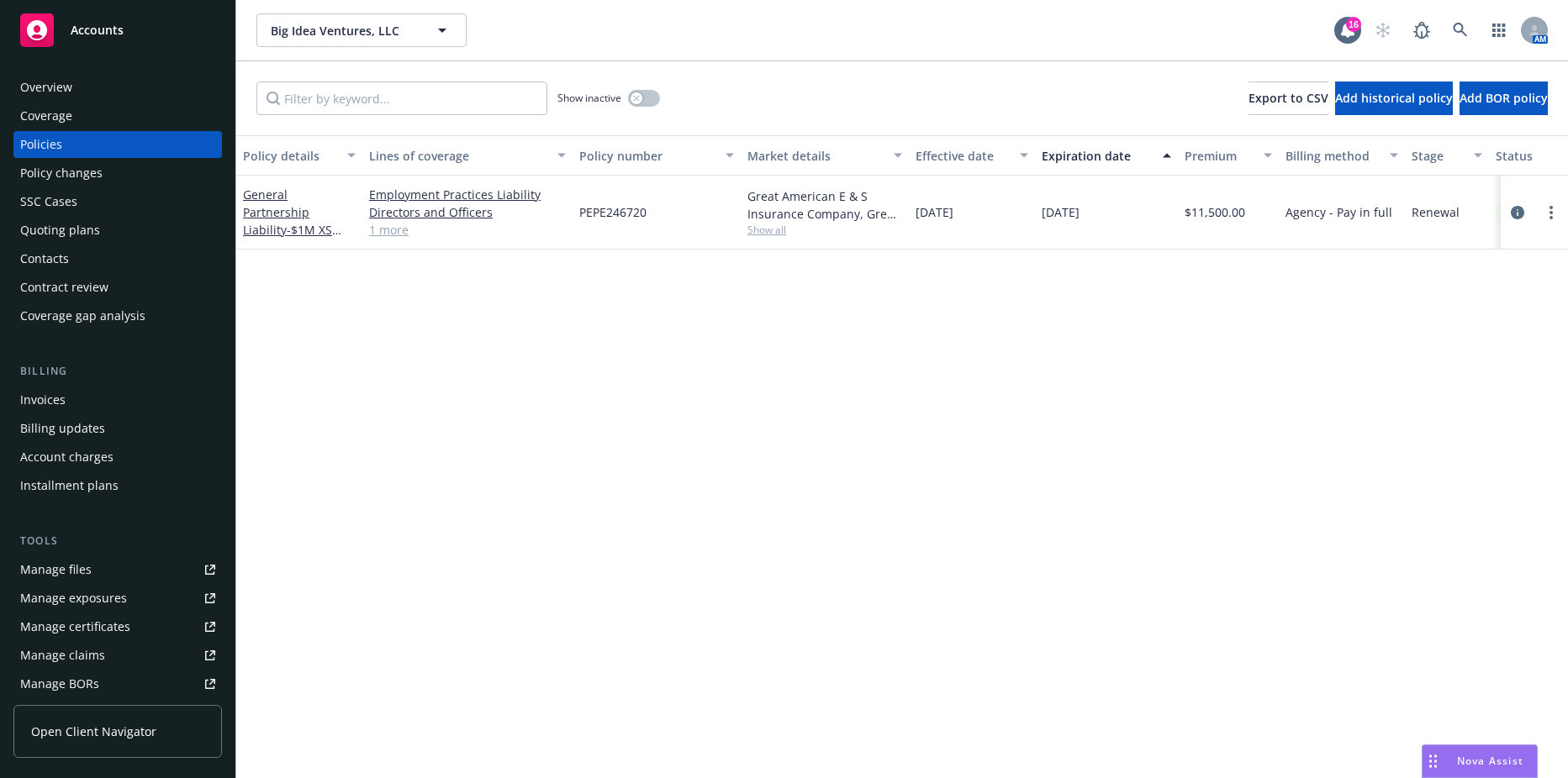
click at [44, 395] on div "Invoices" at bounding box center [43, 400] width 46 height 27
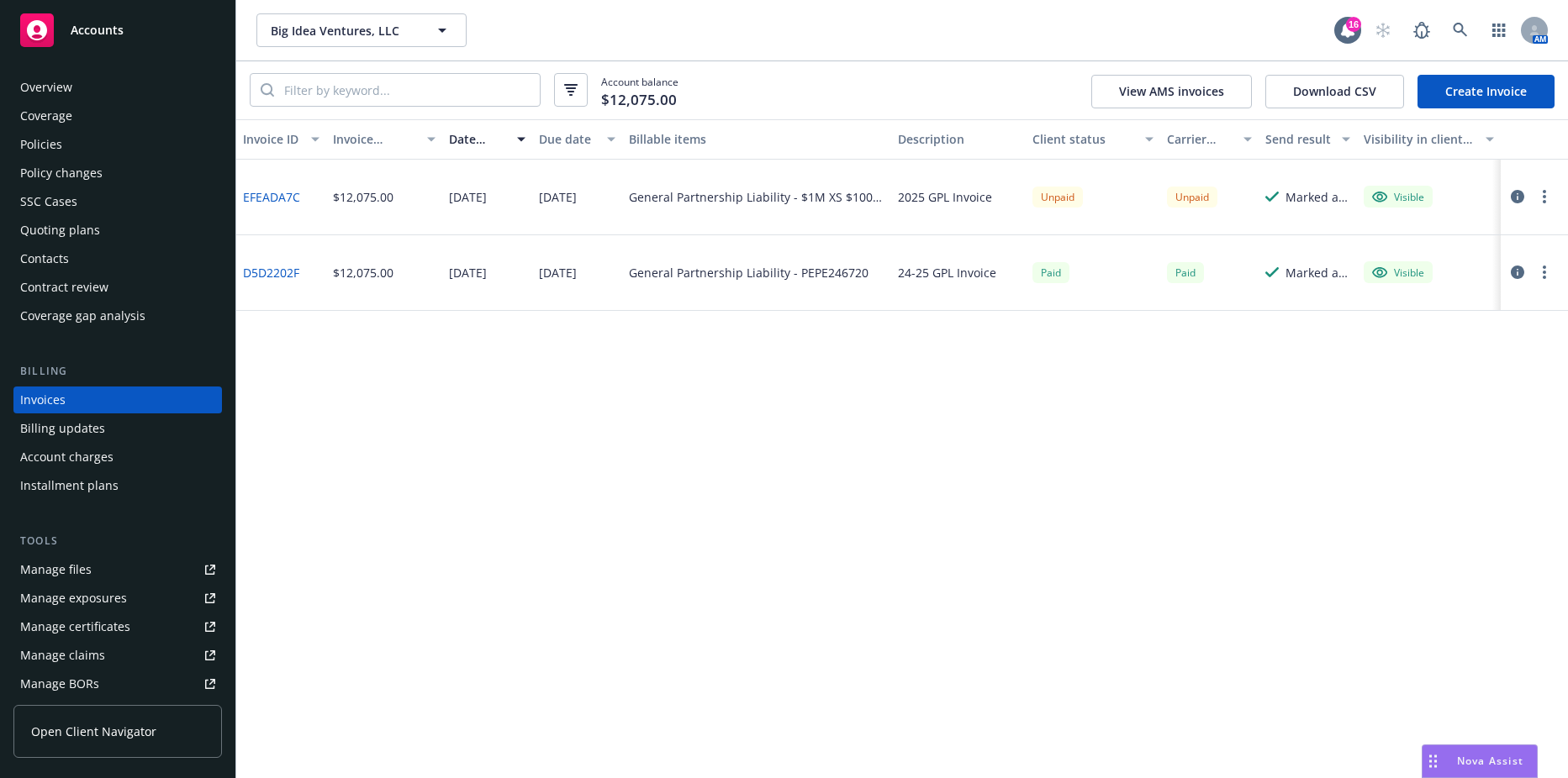
click at [1464, 760] on span "Nova Assist" at bounding box center [1490, 760] width 66 height 14
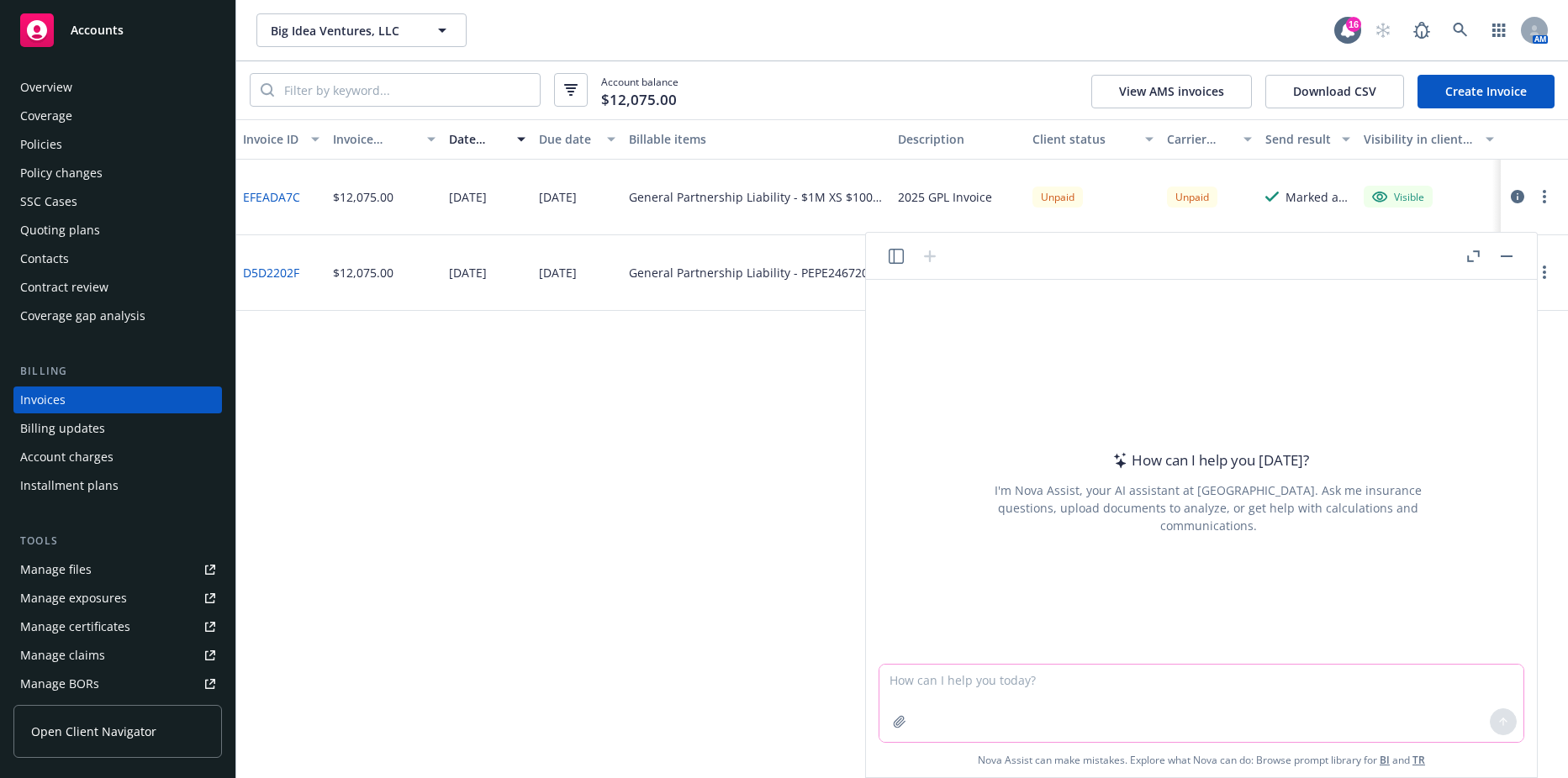
click at [959, 685] on textarea at bounding box center [1202, 703] width 644 height 77
click at [908, 690] on textarea at bounding box center [1202, 703] width 644 height 77
paste textarea "Task: __________________ Context: __________________ Role:"
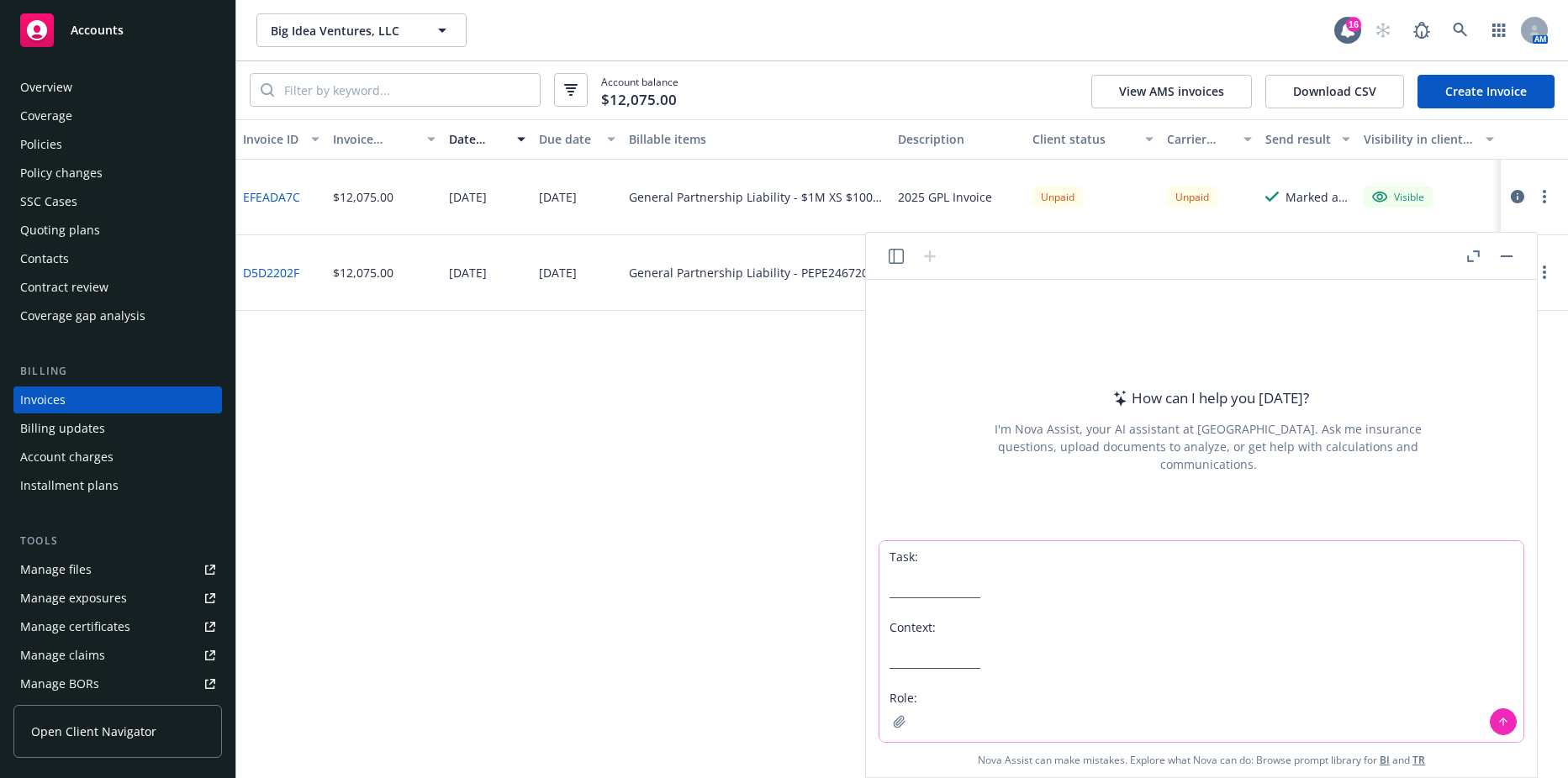
click at [941, 556] on textarea "Task: __________________ Context: __________________ Role:" at bounding box center [1202, 641] width 644 height 201
click at [925, 703] on textarea "Task: I'm sending a follow-up to the insured for payment. Here's their last not…" at bounding box center [1202, 641] width 644 height 201
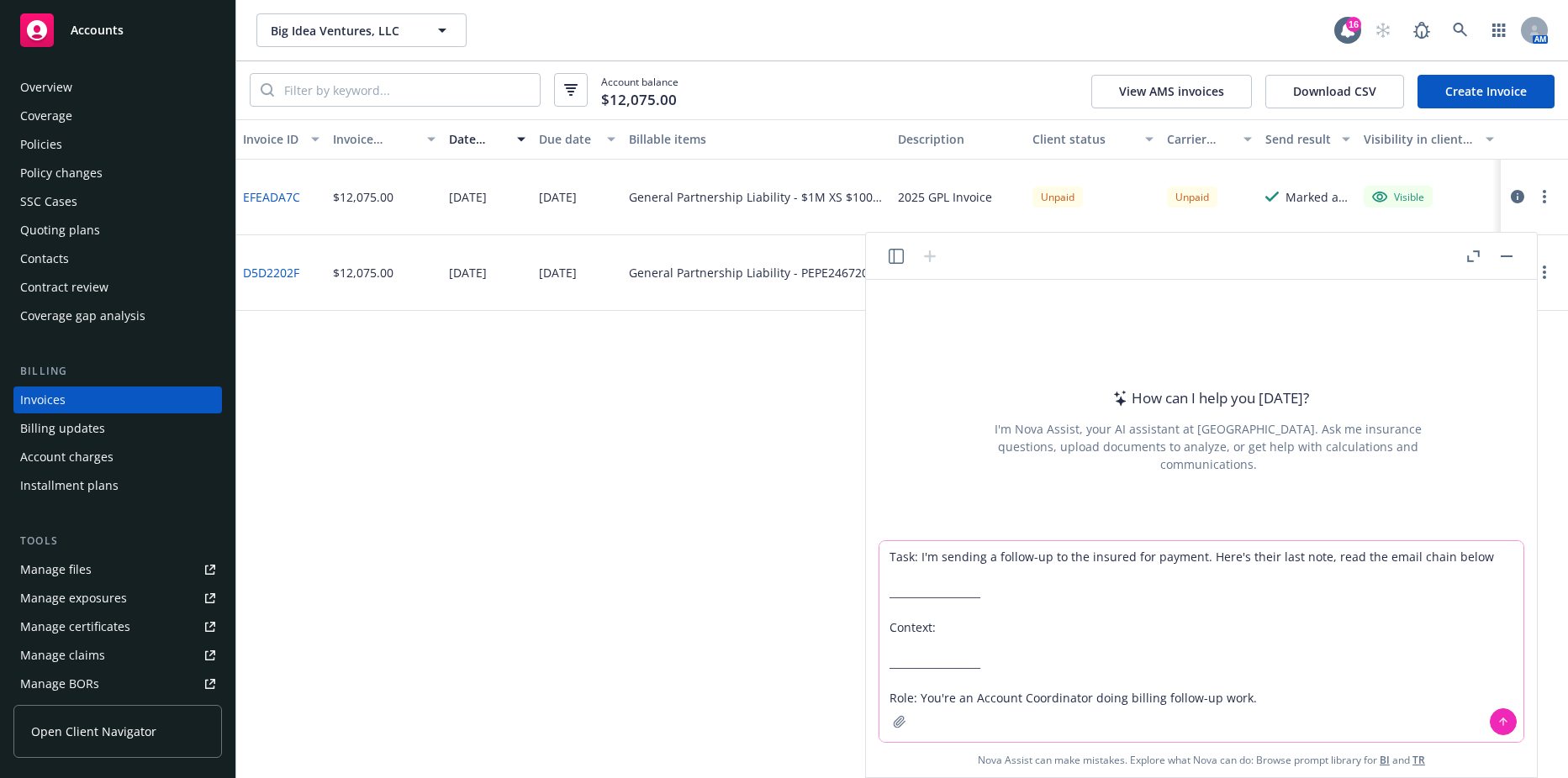
click at [976, 632] on textarea "Task: I'm sending a follow-up to the insured for payment. Here's their last not…" at bounding box center [1202, 641] width 644 height 201
paste textarea "Lore: Ipsumd Sit <ametco.adi@elitseddoeiusmo.tem> Inci: Utlabo, Etdo 51, 4283 0…"
type textarea "Lore: I'd sitamet c adipis-el se doe tempori utl etdolor. Magn'a enima mini ven…"
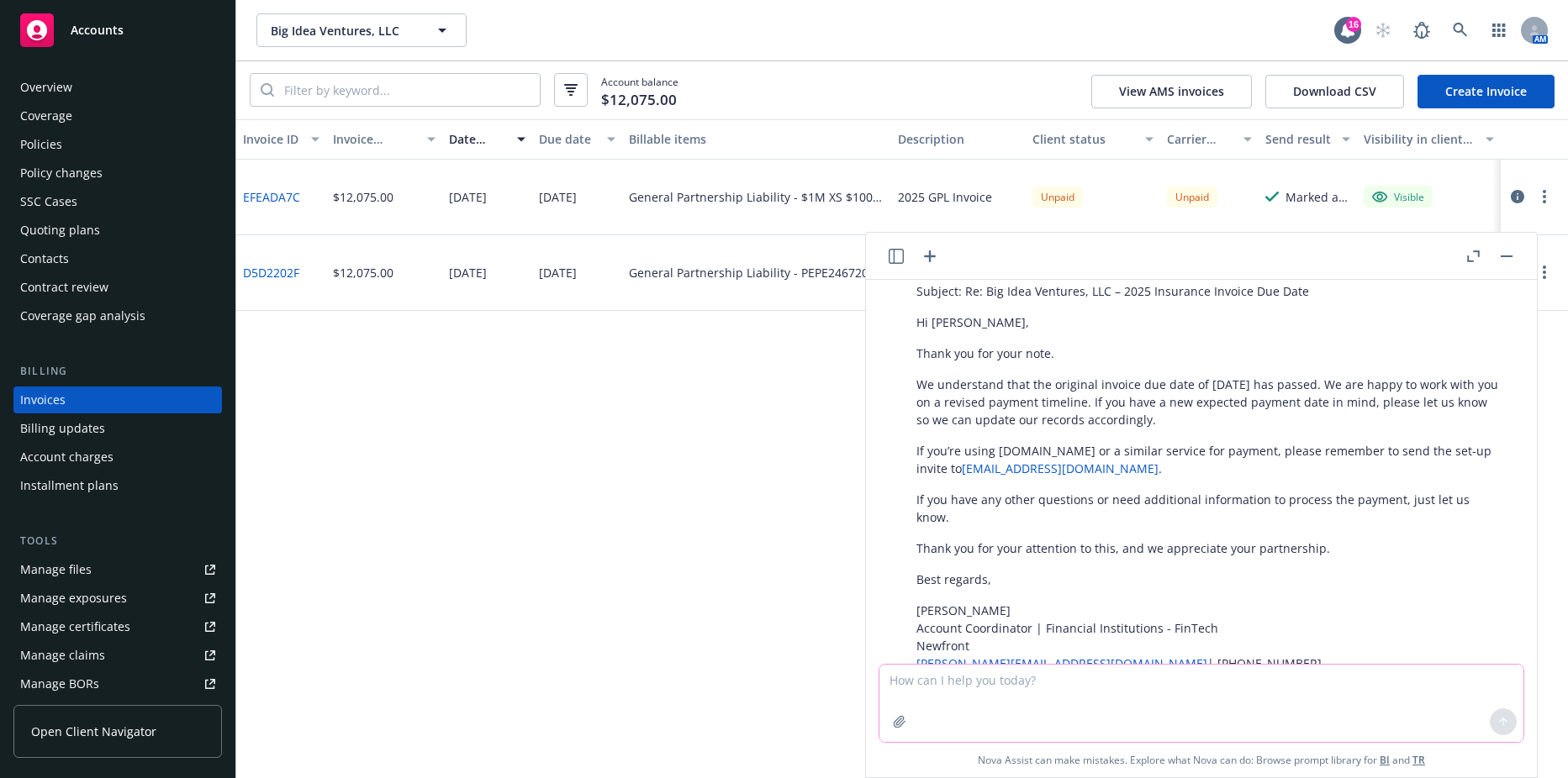
scroll to position [1458, 0]
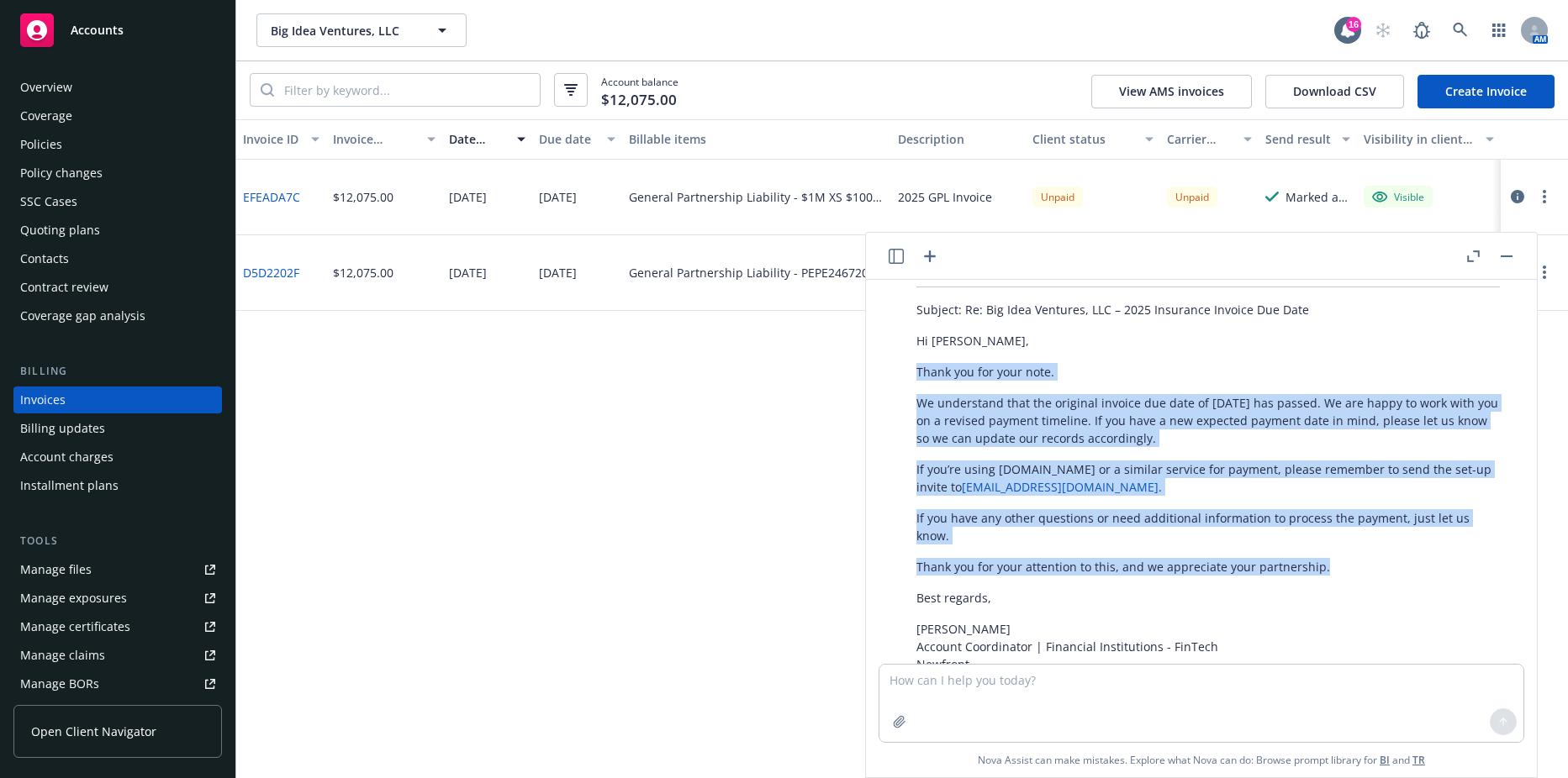
drag, startPoint x: 1318, startPoint y: 521, endPoint x: 916, endPoint y: 329, distance: 445.5
click at [916, 329] on div "Certainly! Here’s a professional follow-up draft you can send to [PERSON_NAME],…" at bounding box center [1208, 487] width 618 height 512
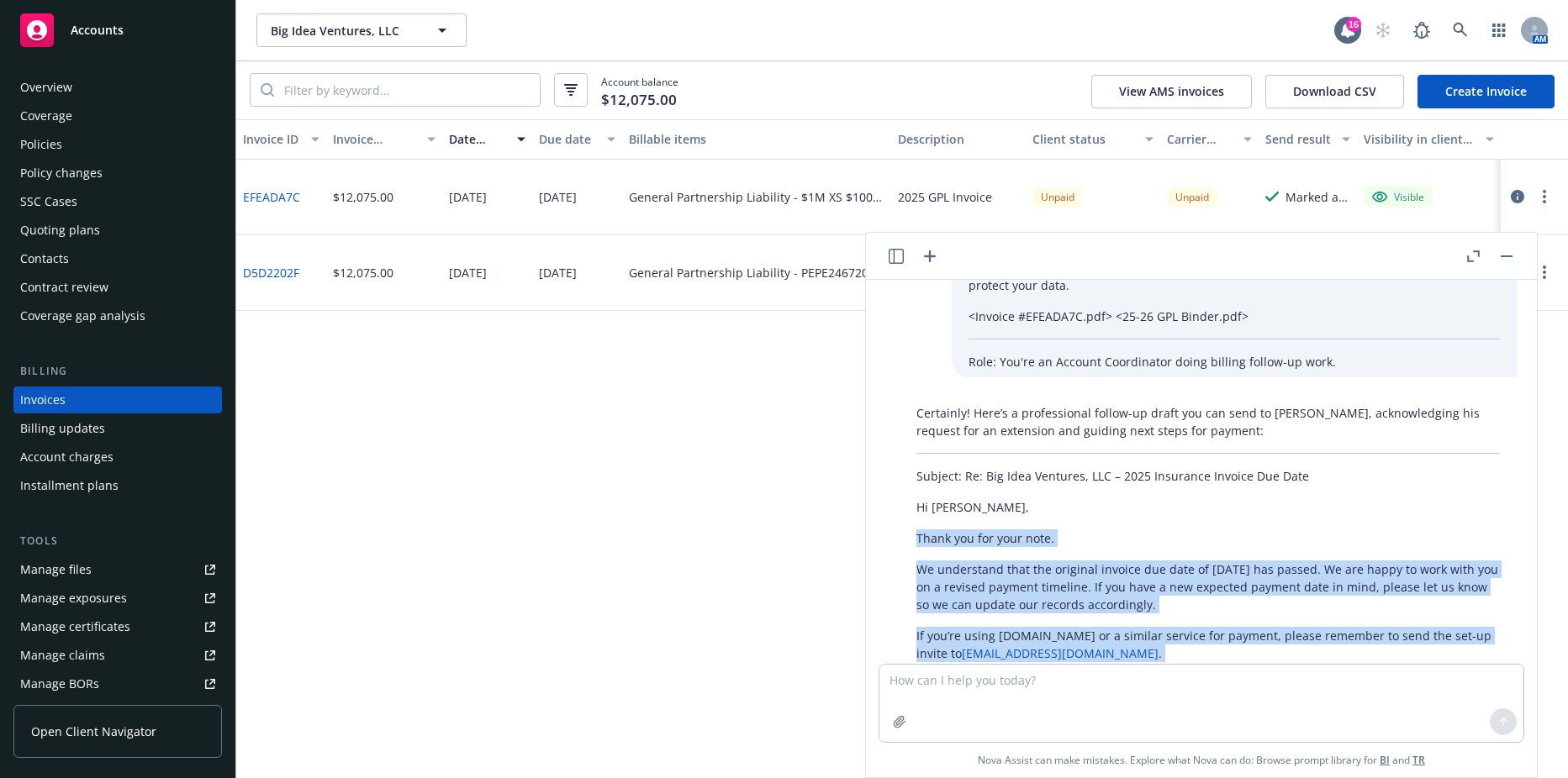
scroll to position [1291, 0]
copy div "Thank you for your note. We understand that the original invoice due date of [D…"
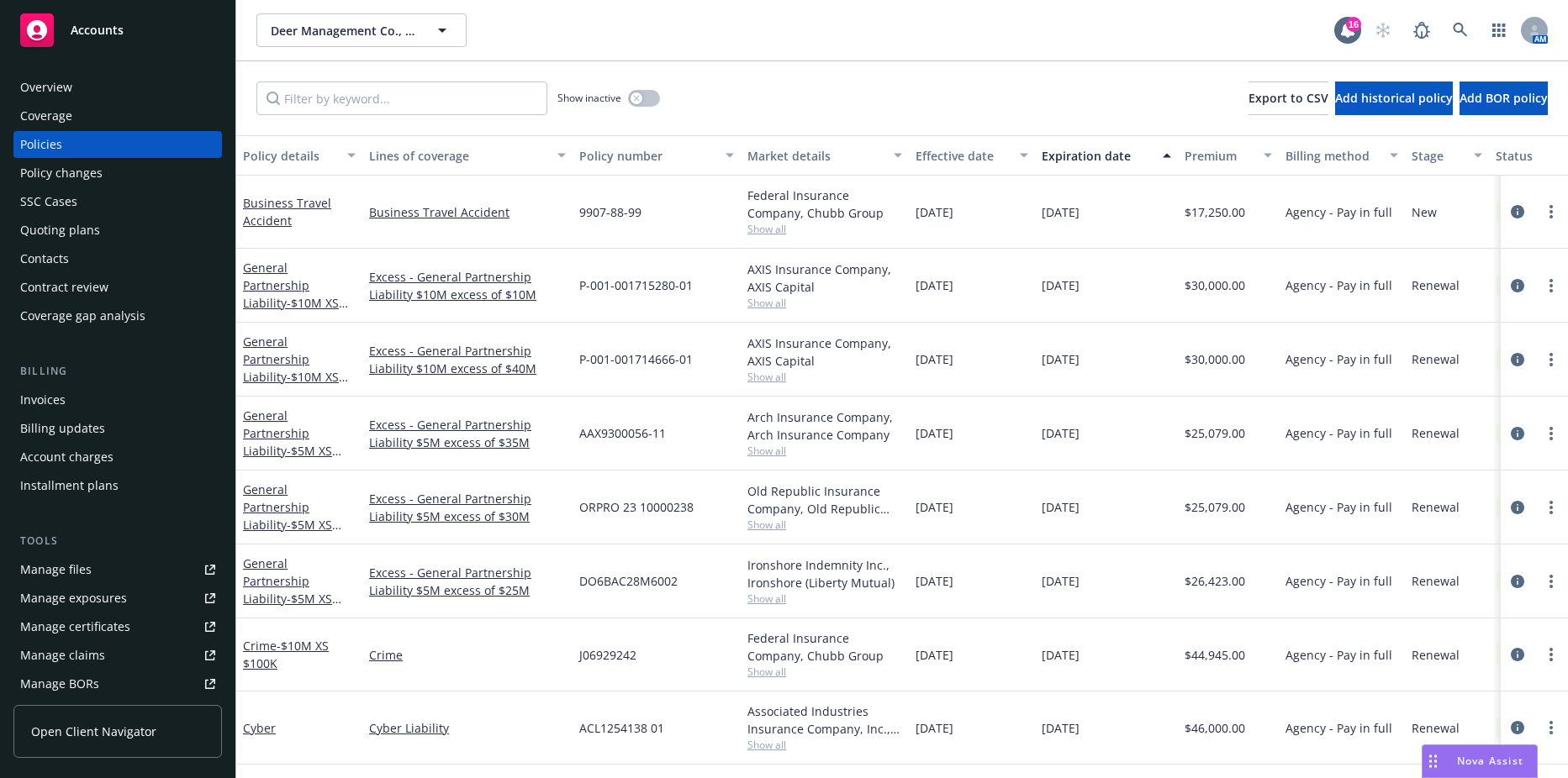
click at [108, 393] on div "Invoices" at bounding box center [118, 400] width 195 height 27
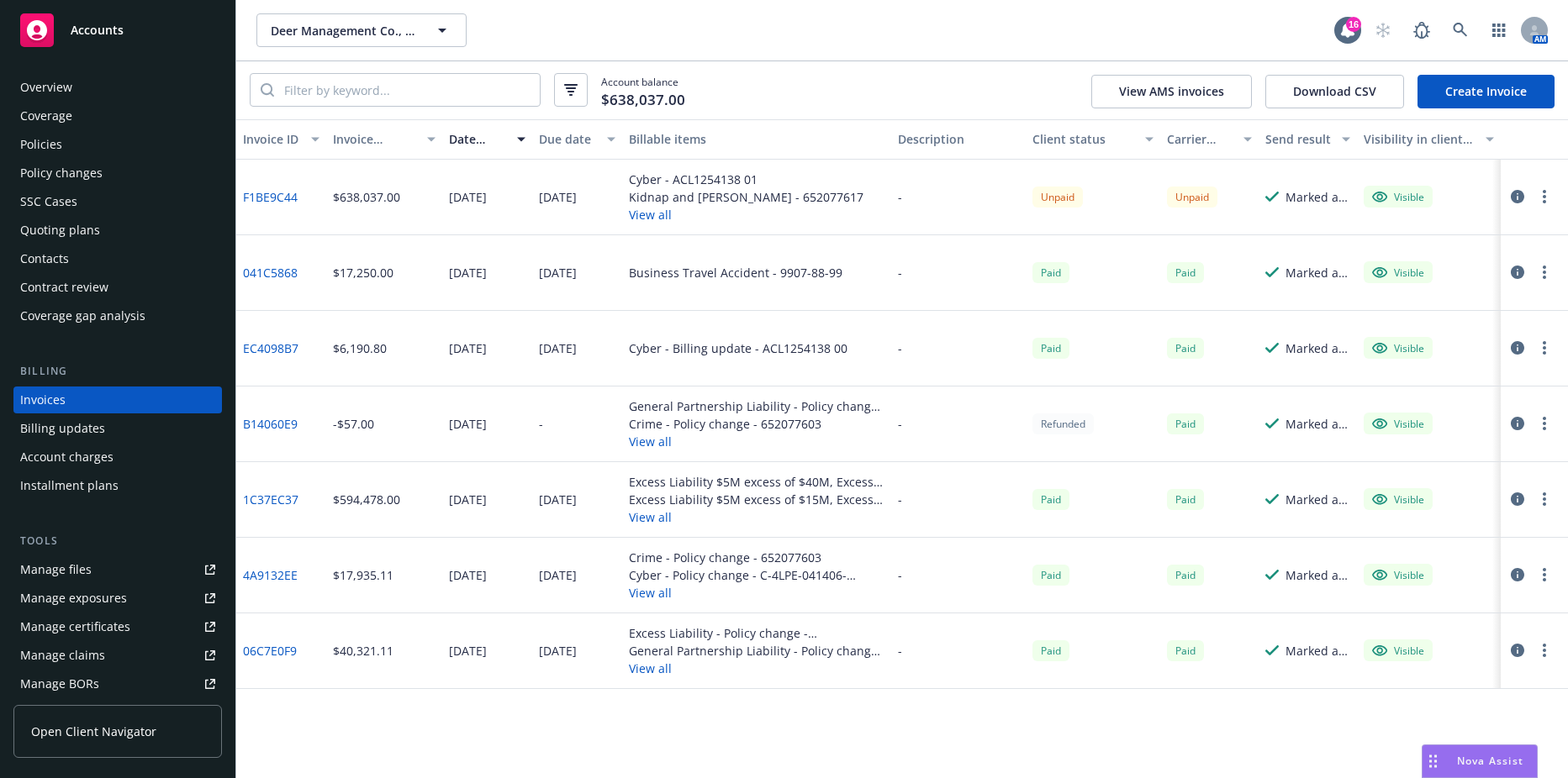
click at [62, 197] on div "SSC Cases" at bounding box center [48, 202] width 57 height 27
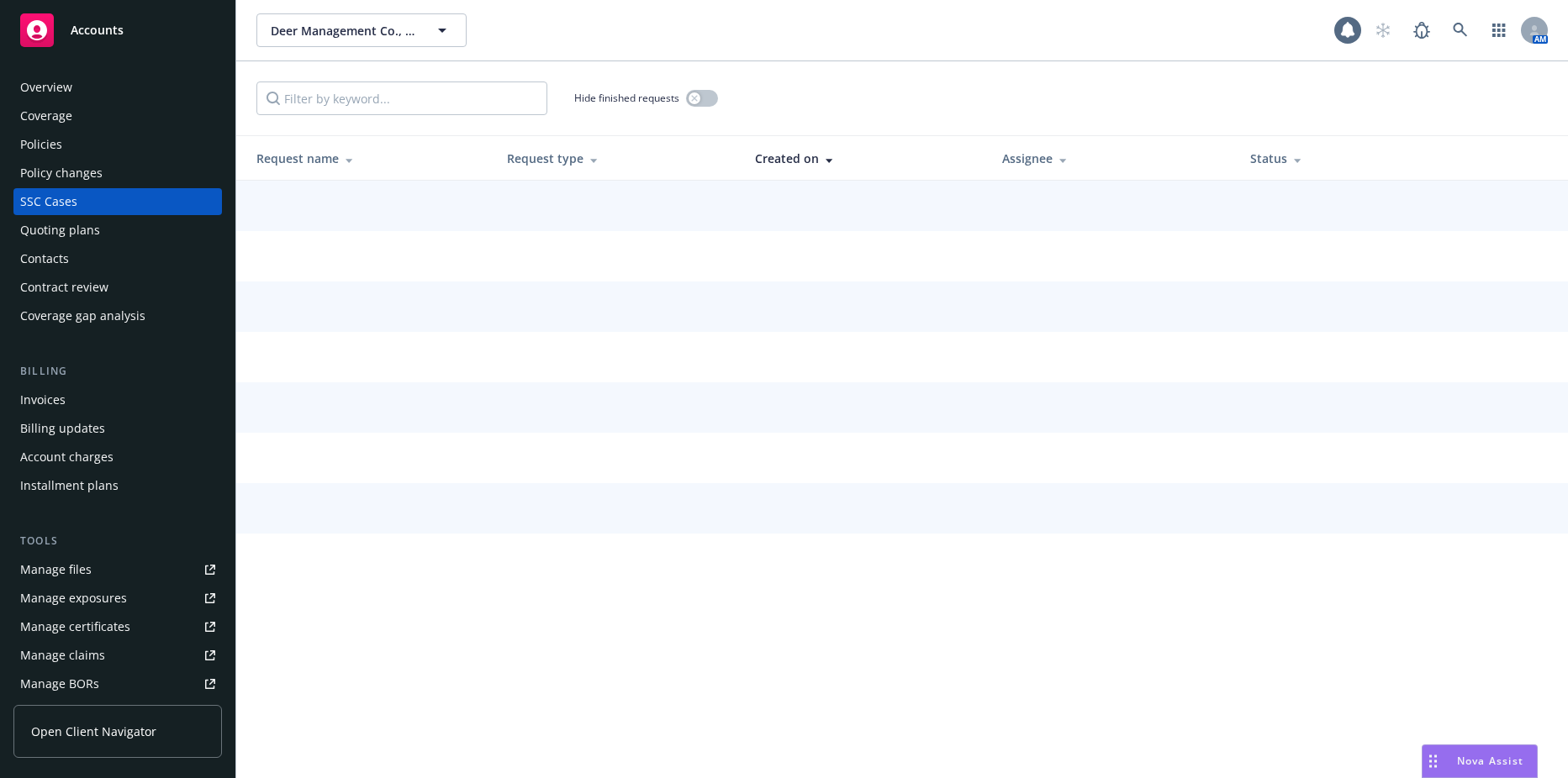
click at [47, 247] on div "Contacts" at bounding box center [45, 258] width 48 height 27
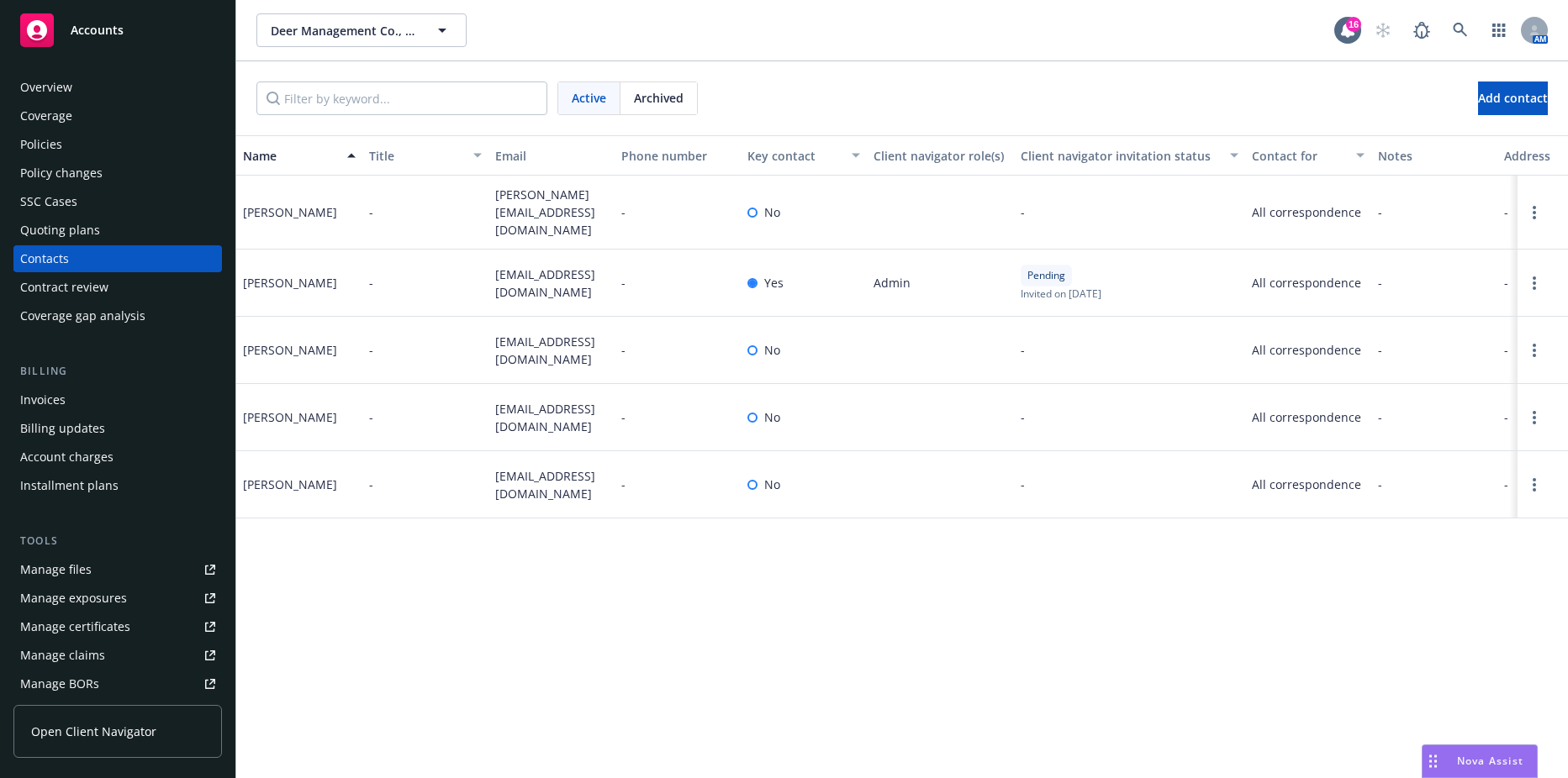
scroll to position [317, 0]
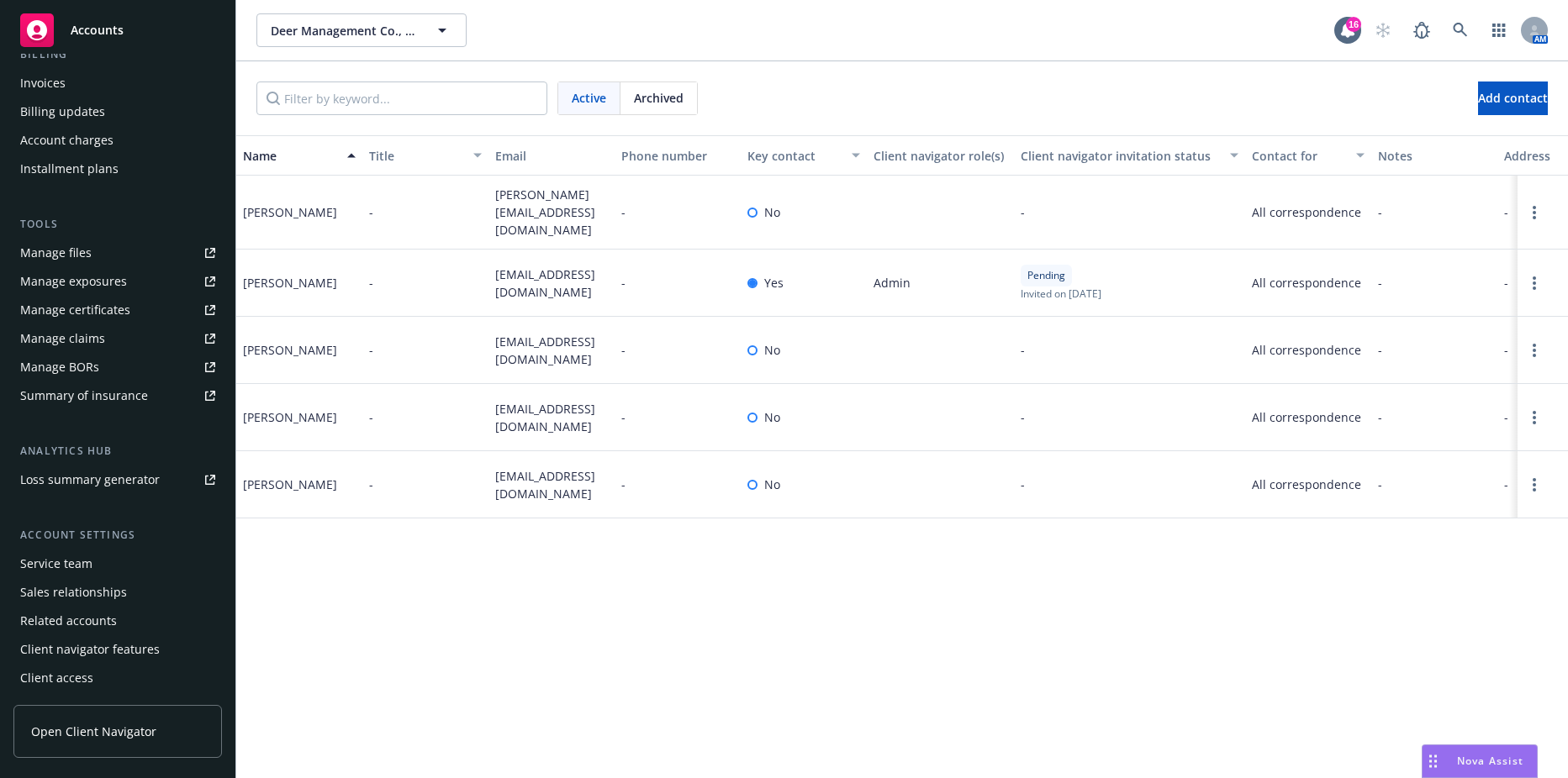
click at [80, 567] on div "Service team" at bounding box center [57, 563] width 73 height 27
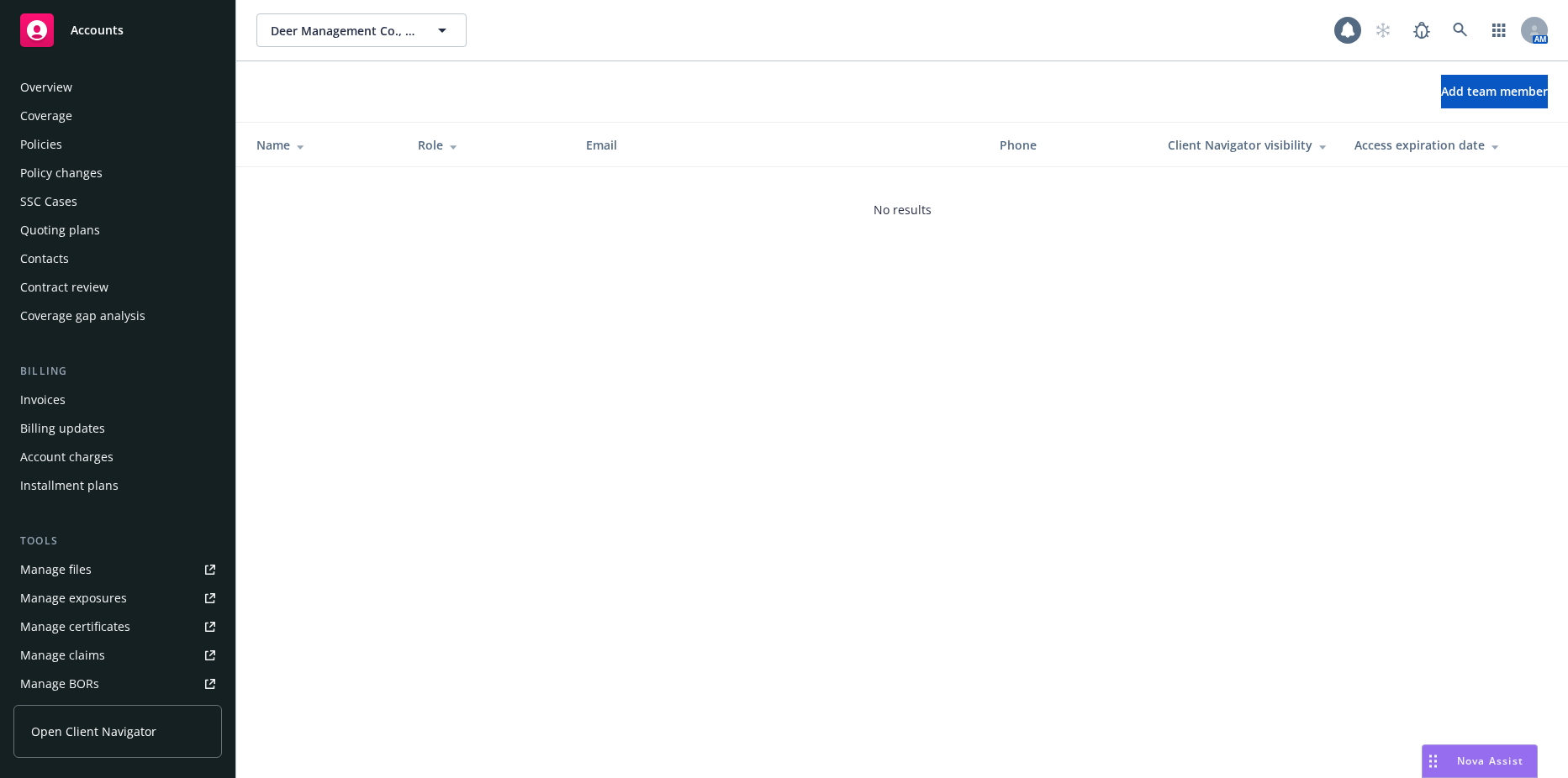
scroll to position [317, 0]
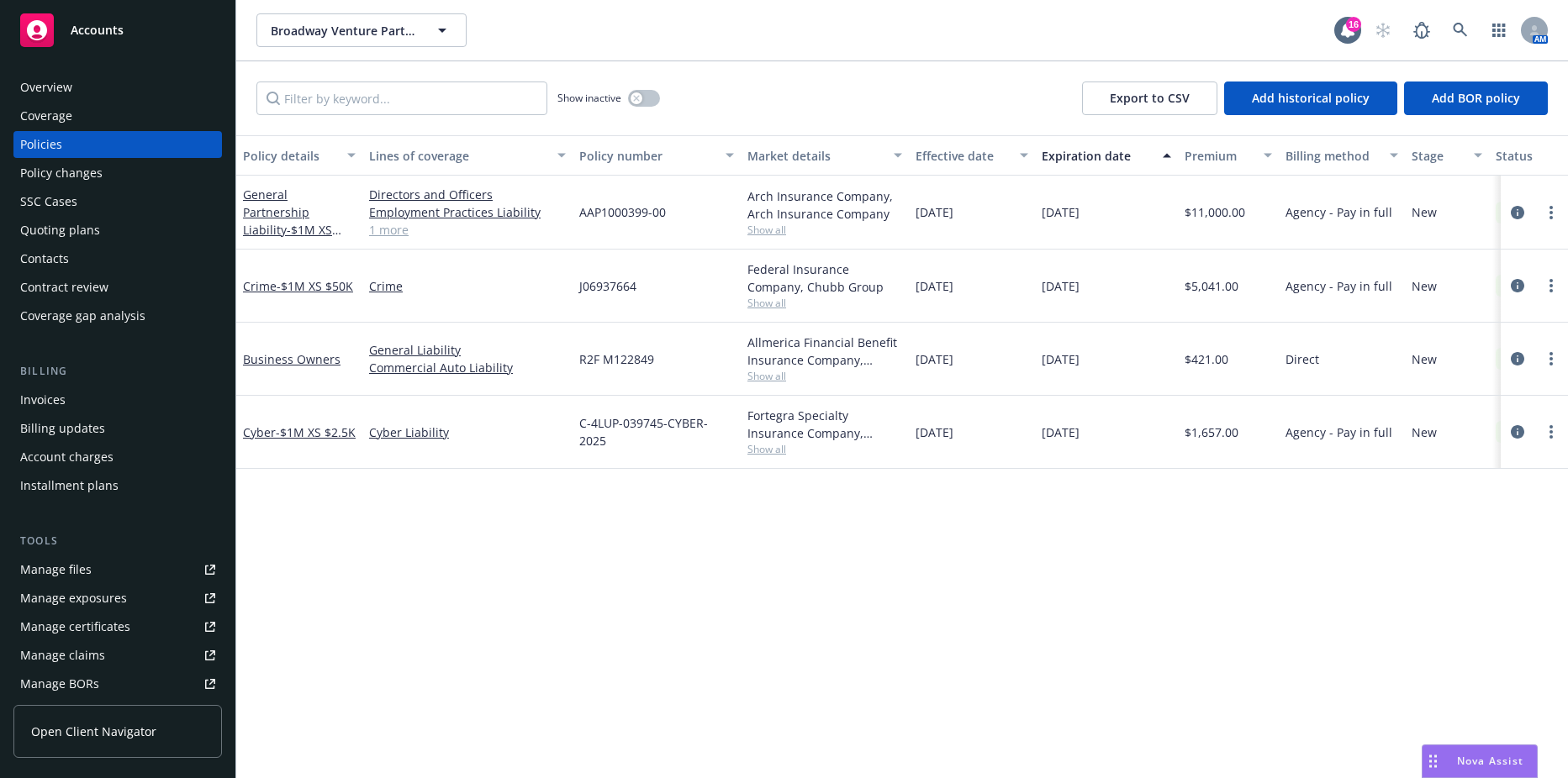
click at [75, 394] on div "Invoices" at bounding box center [118, 400] width 195 height 27
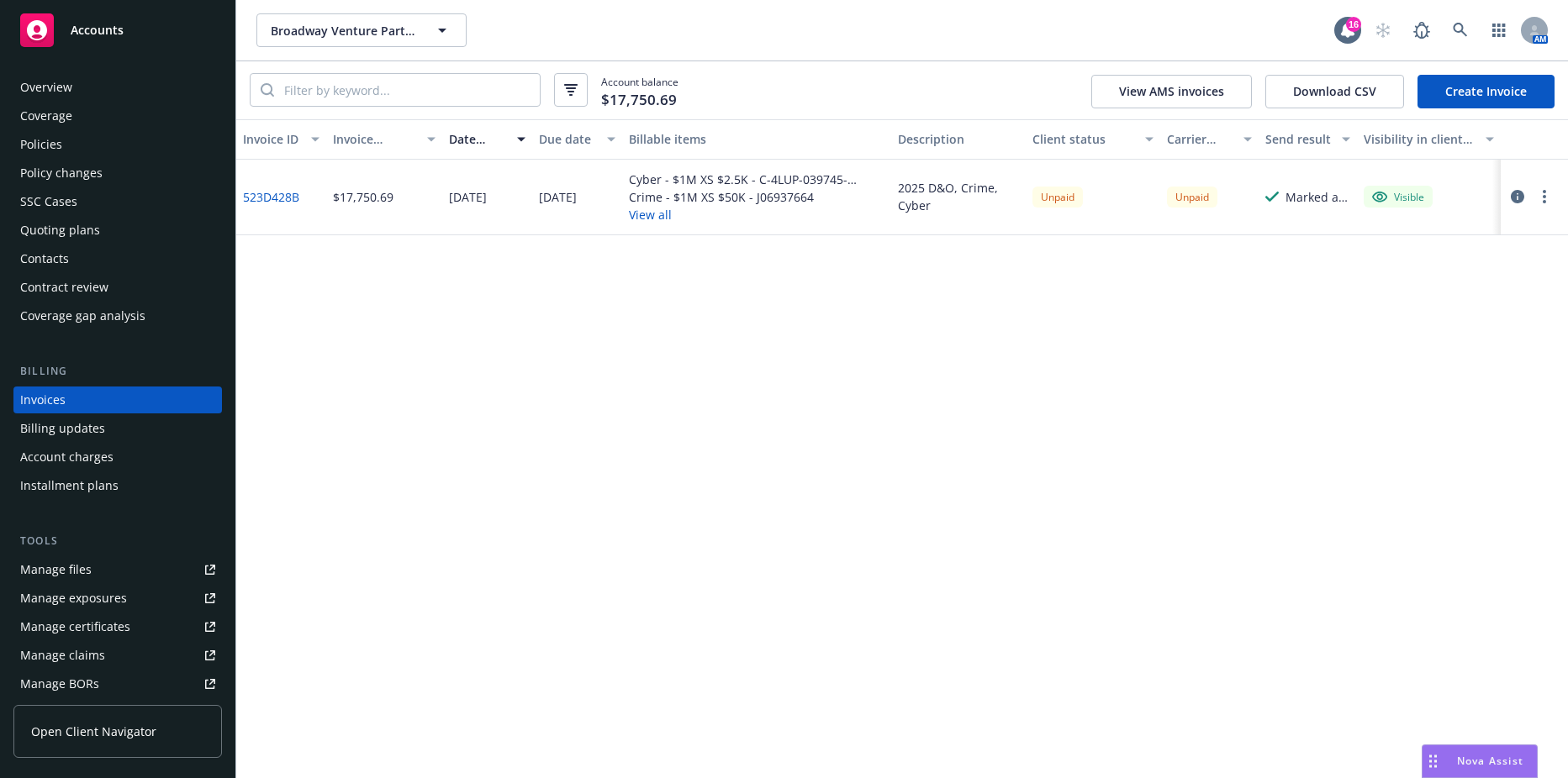
click at [276, 191] on link "523D428B" at bounding box center [271, 197] width 57 height 18
click at [39, 251] on div "Contacts" at bounding box center [45, 258] width 48 height 27
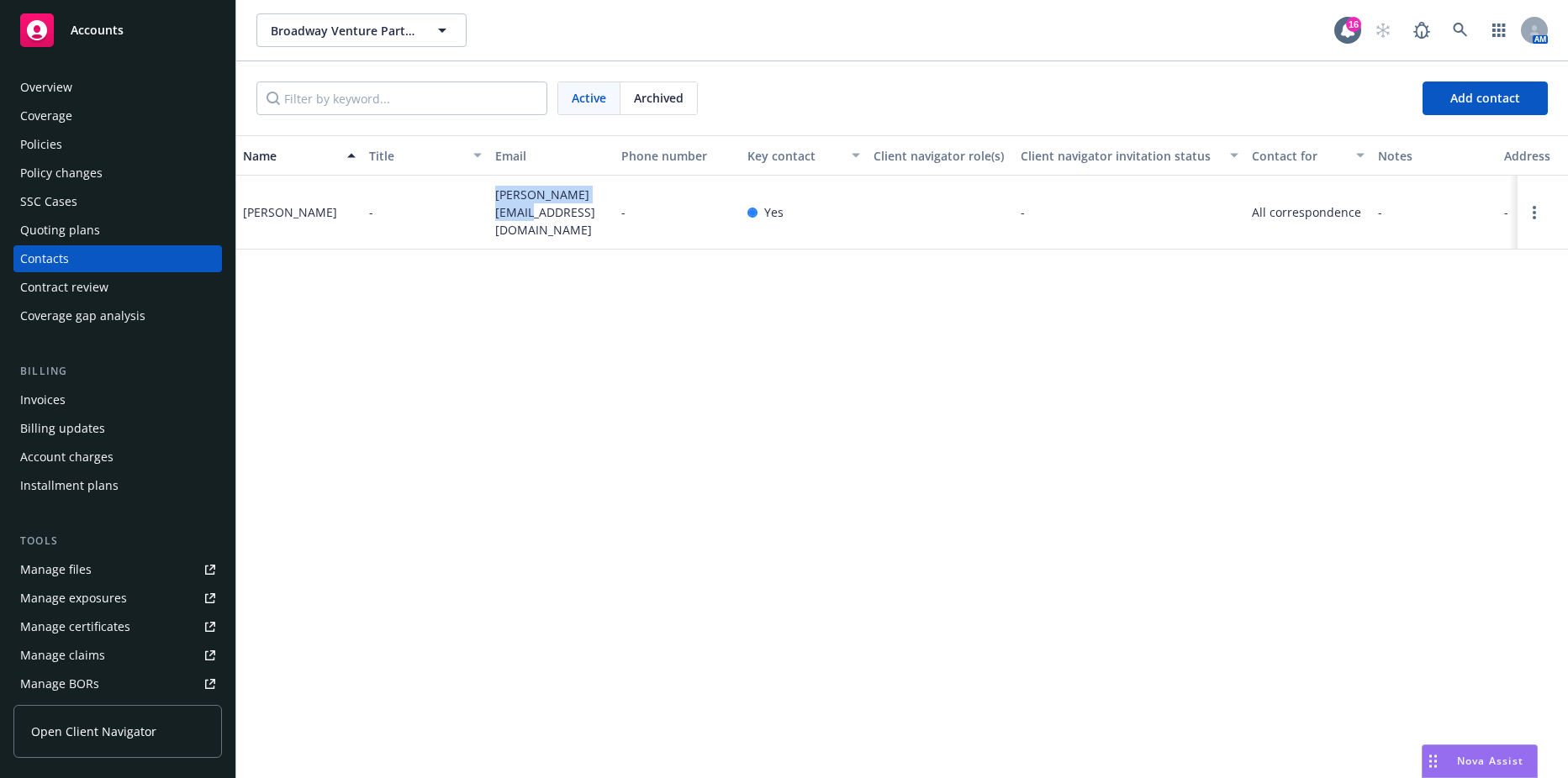
drag, startPoint x: 491, startPoint y: 200, endPoint x: 525, endPoint y: 220, distance: 39.4
click at [525, 220] on div "jett@broadwayvp.com" at bounding box center [551, 213] width 126 height 74
copy span "jett@broadwayvp.com"
click at [58, 140] on div "Policies" at bounding box center [41, 144] width 42 height 27
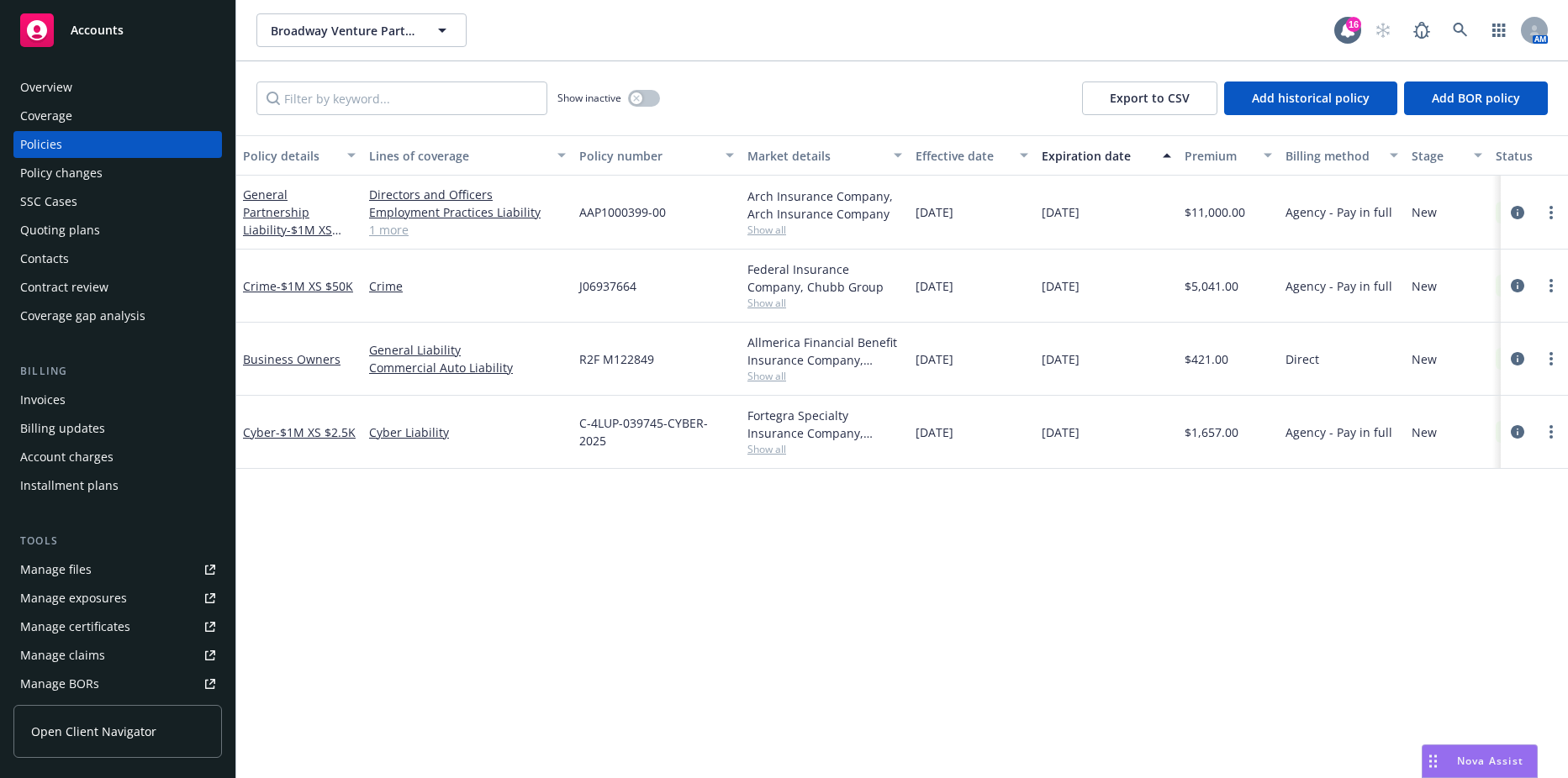
click at [101, 400] on div "Invoices" at bounding box center [118, 400] width 195 height 27
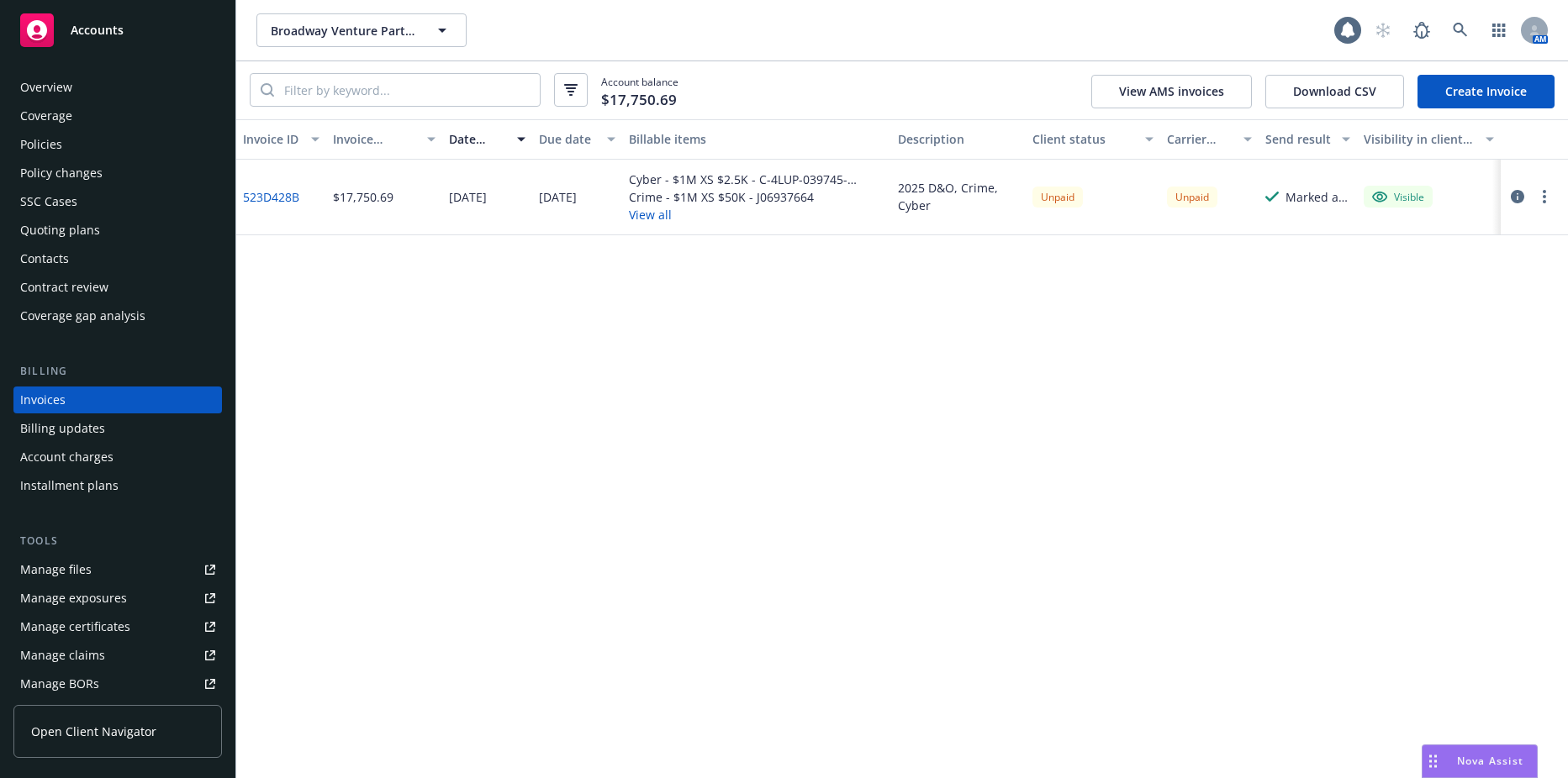
click at [1546, 197] on circle "button" at bounding box center [1545, 197] width 4 height 4
click at [1422, 432] on link "Copy logging email" at bounding box center [1446, 433] width 215 height 33
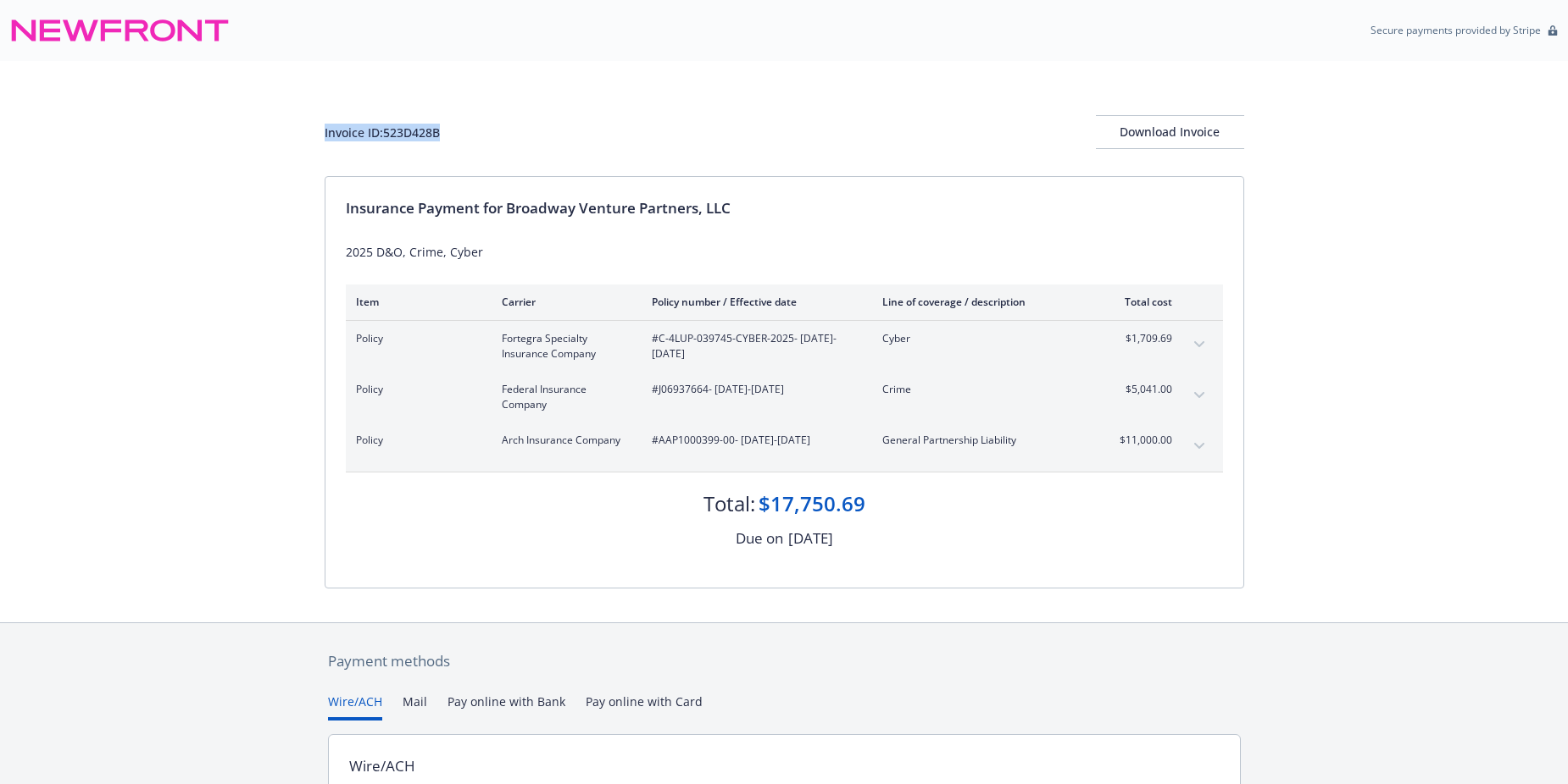
drag, startPoint x: 449, startPoint y: 128, endPoint x: 218, endPoint y: 120, distance: 231.1
click at [218, 120] on div "Invoice ID: 523D428B Download Invoice Insurance Payment for Broadway Venture Pa…" at bounding box center [784, 341] width 1568 height 561
copy div "Invoice ID: 523D428B"
click at [1105, 122] on button "Download Invoice" at bounding box center [1170, 132] width 148 height 34
drag, startPoint x: 508, startPoint y: 207, endPoint x: 745, endPoint y: 206, distance: 237.0
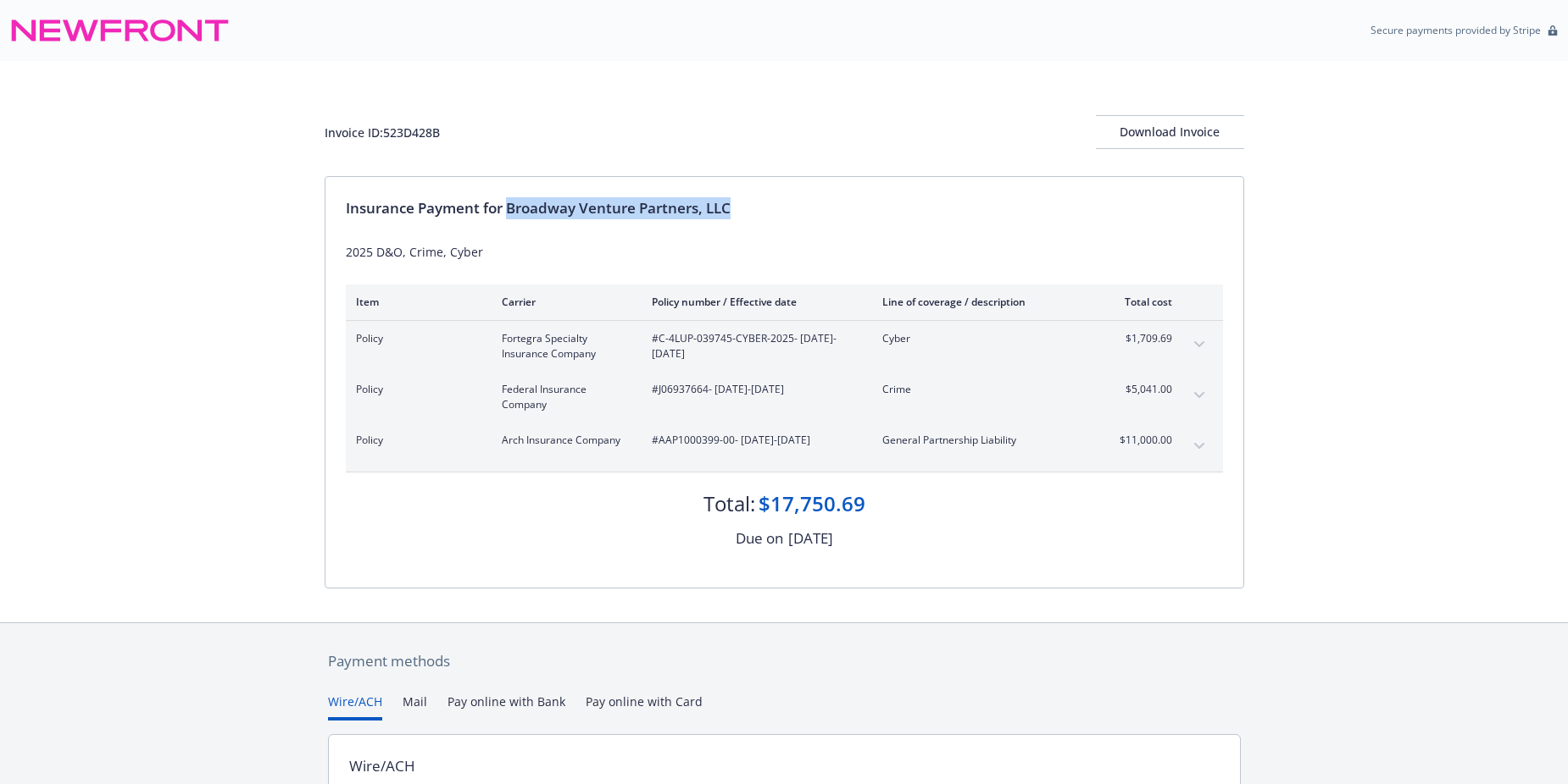
click at [745, 206] on div "Insurance Payment for Broadway Venture Partners, LLC" at bounding box center [784, 209] width 877 height 22
copy div "Broadway Venture Partners, LLC"
drag, startPoint x: 658, startPoint y: 336, endPoint x: 789, endPoint y: 345, distance: 131.3
click at [789, 345] on span "#C-4LUP-039745-CYBER-2025 - [DATE]-[DATE]" at bounding box center [753, 346] width 203 height 31
copy span "C-4LUP-039745-CYBER-2025"
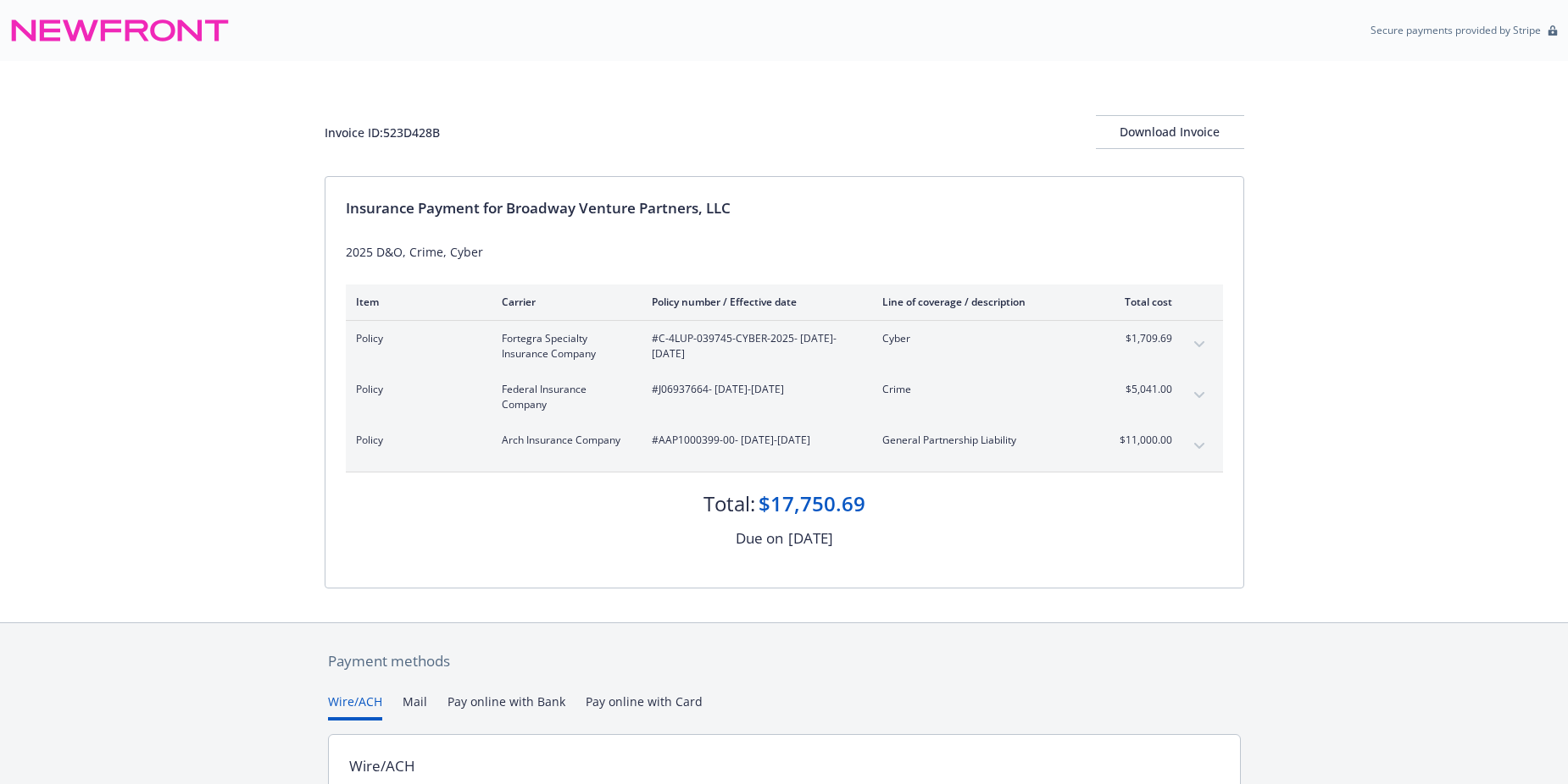
click at [674, 386] on span "#J06937664 - [DATE]-[DATE]" at bounding box center [753, 390] width 203 height 15
drag, startPoint x: 674, startPoint y: 386, endPoint x: 657, endPoint y: 386, distance: 17.0
click at [657, 386] on span "#J06937664 - [DATE]-[DATE]" at bounding box center [753, 390] width 203 height 15
click at [679, 385] on span "#J06937664 - [DATE]-[DATE]" at bounding box center [753, 390] width 203 height 15
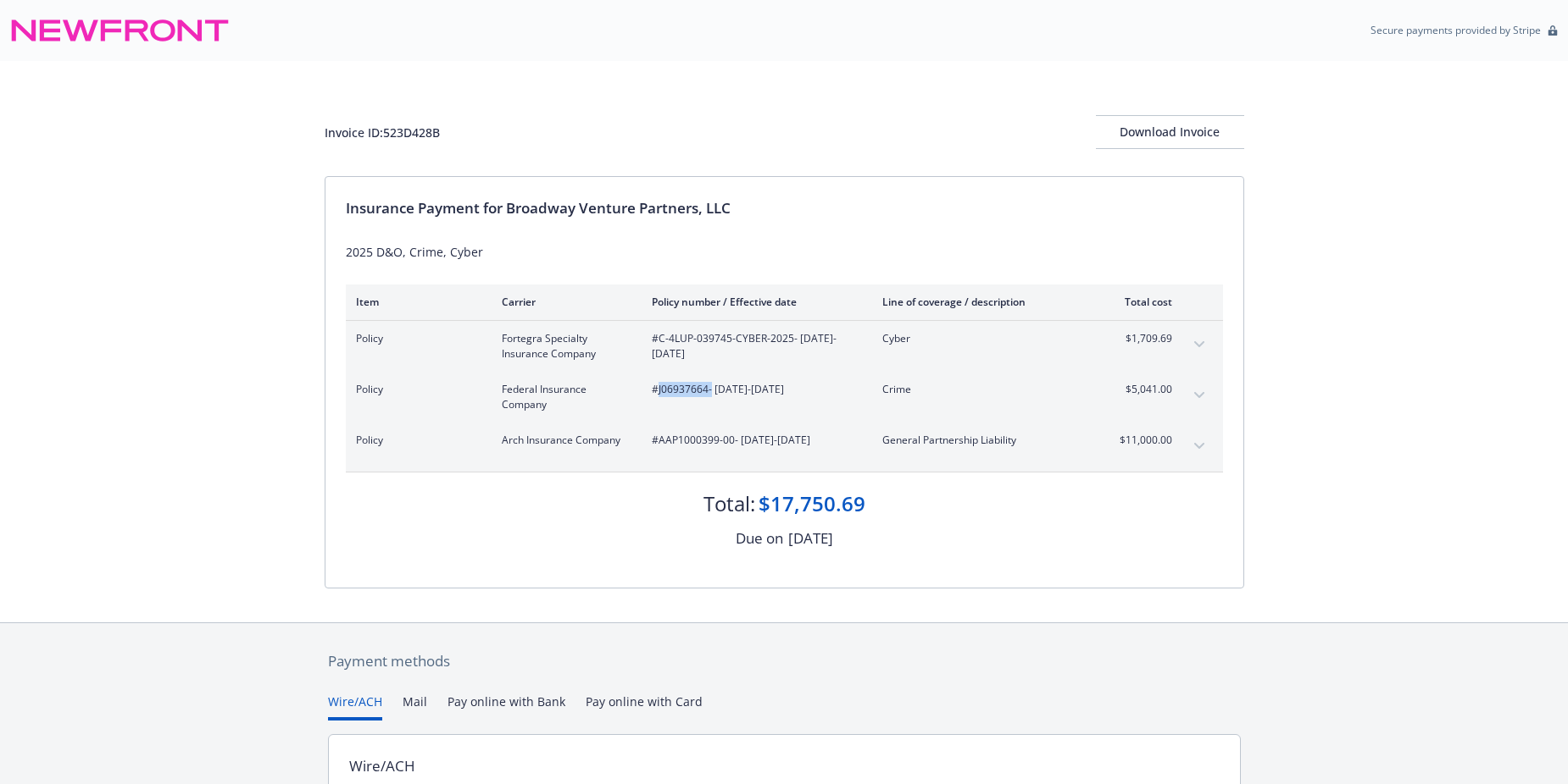
click at [679, 385] on span "#J06937664 - [DATE]-[DATE]" at bounding box center [753, 390] width 203 height 15
copy span "J06937664"
drag, startPoint x: 658, startPoint y: 436, endPoint x: 730, endPoint y: 437, distance: 72.0
click at [730, 437] on span "#AAP1000399-00 - [DATE]-[DATE]" at bounding box center [753, 440] width 203 height 15
copy span "AAP1000399-00"
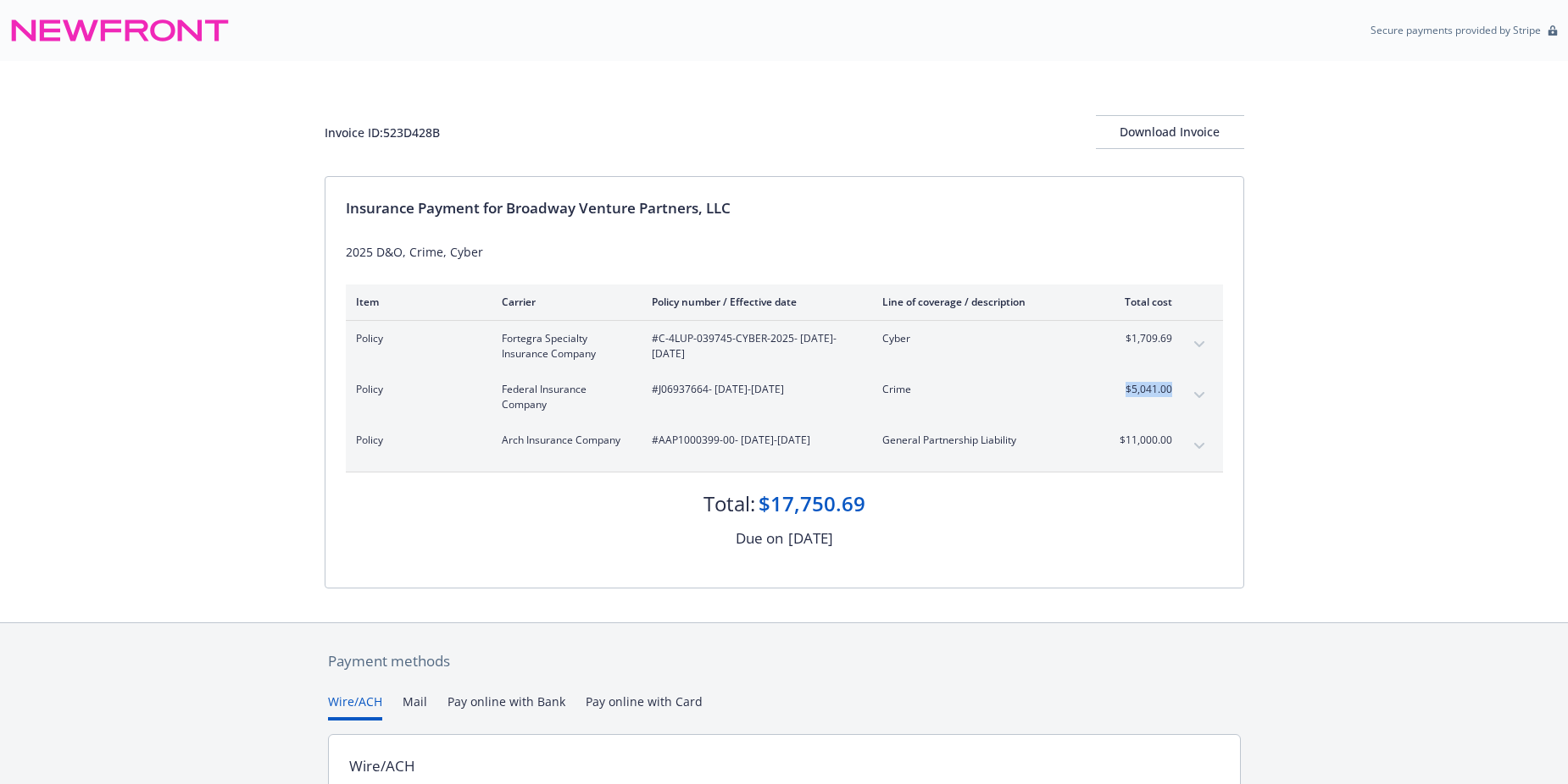
drag, startPoint x: 1120, startPoint y: 387, endPoint x: 1173, endPoint y: 391, distance: 53.2
click at [1173, 391] on div "Policy Federal Insurance Company #J06937664 - [DATE]-[DATE] Crime $5,041.00" at bounding box center [784, 397] width 877 height 51
copy span "$5,041.00"
drag, startPoint x: 1117, startPoint y: 333, endPoint x: 1182, endPoint y: 332, distance: 65.0
click at [1182, 332] on div "Policy Fortegra Specialty Insurance Company #C-4LUP-039745-CYBER-2025 - [DATE]-…" at bounding box center [784, 347] width 877 height 51
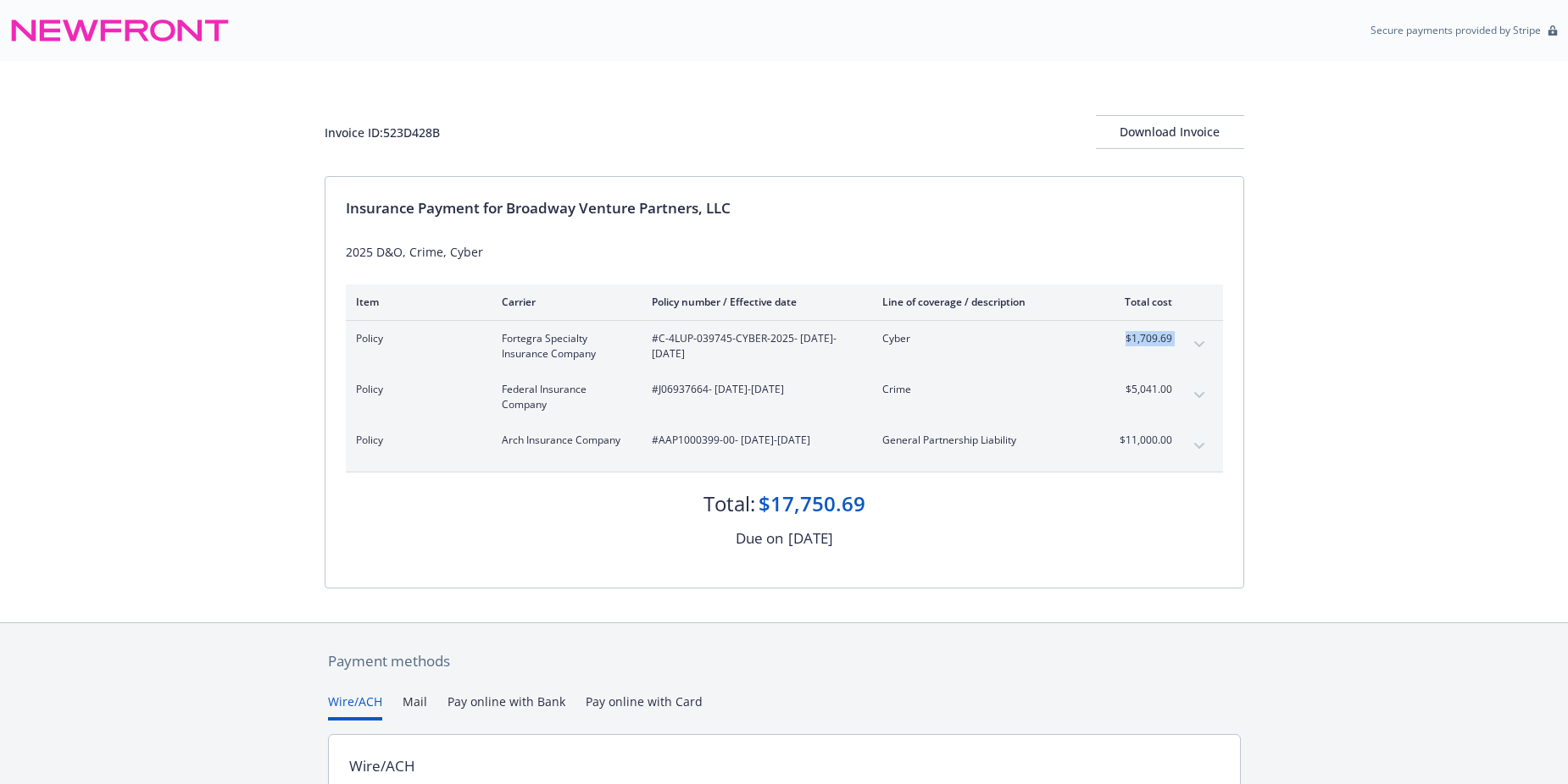
copy tbody "$1,709.69 Premium Surplus lines [US_STATE] tax Surplus lines [US_STATE] fee"
drag, startPoint x: 1117, startPoint y: 444, endPoint x: 1178, endPoint y: 443, distance: 61.0
click at [1178, 443] on div "Policy Arch Insurance Company #AAP1000399-00 - [DATE]-[DATE] General Partnershi…" at bounding box center [784, 447] width 877 height 49
copy span "$11,000.00"
drag, startPoint x: 511, startPoint y: 200, endPoint x: 731, endPoint y: 212, distance: 220.3
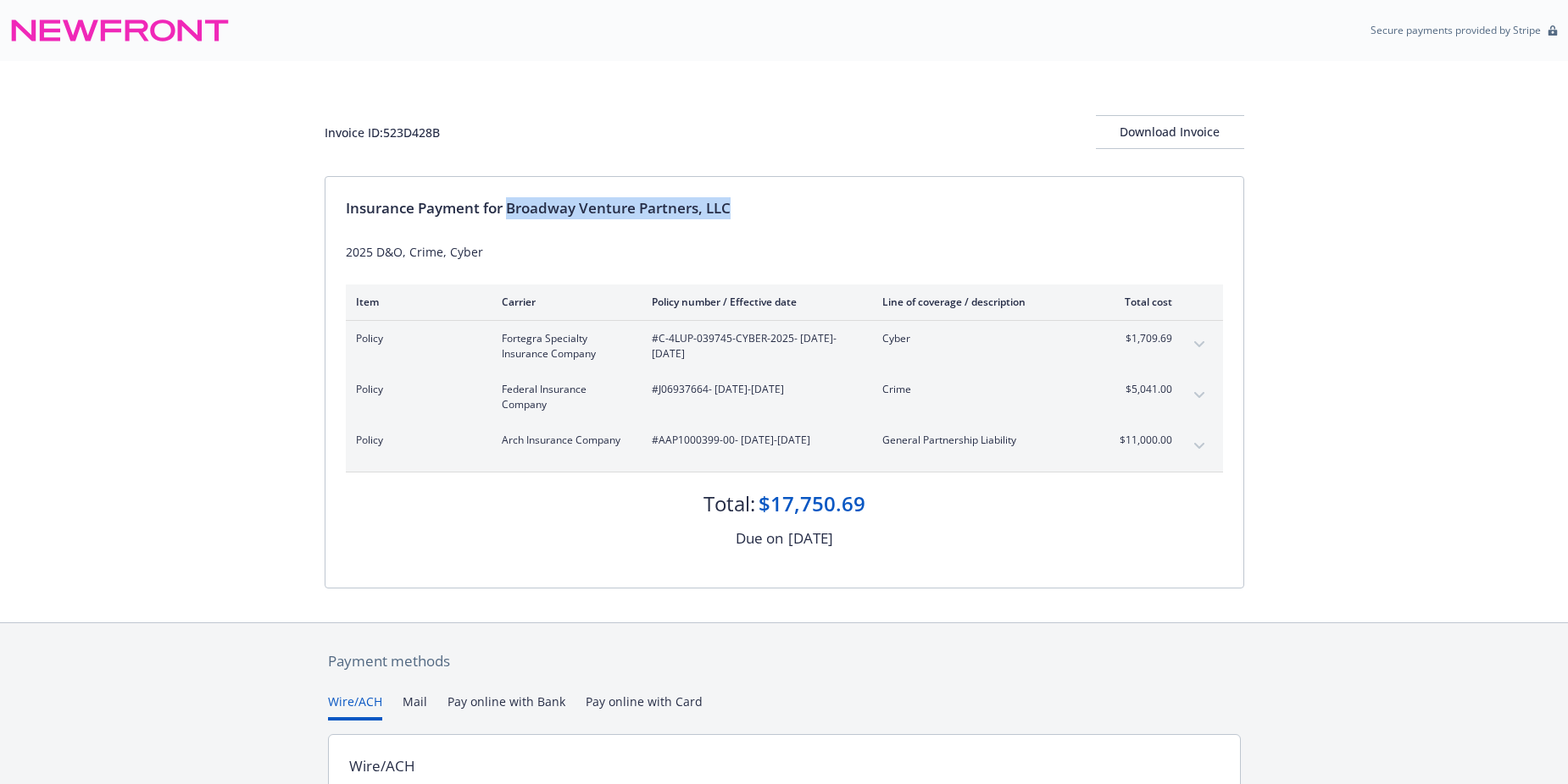
click at [731, 212] on div "Insurance Payment for Broadway Venture Partners, LLC" at bounding box center [784, 209] width 877 height 22
copy div "Broadway Venture Partners, LLC"
